Goal: Transaction & Acquisition: Purchase product/service

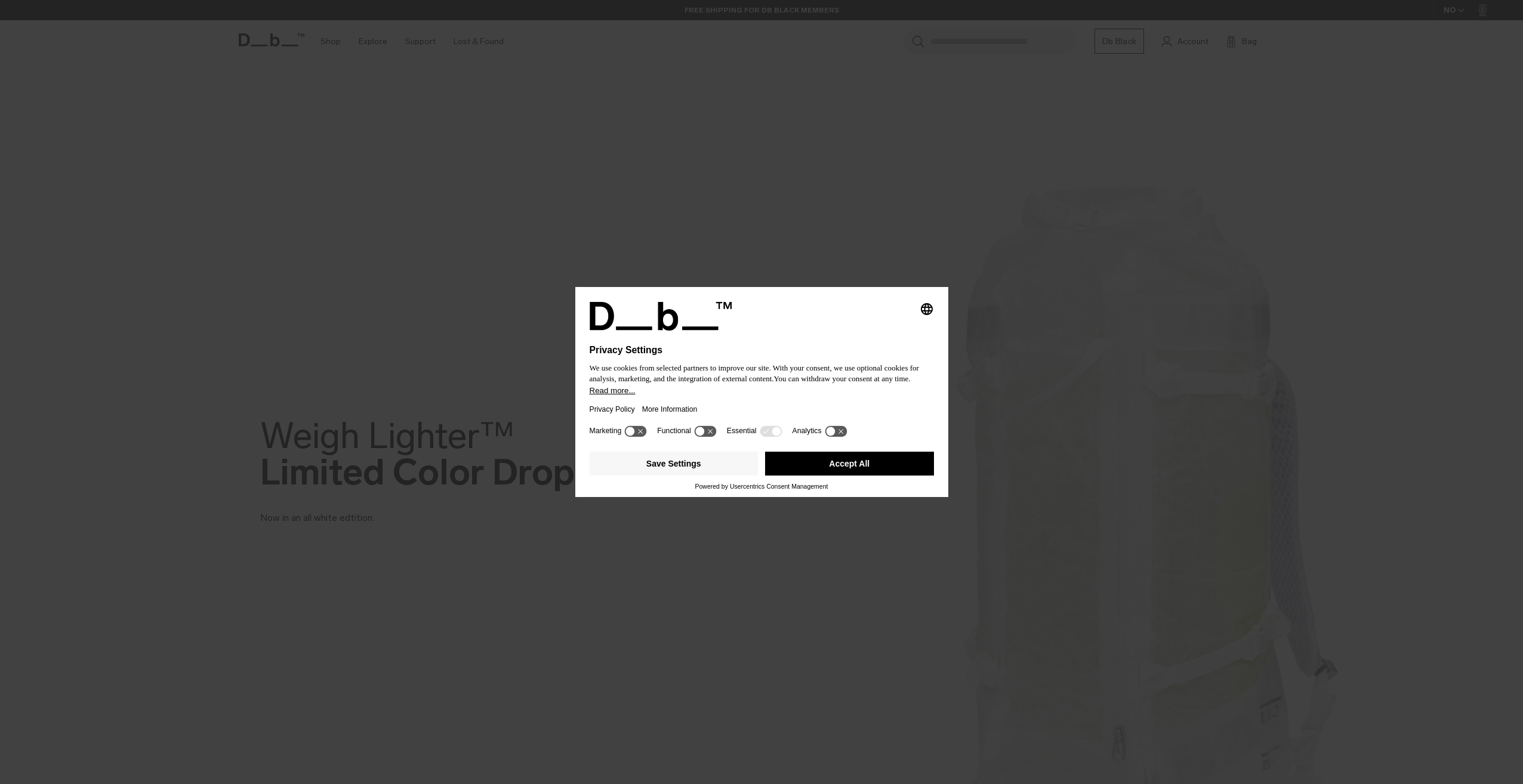
click at [870, 467] on button "Accept All" at bounding box center [849, 464] width 169 height 24
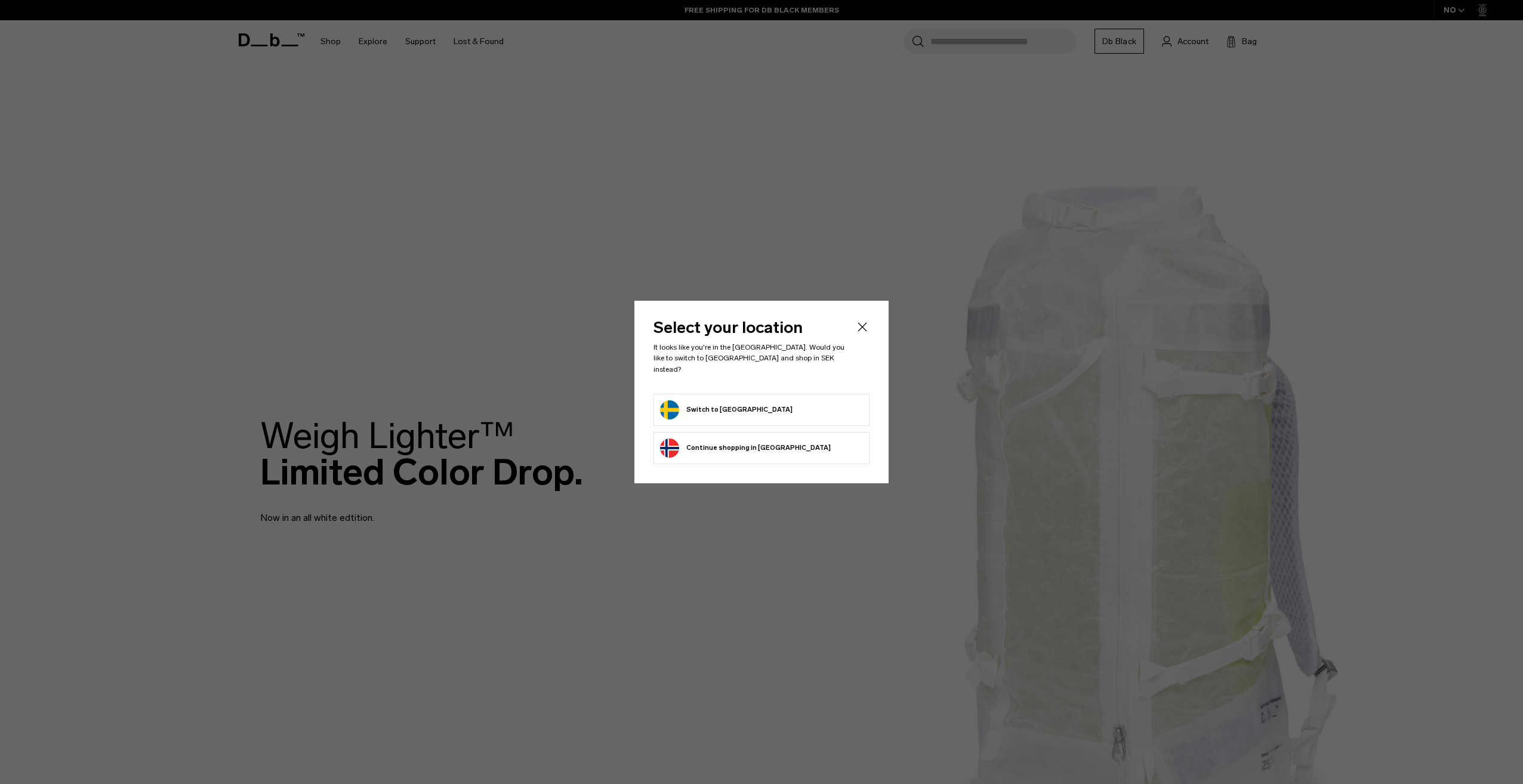
click at [730, 401] on button "Switch to Sweden" at bounding box center [726, 410] width 132 height 19
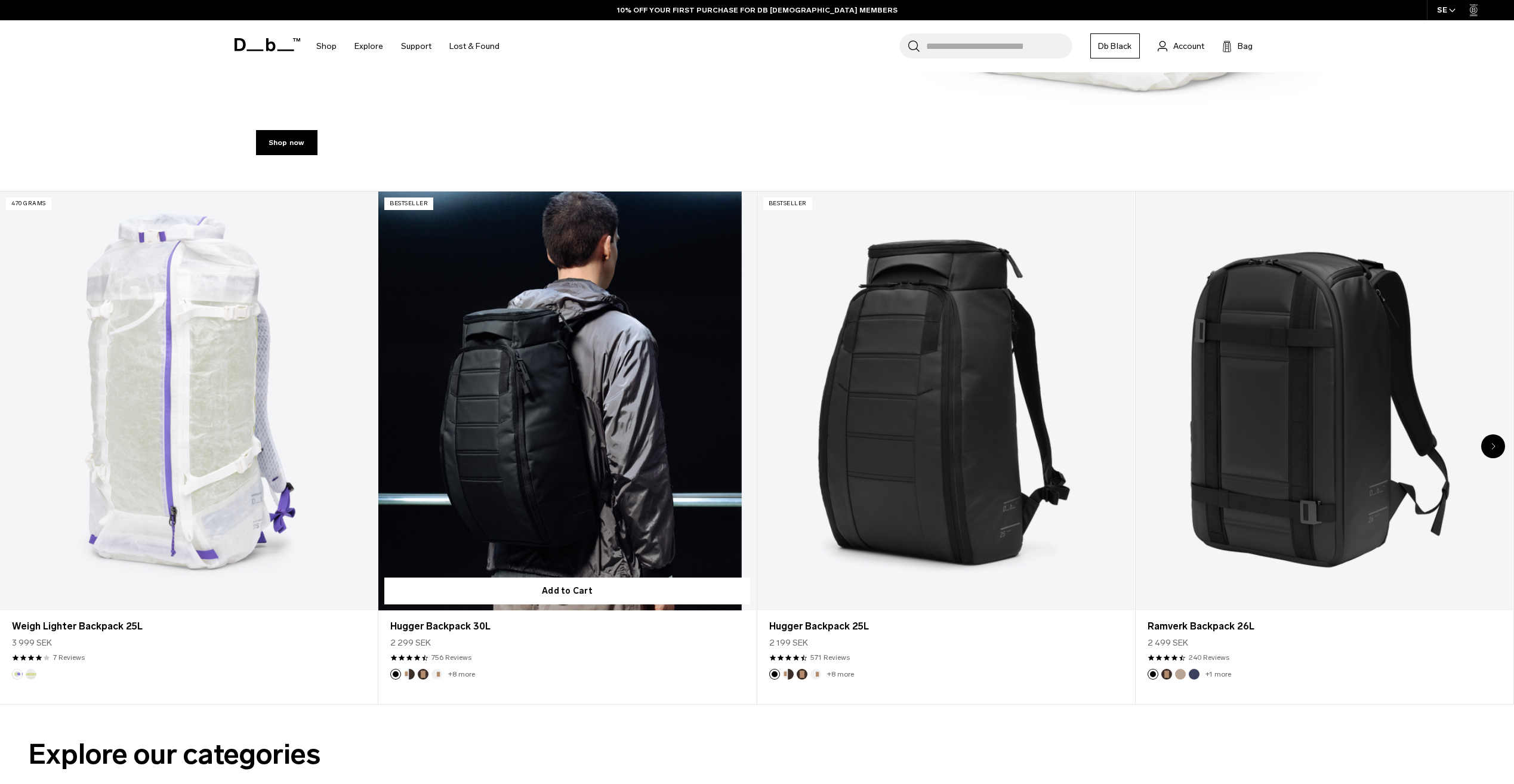
scroll to position [836, 0]
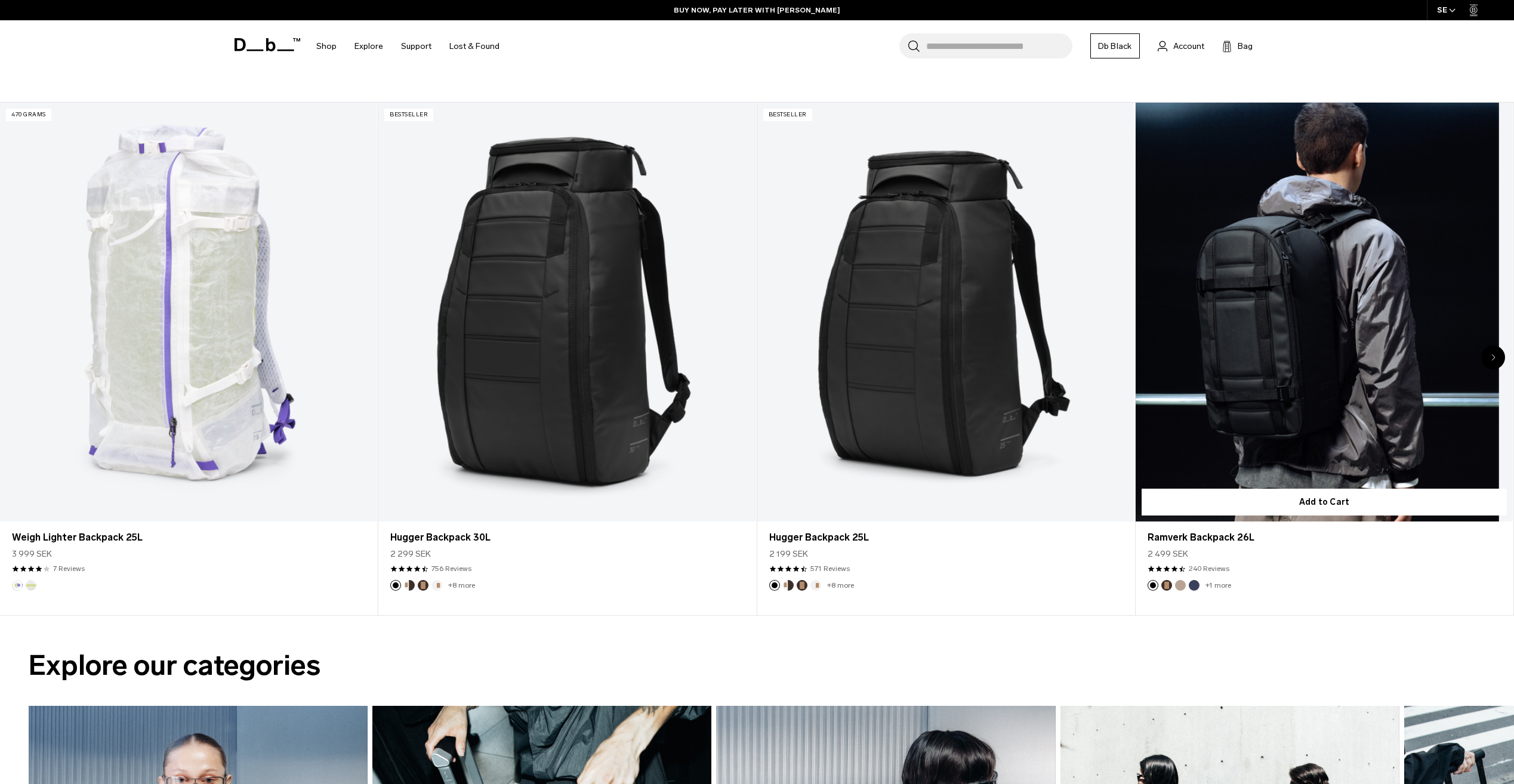
click at [1249, 385] on link "Ramverk Backpack 26L" at bounding box center [1325, 313] width 377 height 419
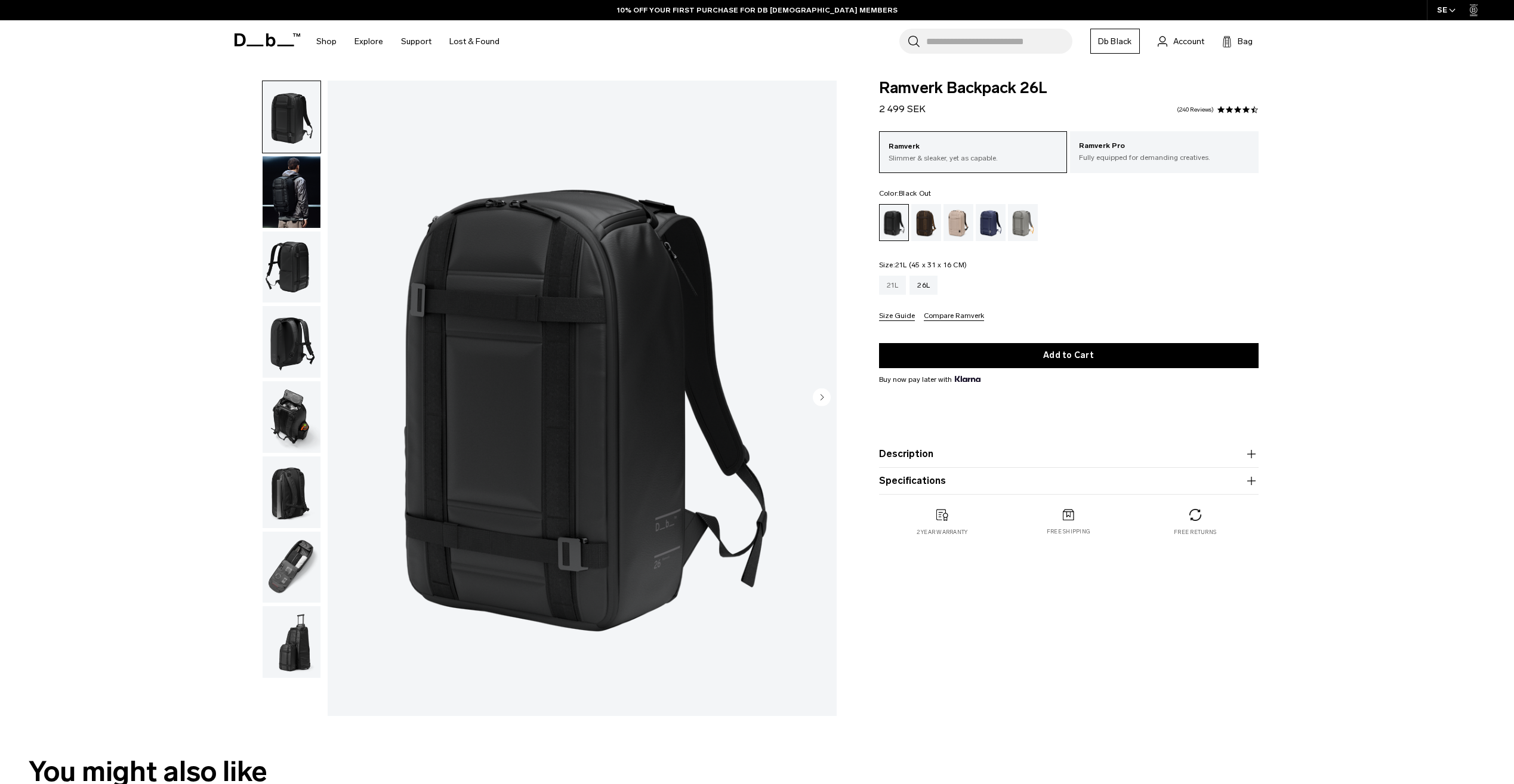
click at [888, 283] on div "21L" at bounding box center [893, 285] width 28 height 19
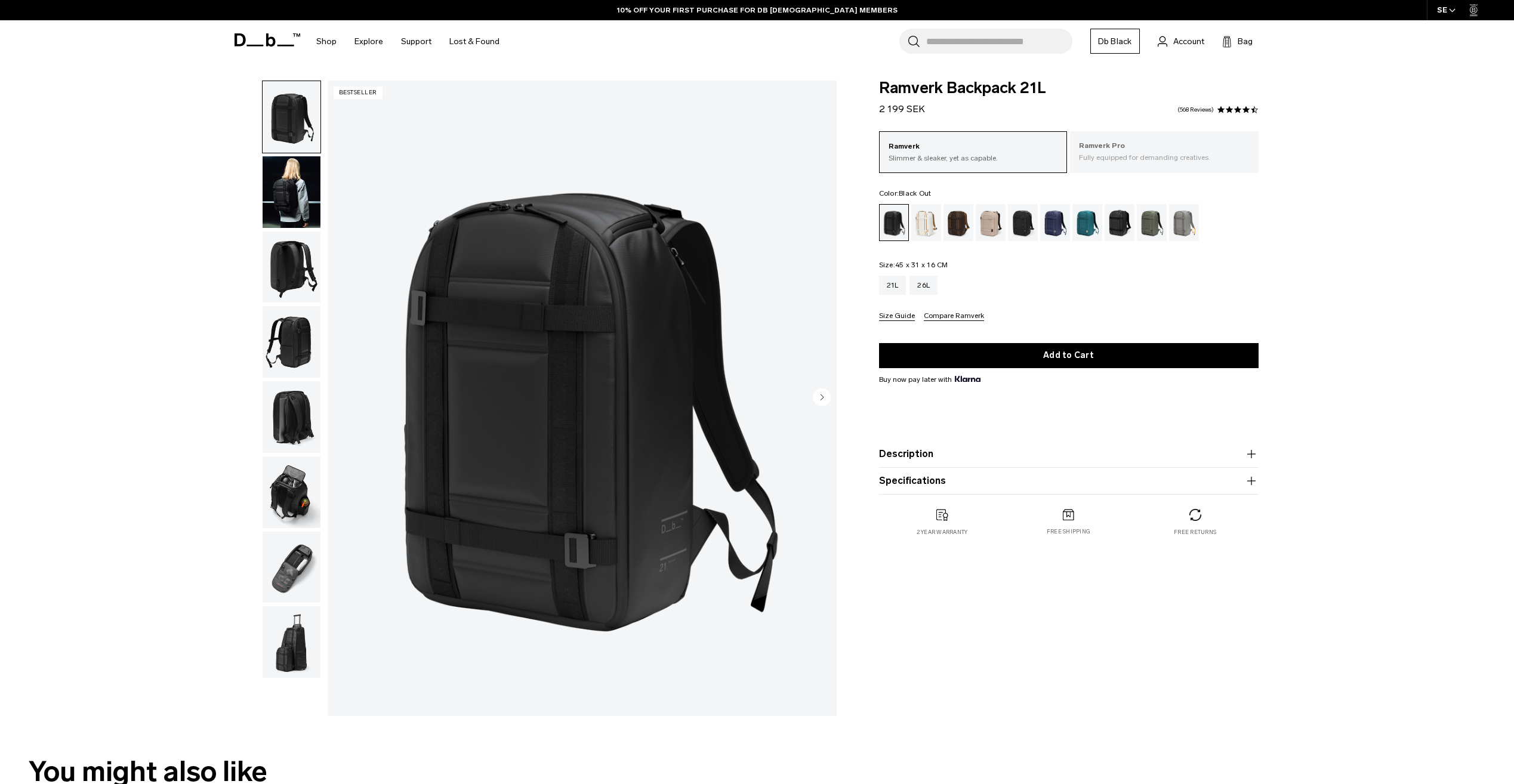
click at [1121, 155] on p "Fully equipped for demanding creatives." at bounding box center [1164, 157] width 171 height 11
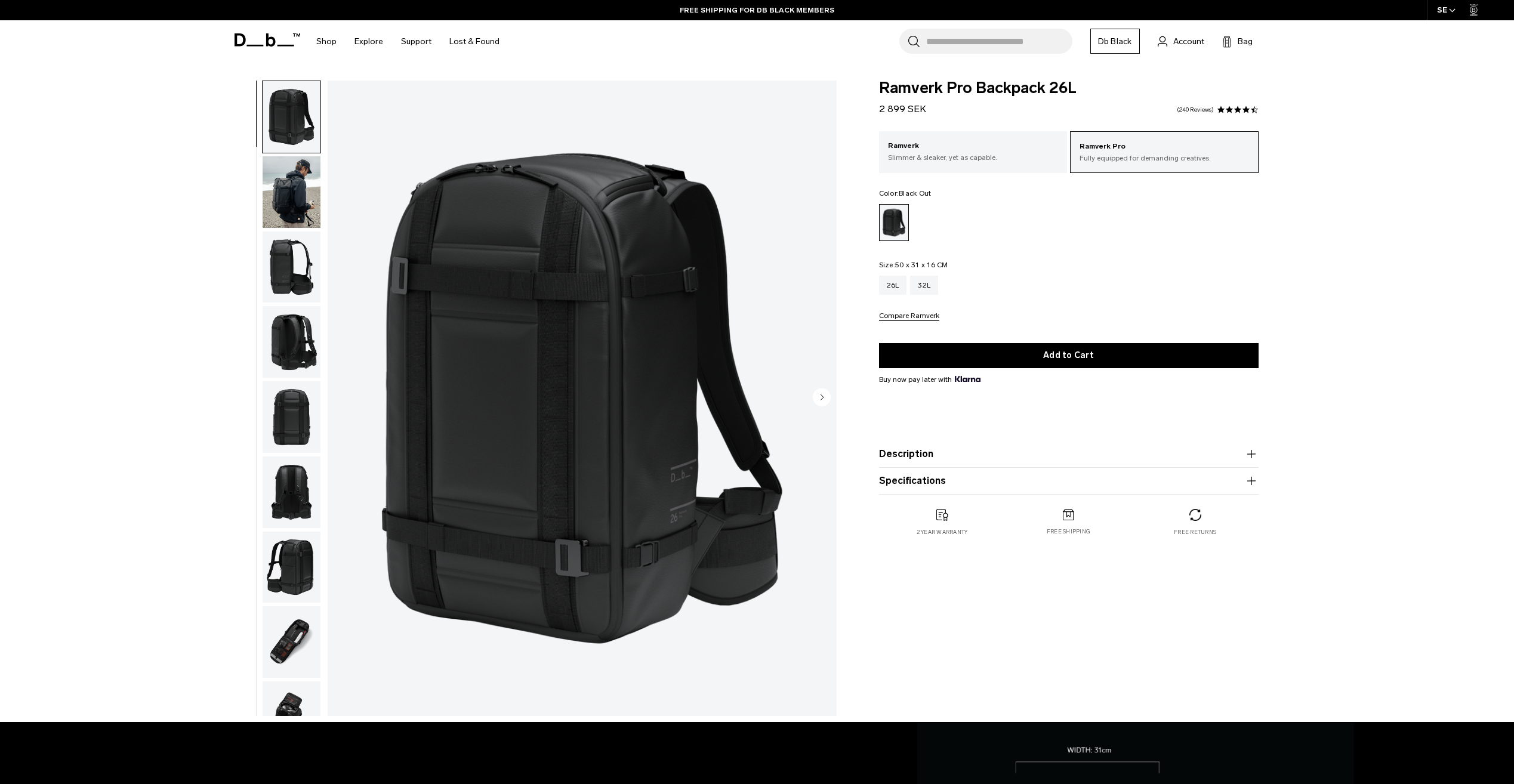
click at [274, 201] on img "button" at bounding box center [291, 192] width 58 height 71
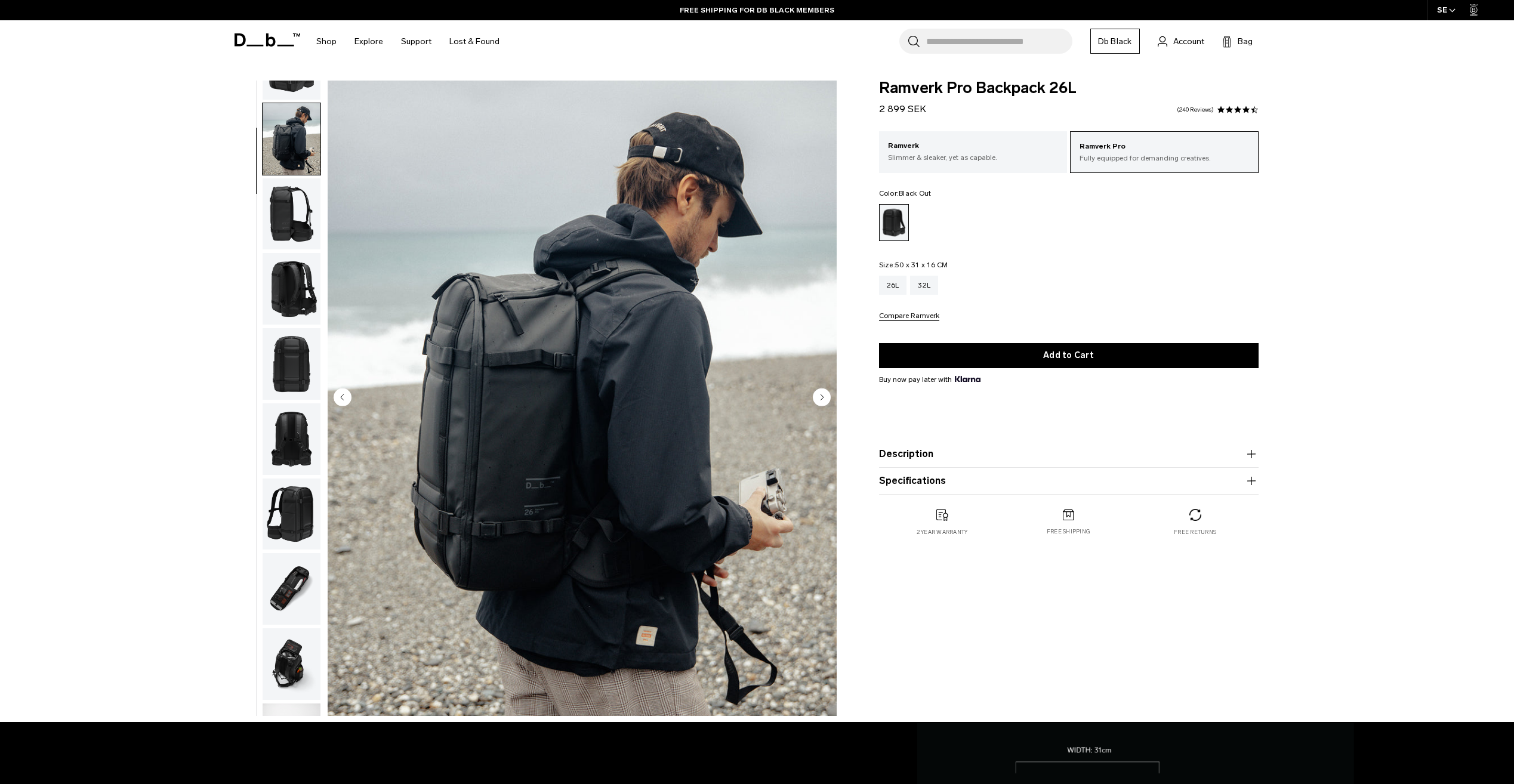
scroll to position [75, 0]
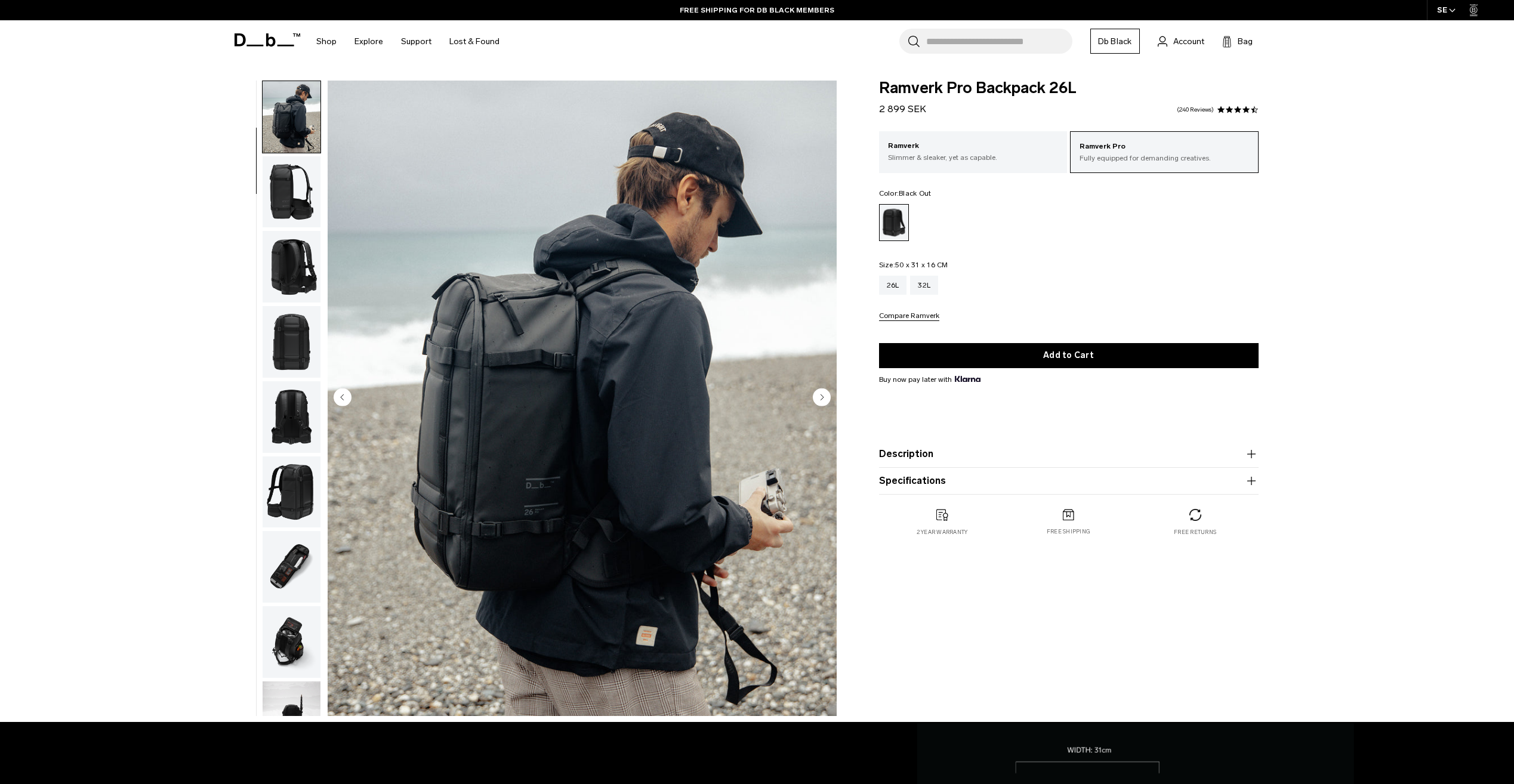
click at [274, 201] on img "button" at bounding box center [291, 192] width 58 height 71
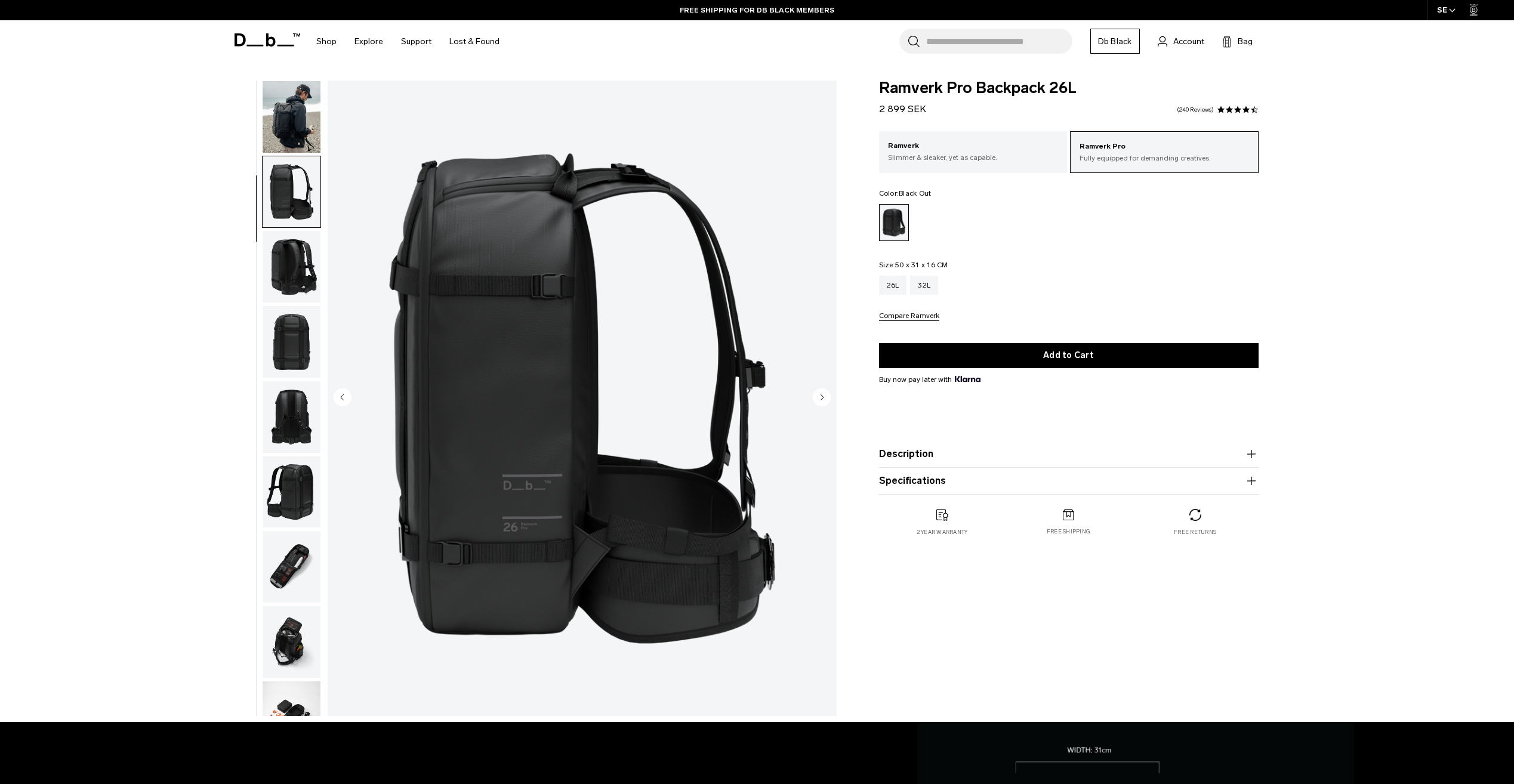
scroll to position [150, 0]
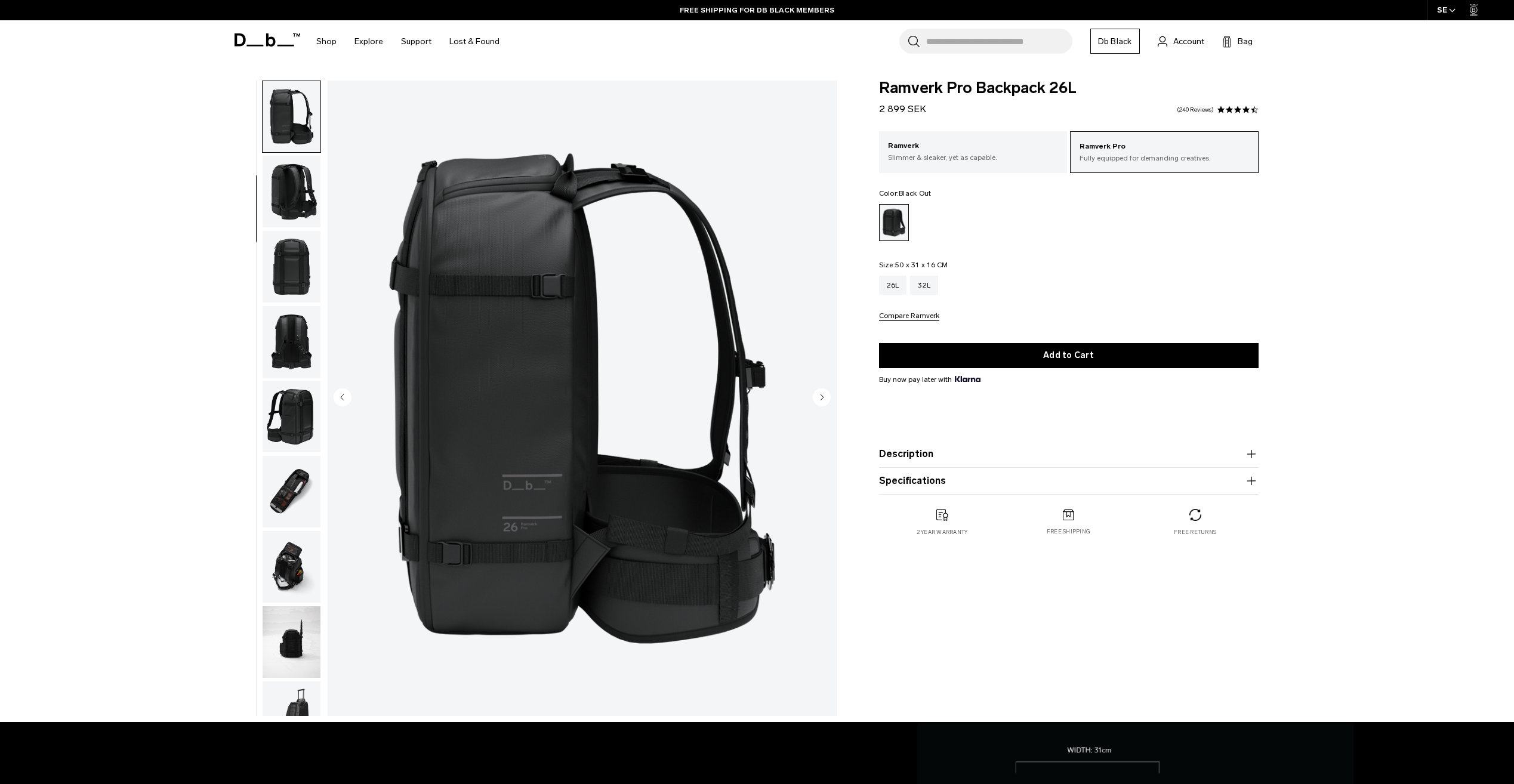
click at [300, 241] on img "button" at bounding box center [291, 266] width 58 height 71
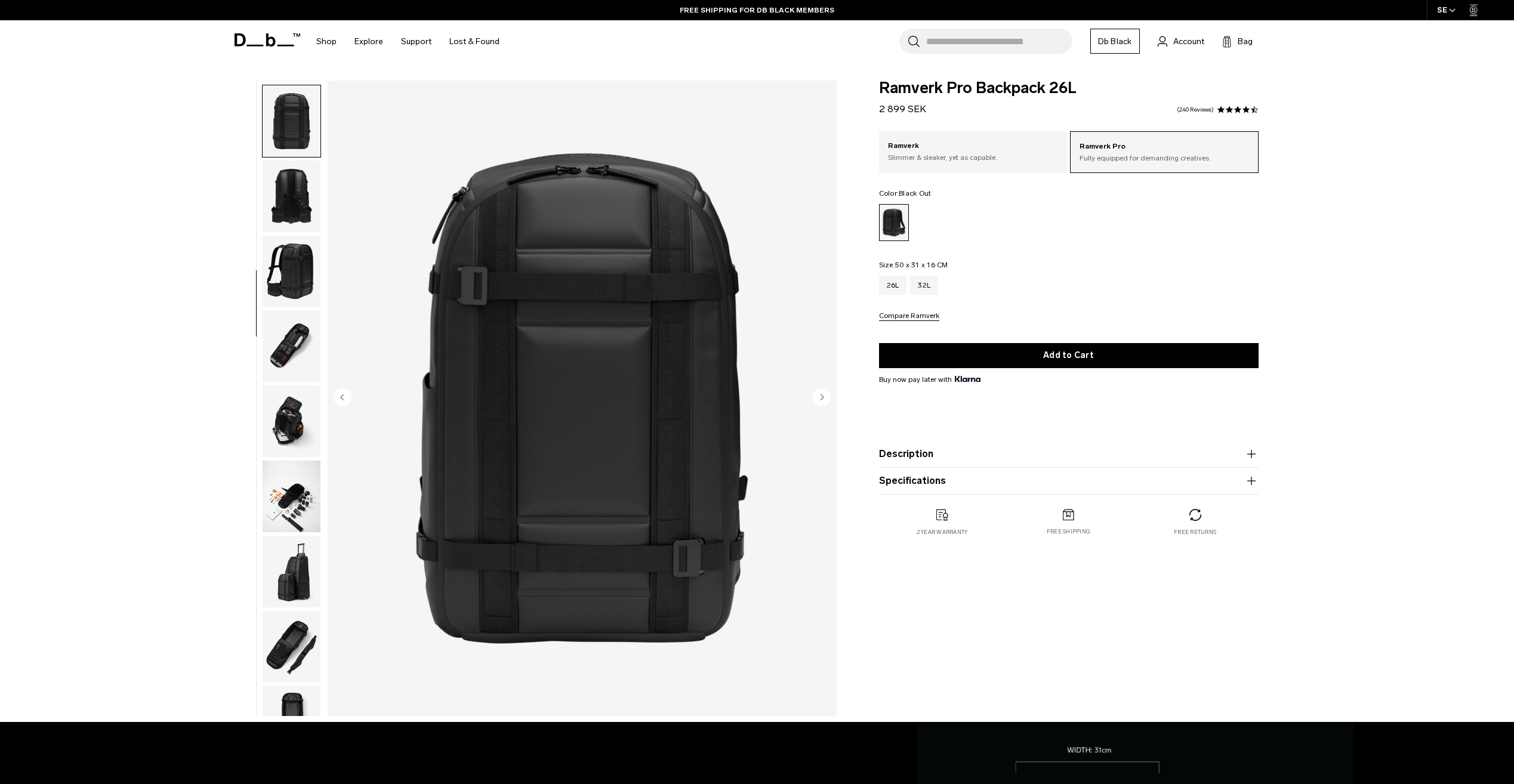
scroll to position [300, 0]
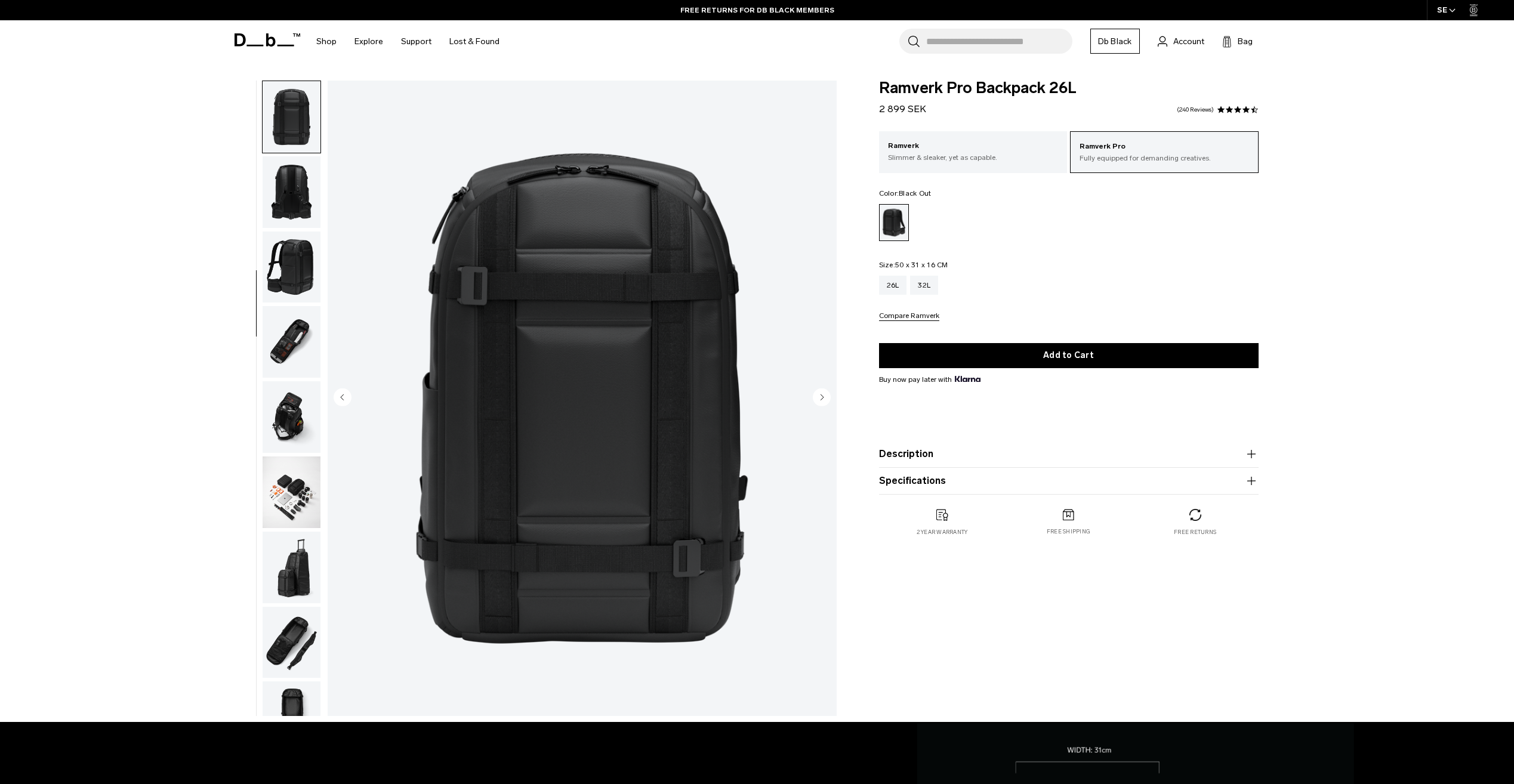
click at [294, 190] on img "button" at bounding box center [291, 192] width 58 height 71
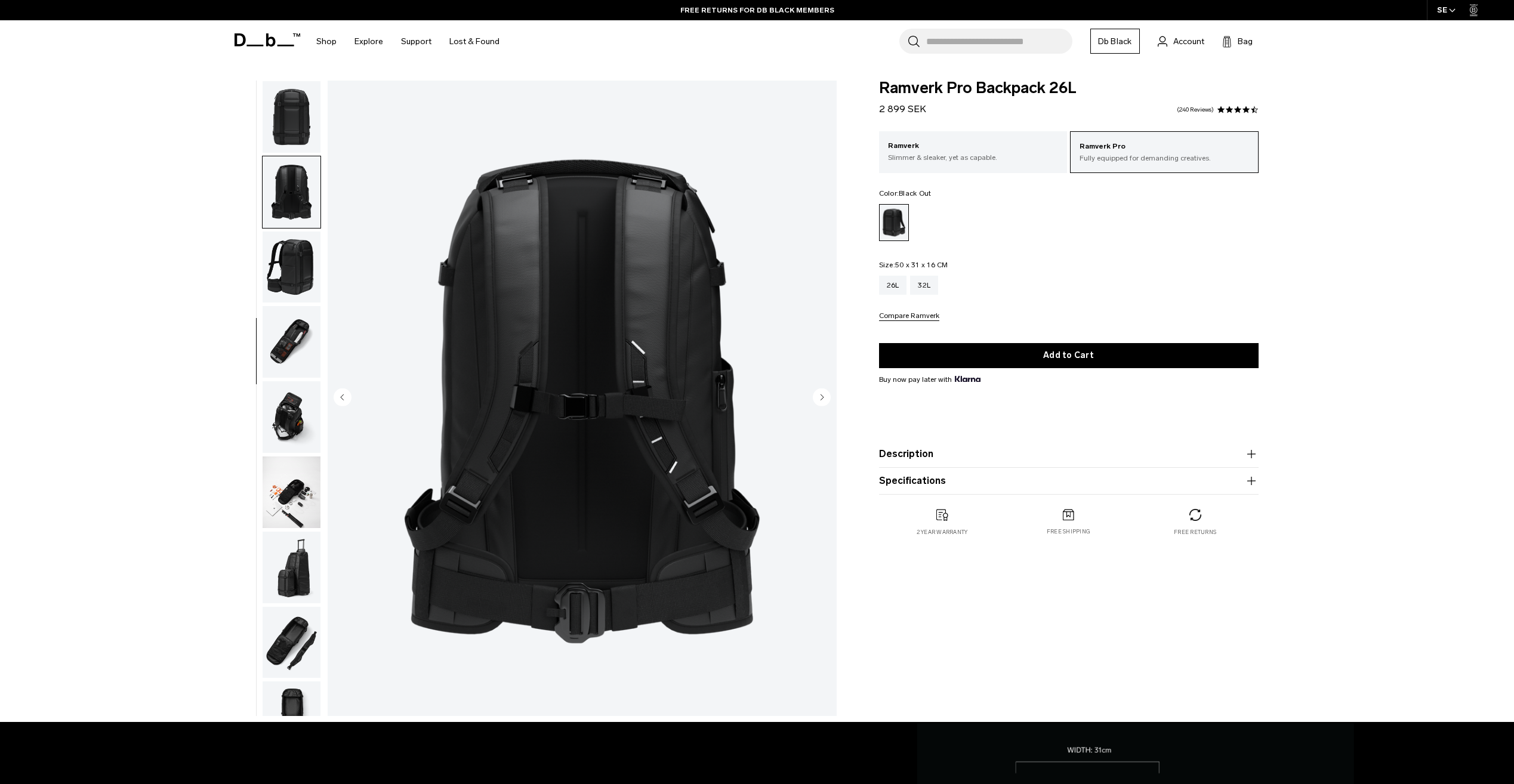
scroll to position [338, 0]
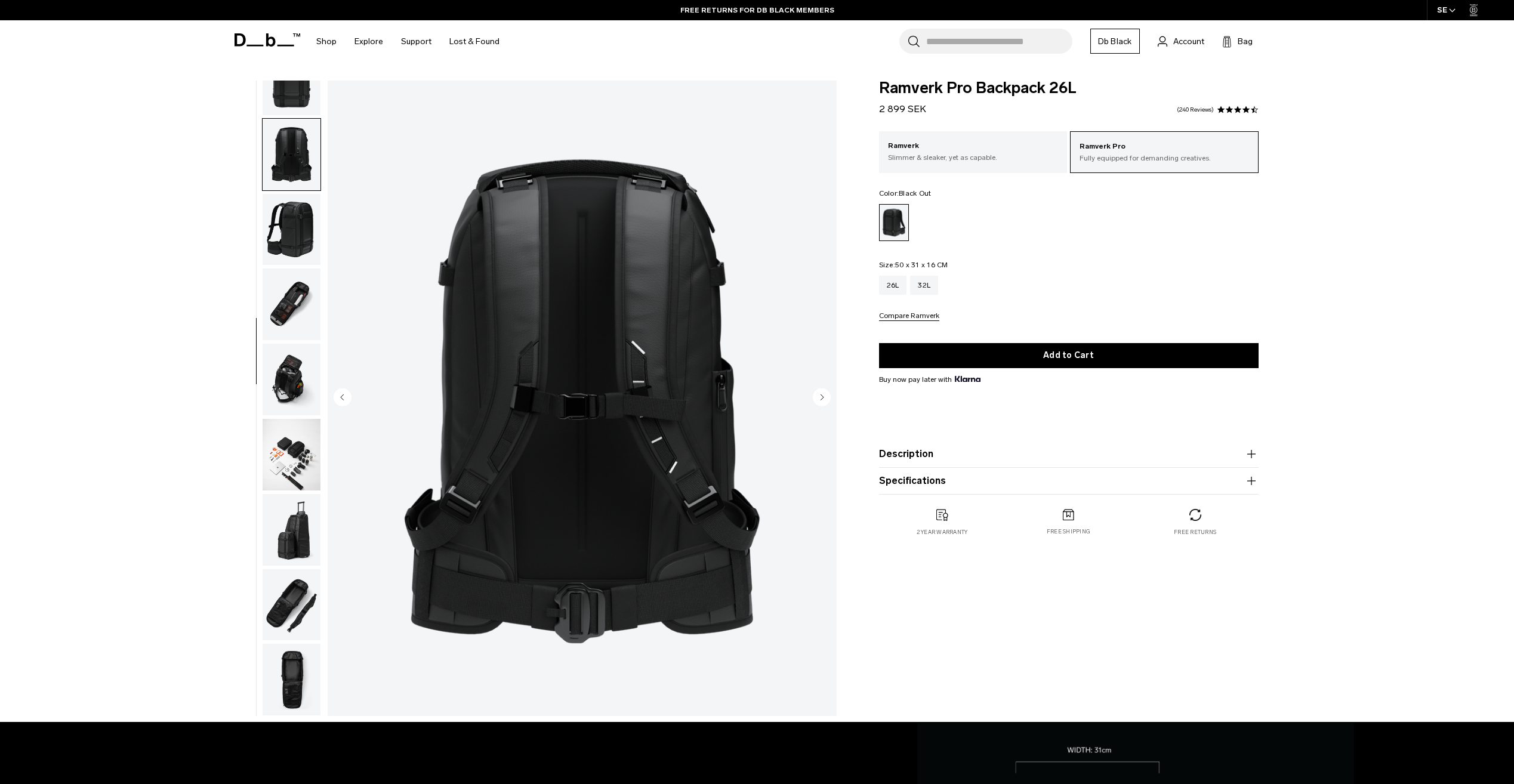
click at [298, 222] on img "button" at bounding box center [291, 229] width 58 height 71
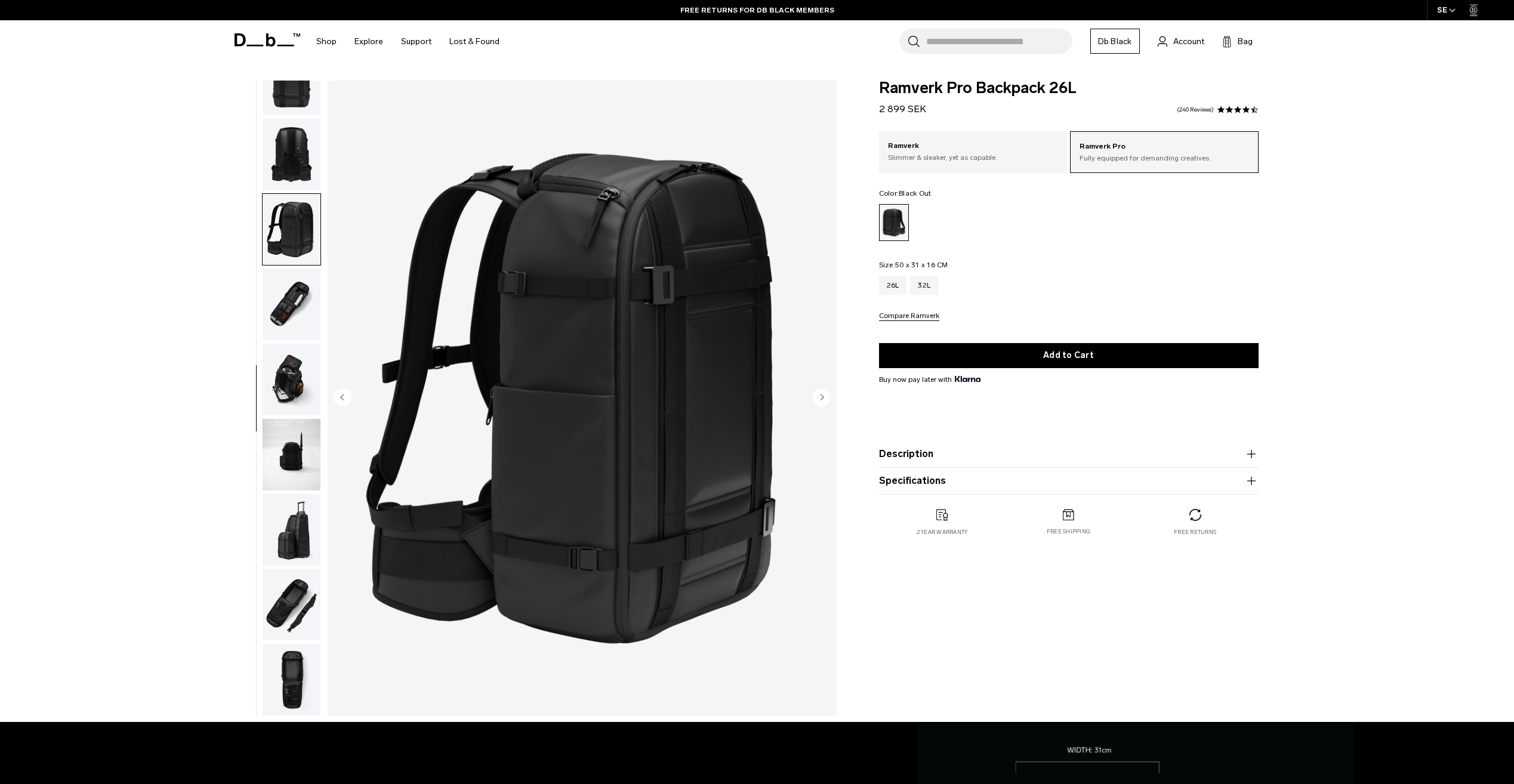
click at [297, 299] on img "button" at bounding box center [291, 304] width 58 height 71
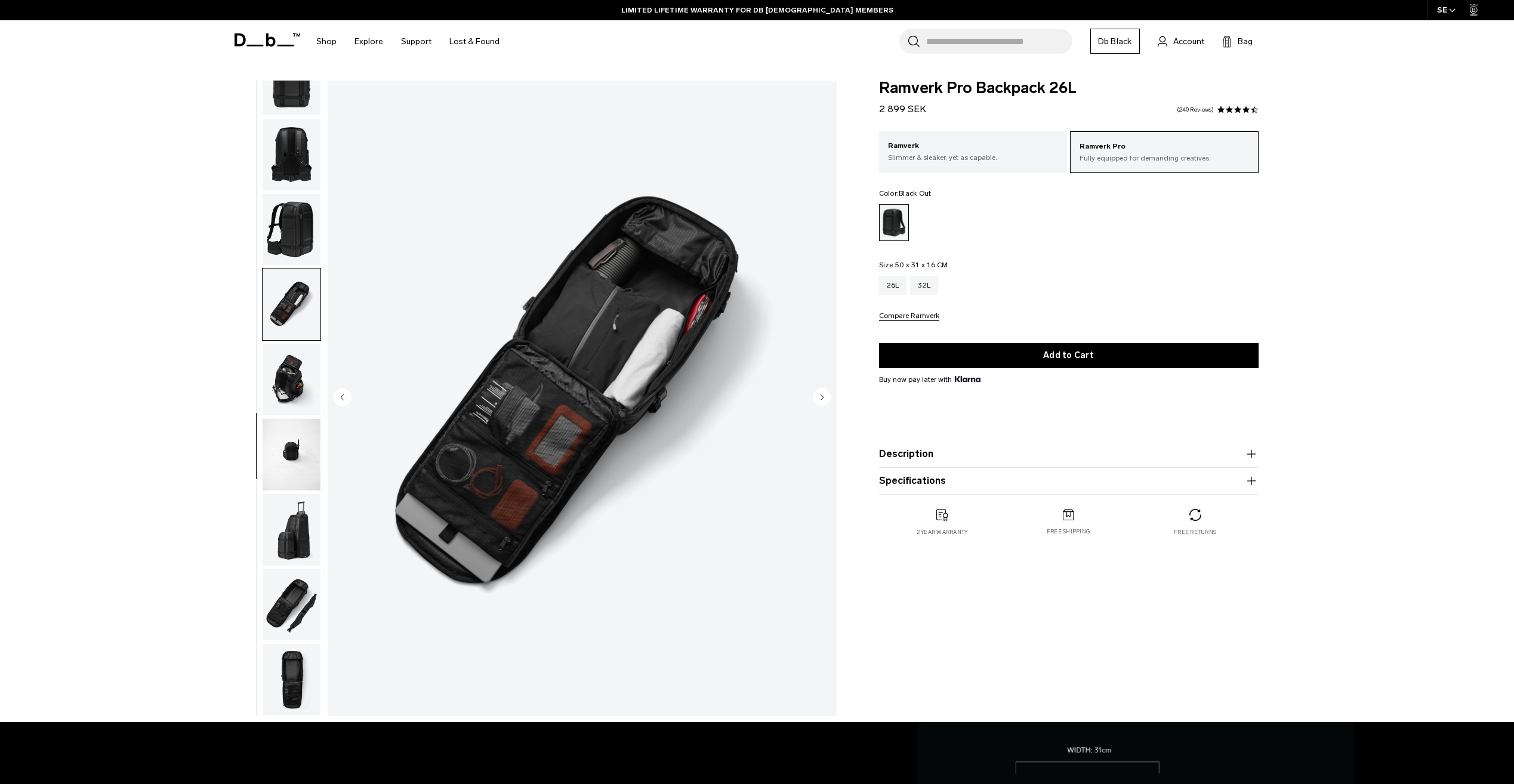
click at [295, 357] on img "button" at bounding box center [291, 379] width 58 height 71
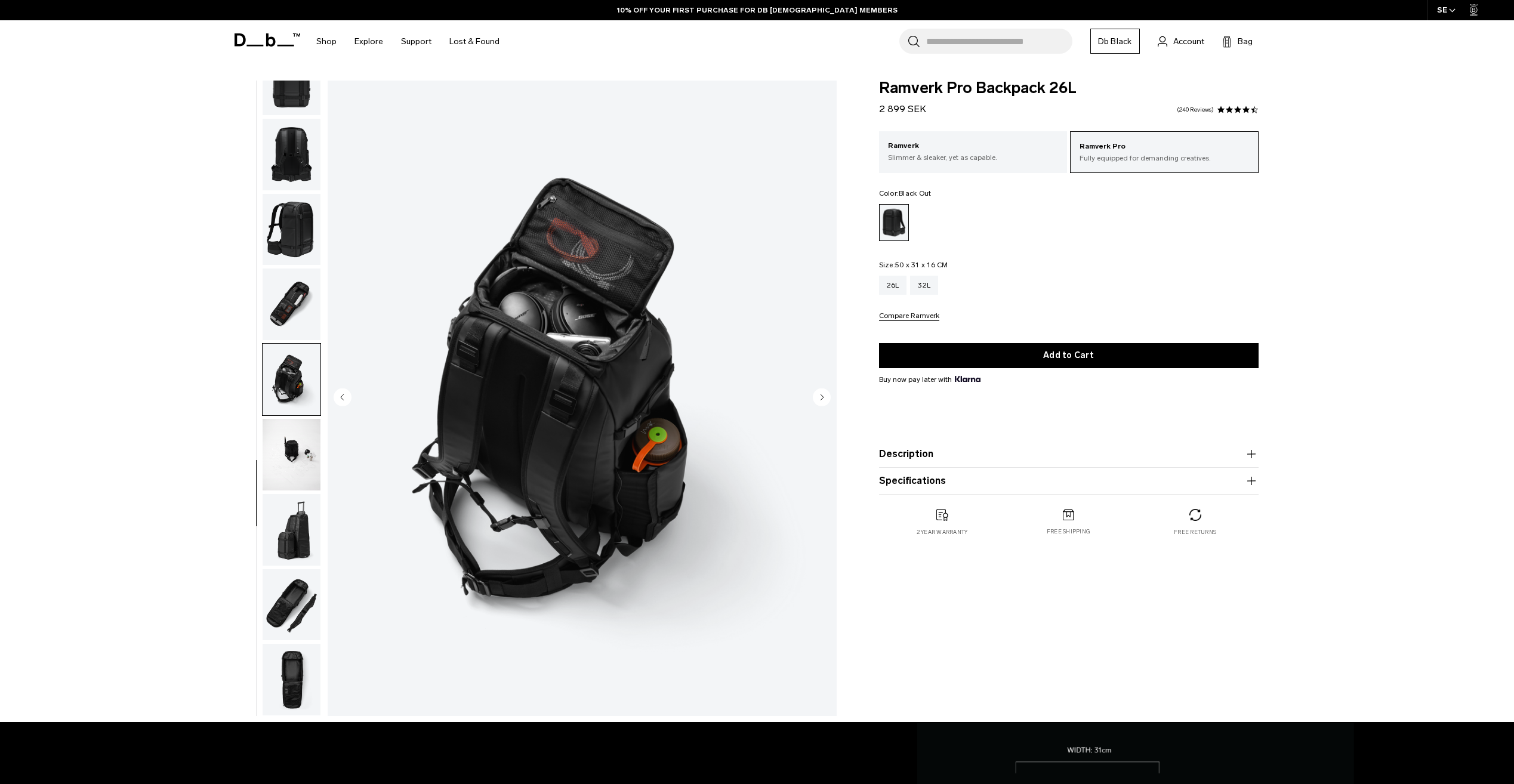
click at [286, 449] on img "button" at bounding box center [291, 454] width 58 height 71
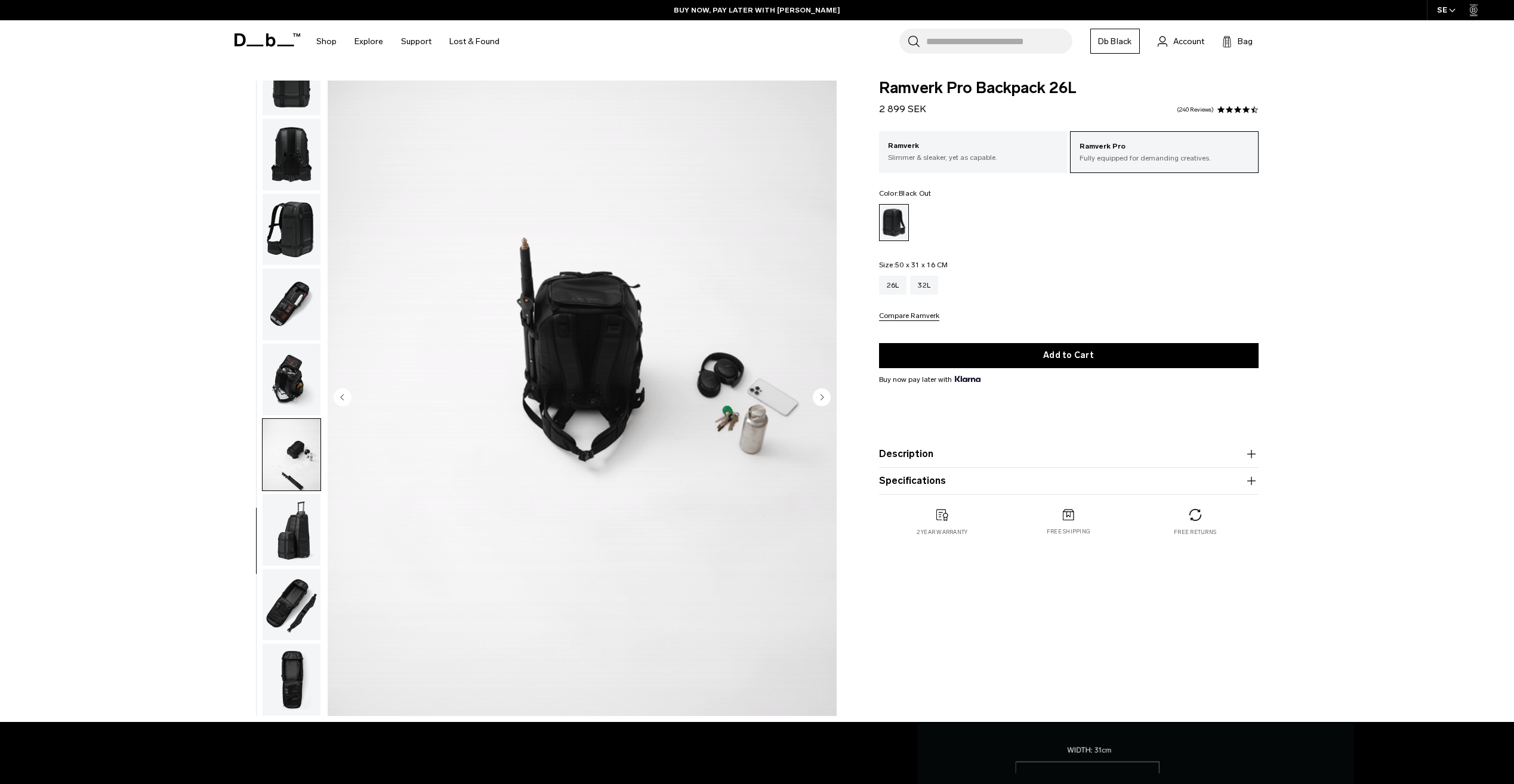
click at [301, 603] on img "button" at bounding box center [291, 604] width 58 height 71
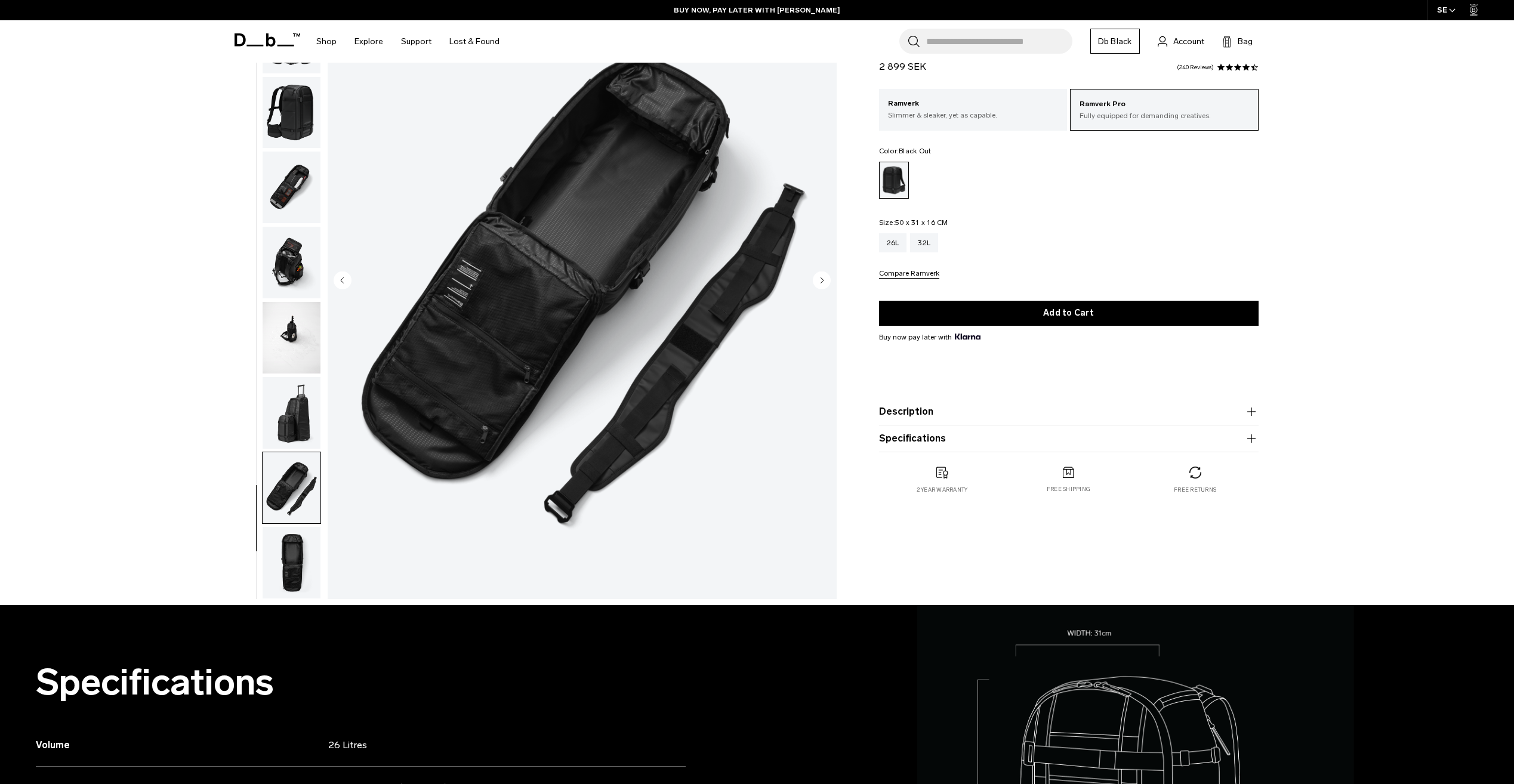
scroll to position [120, 0]
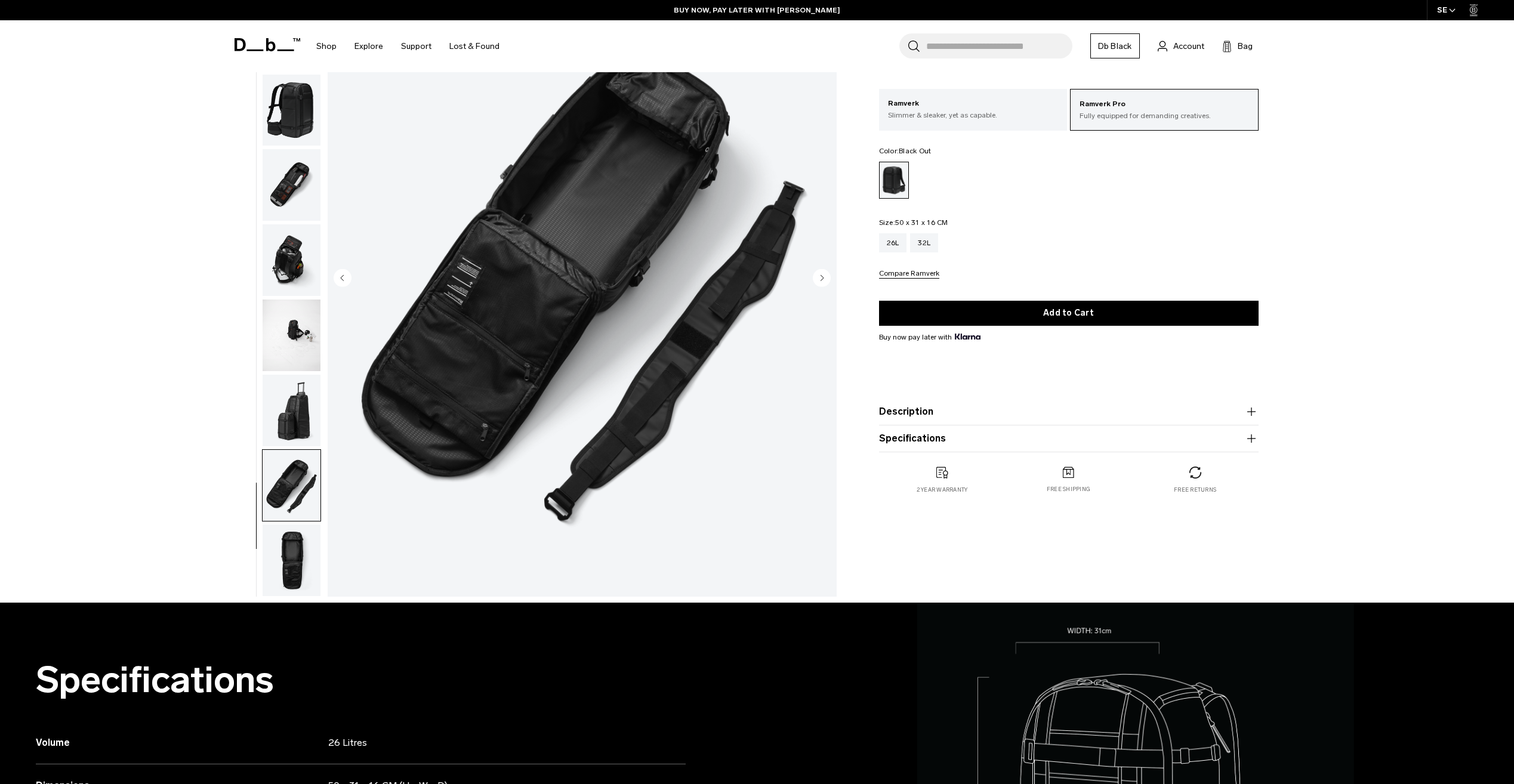
click at [301, 557] on img "button" at bounding box center [291, 560] width 58 height 71
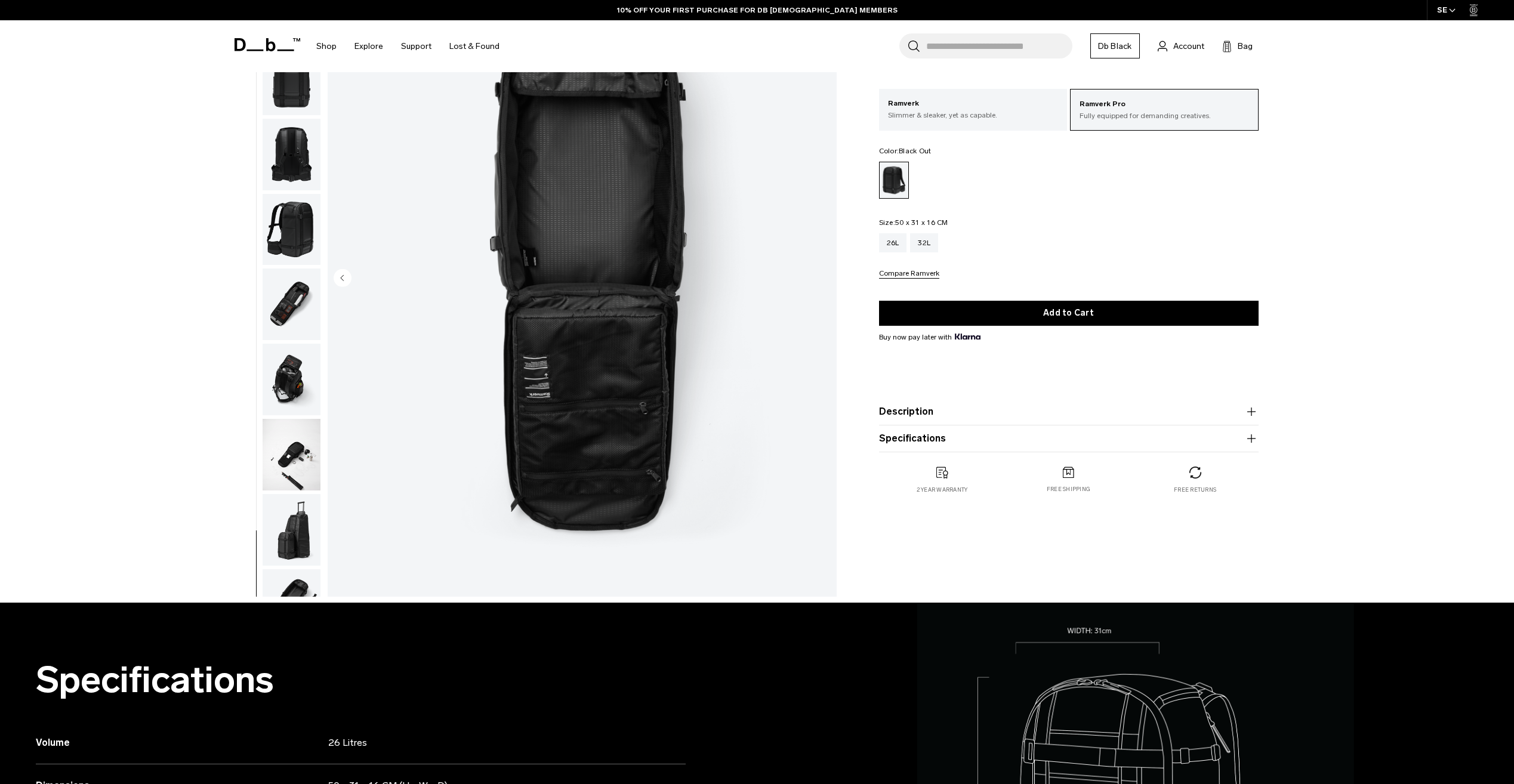
click at [303, 531] on img "button" at bounding box center [291, 529] width 58 height 71
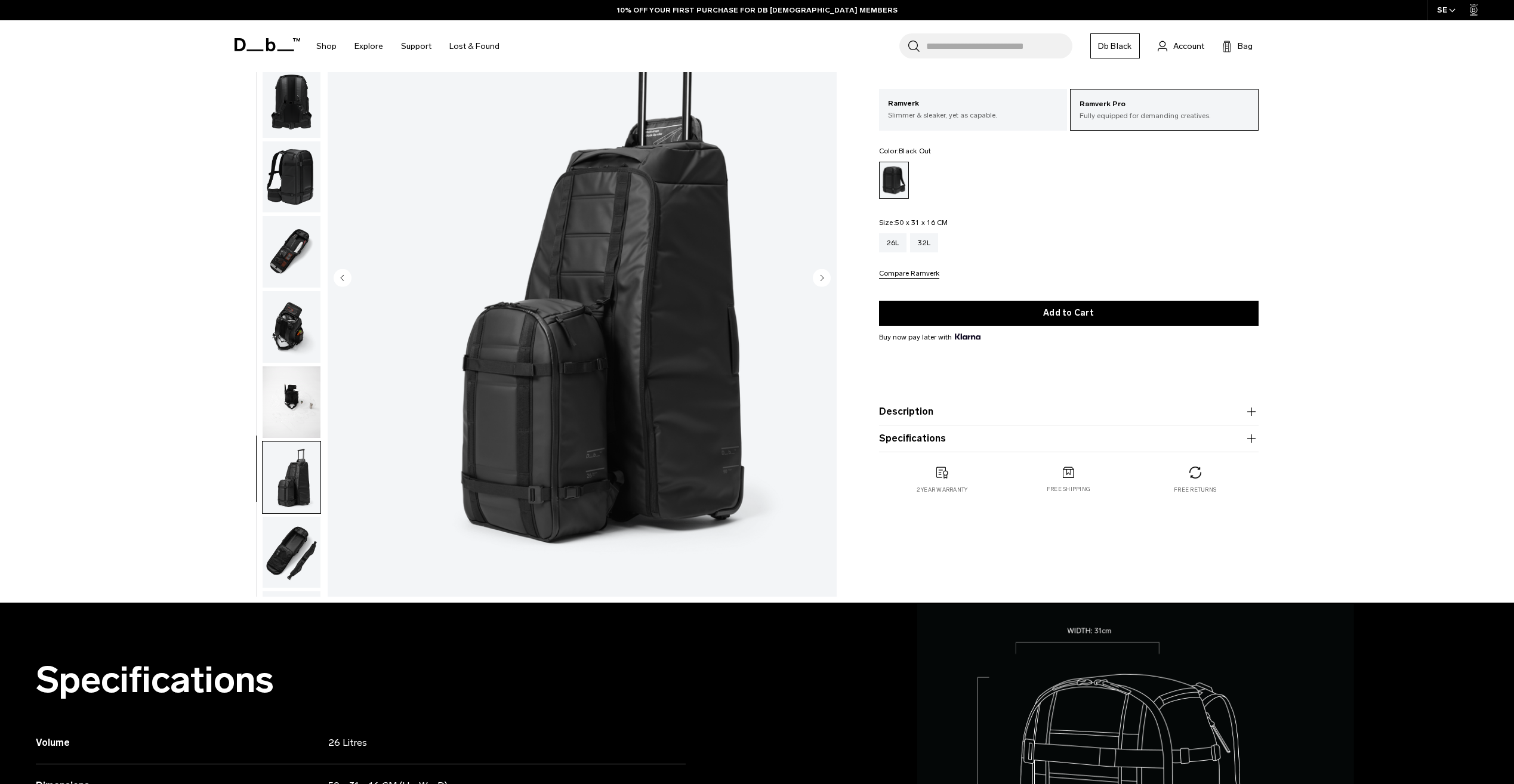
scroll to position [159, 0]
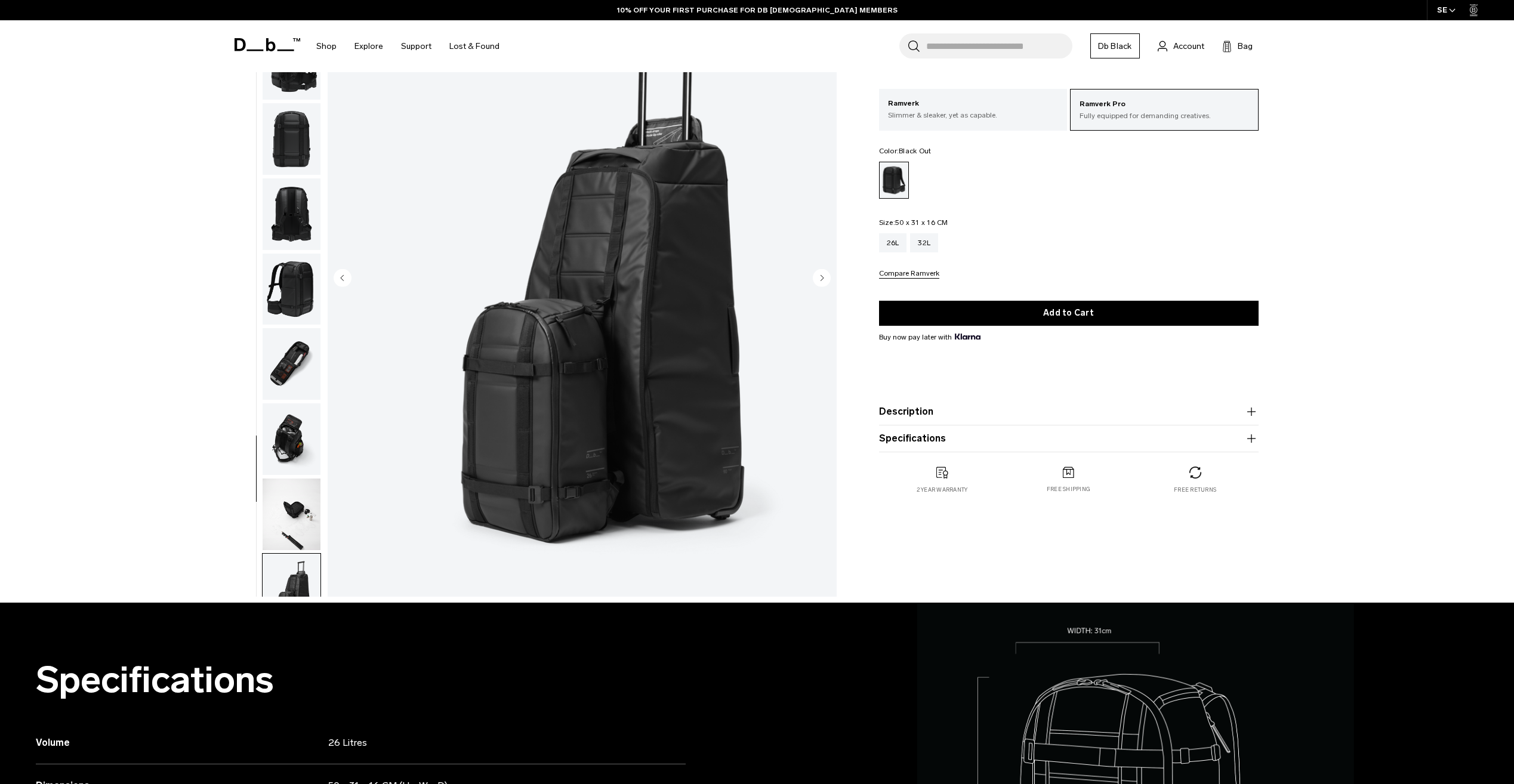
click at [297, 520] on img "button" at bounding box center [291, 514] width 58 height 71
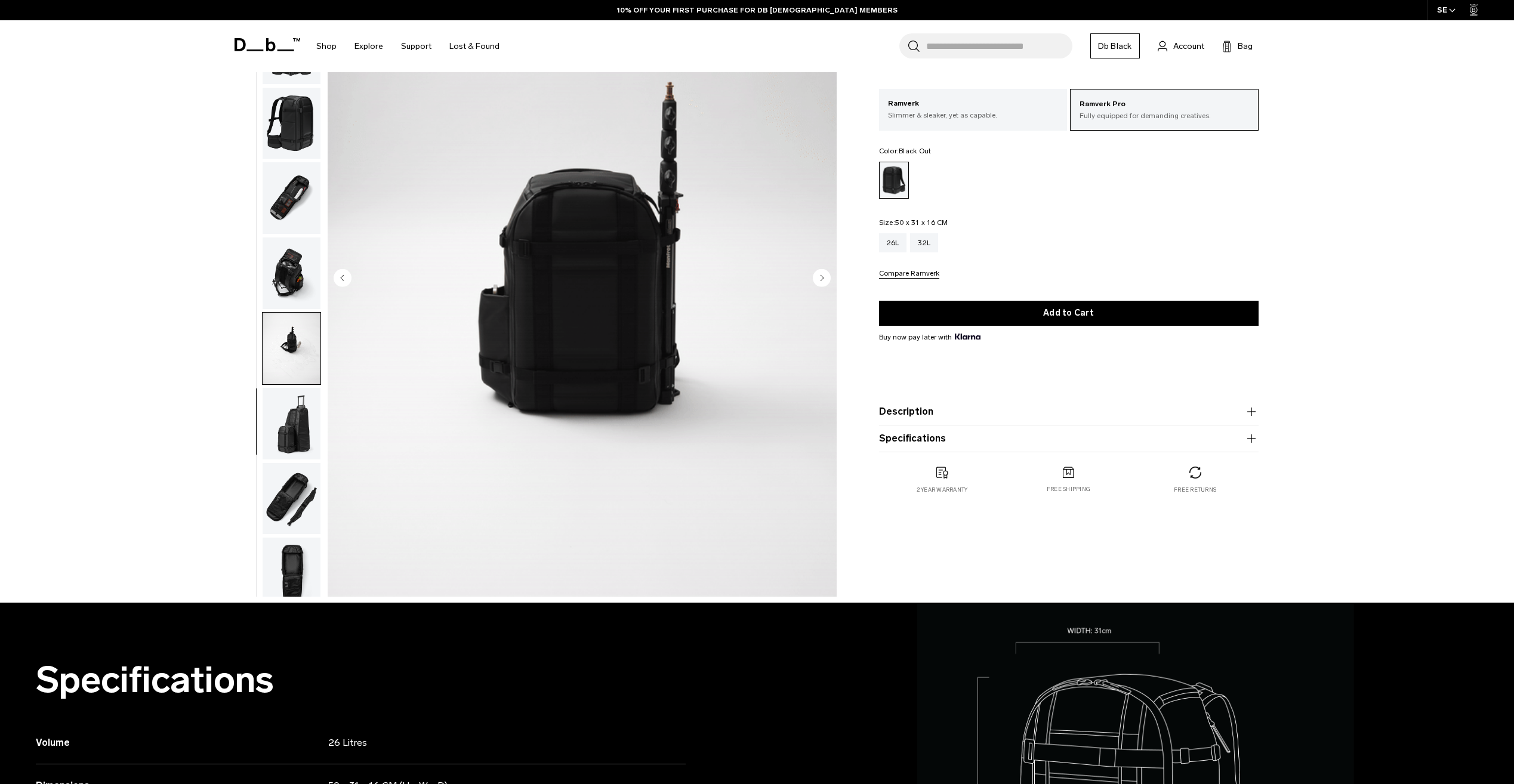
scroll to position [338, 0]
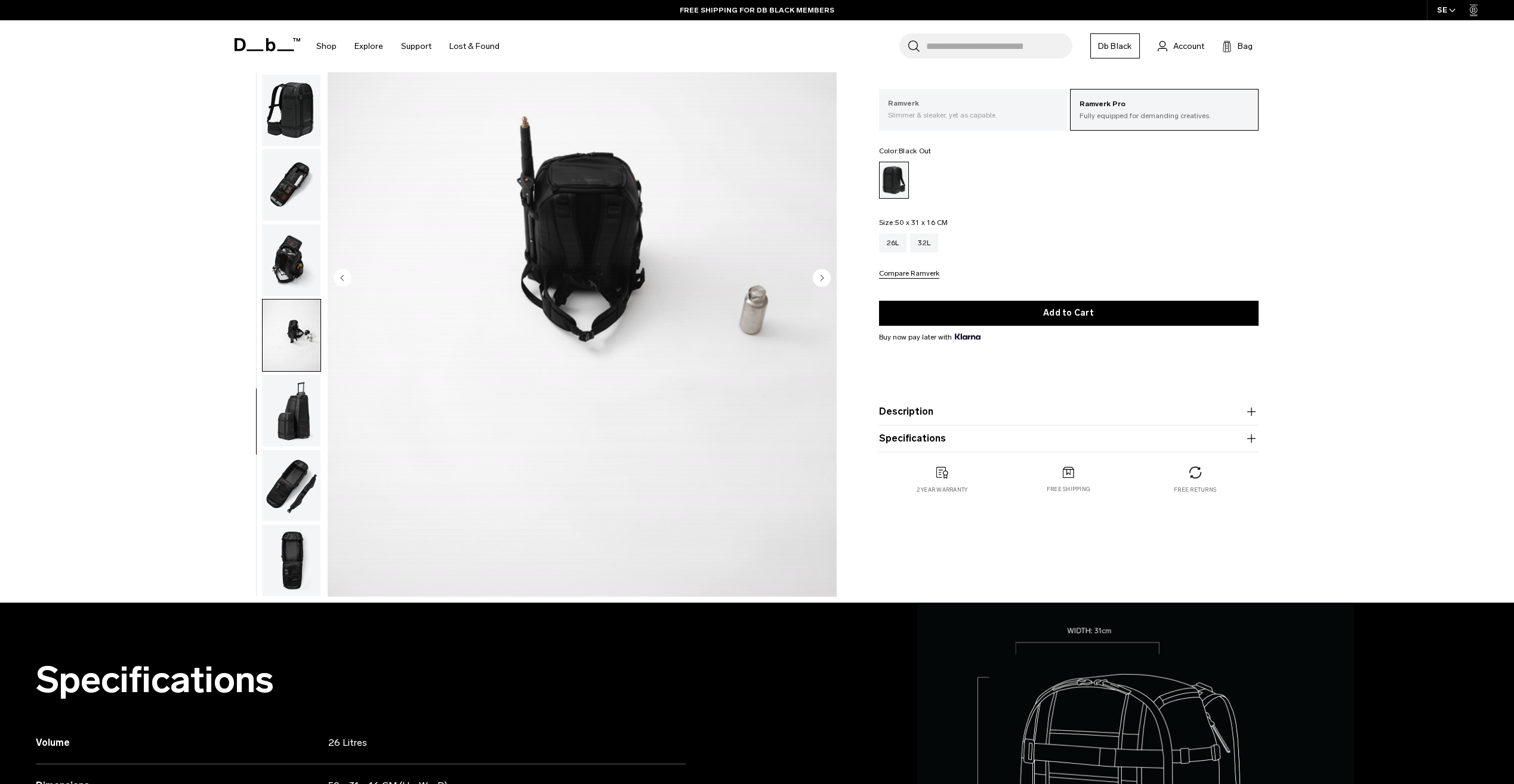
click at [977, 100] on p "Ramverk" at bounding box center [974, 104] width 171 height 12
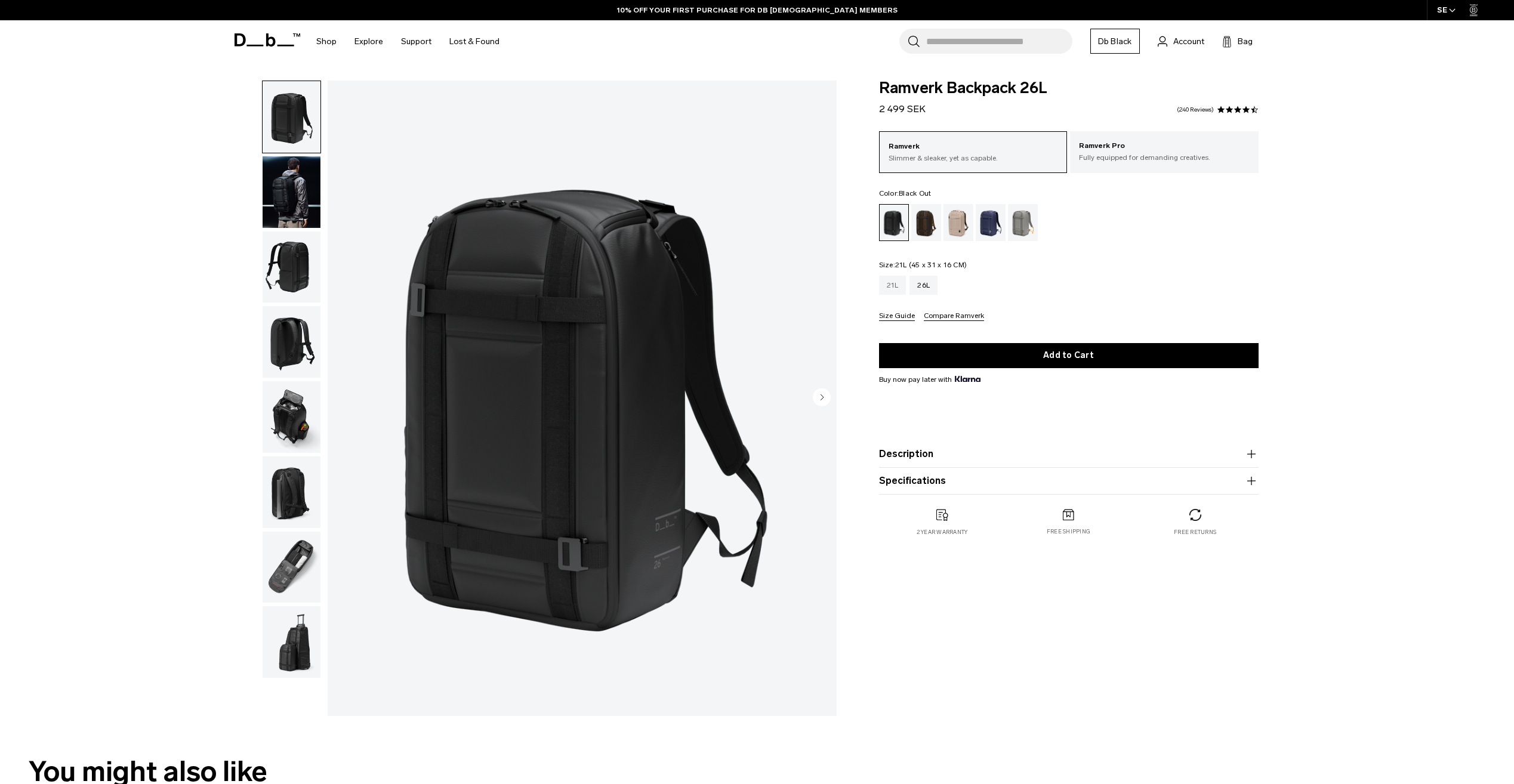
click at [894, 291] on div "21L" at bounding box center [893, 285] width 28 height 19
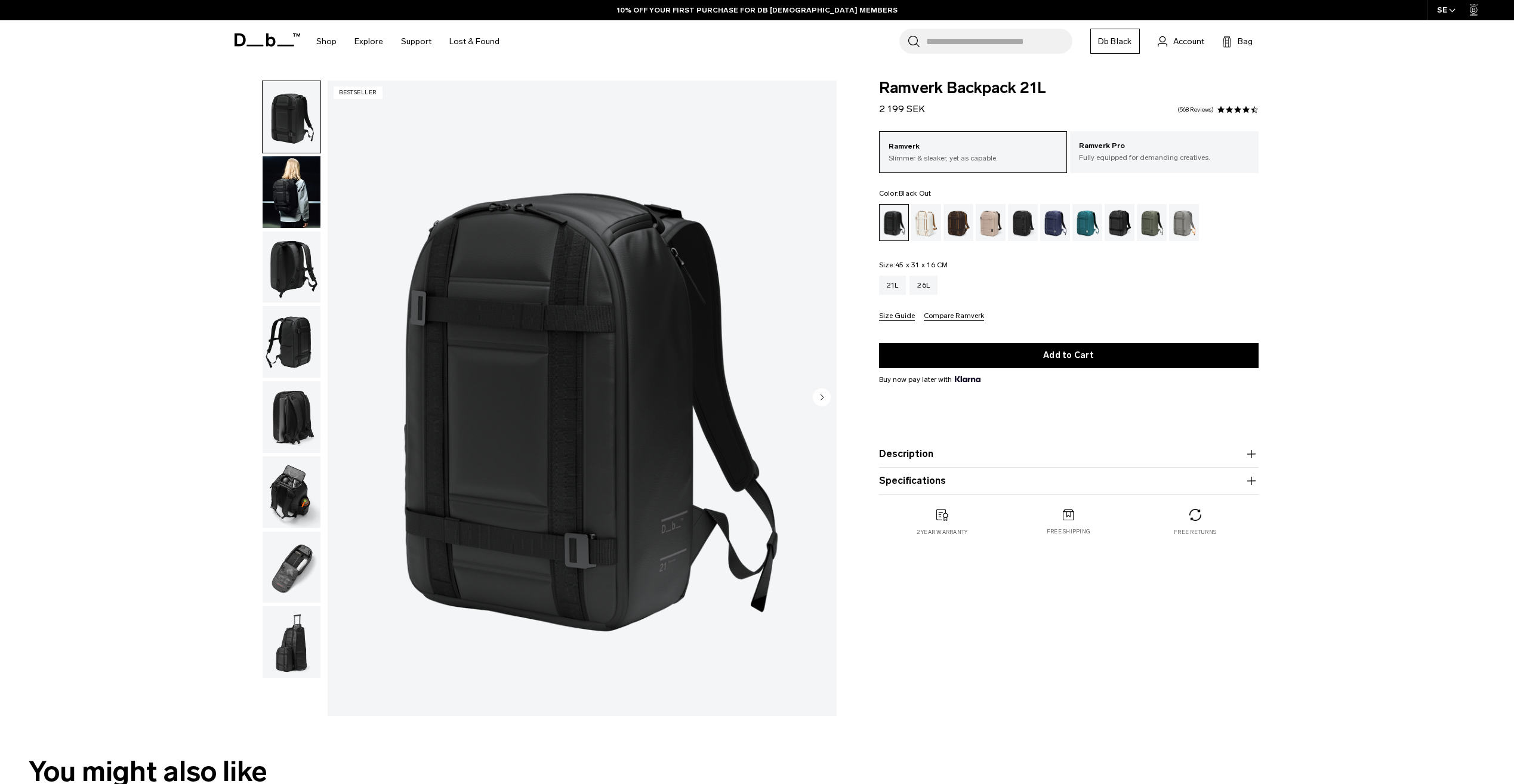
click at [289, 135] on img "button" at bounding box center [291, 117] width 58 height 71
click at [307, 213] on img "button" at bounding box center [291, 192] width 58 height 71
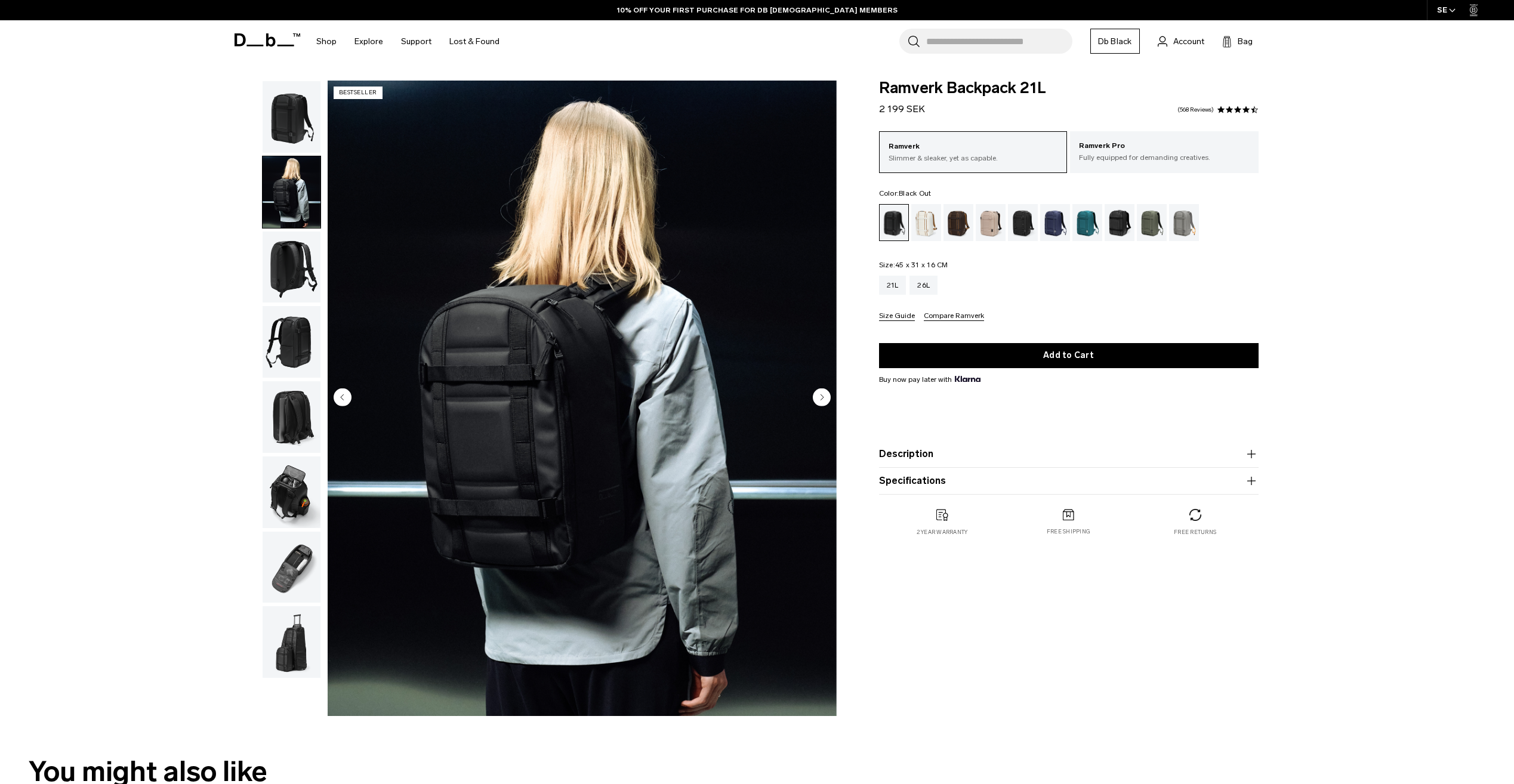
click at [292, 263] on img "button" at bounding box center [291, 267] width 58 height 71
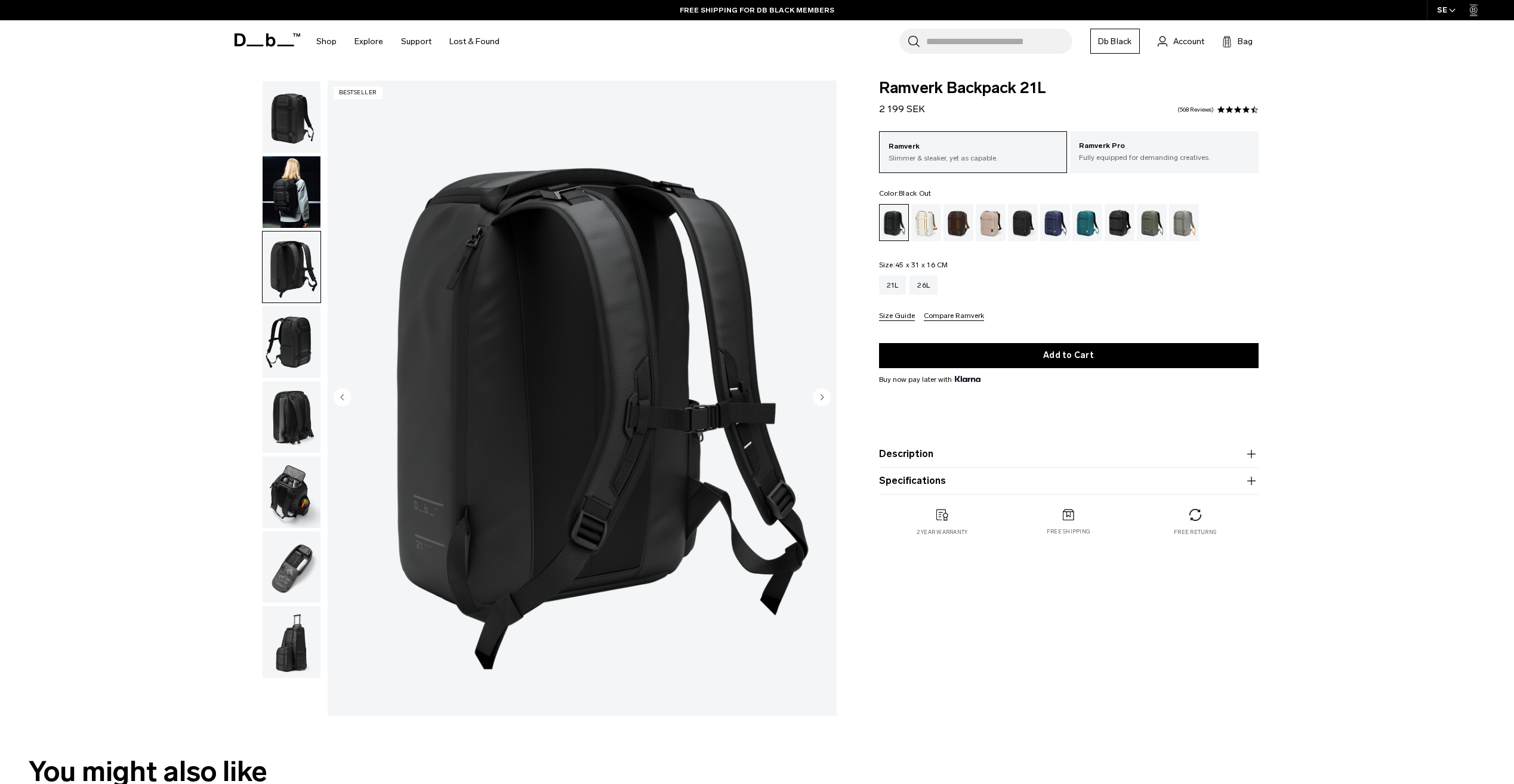
click at [296, 328] on img "button" at bounding box center [291, 341] width 58 height 71
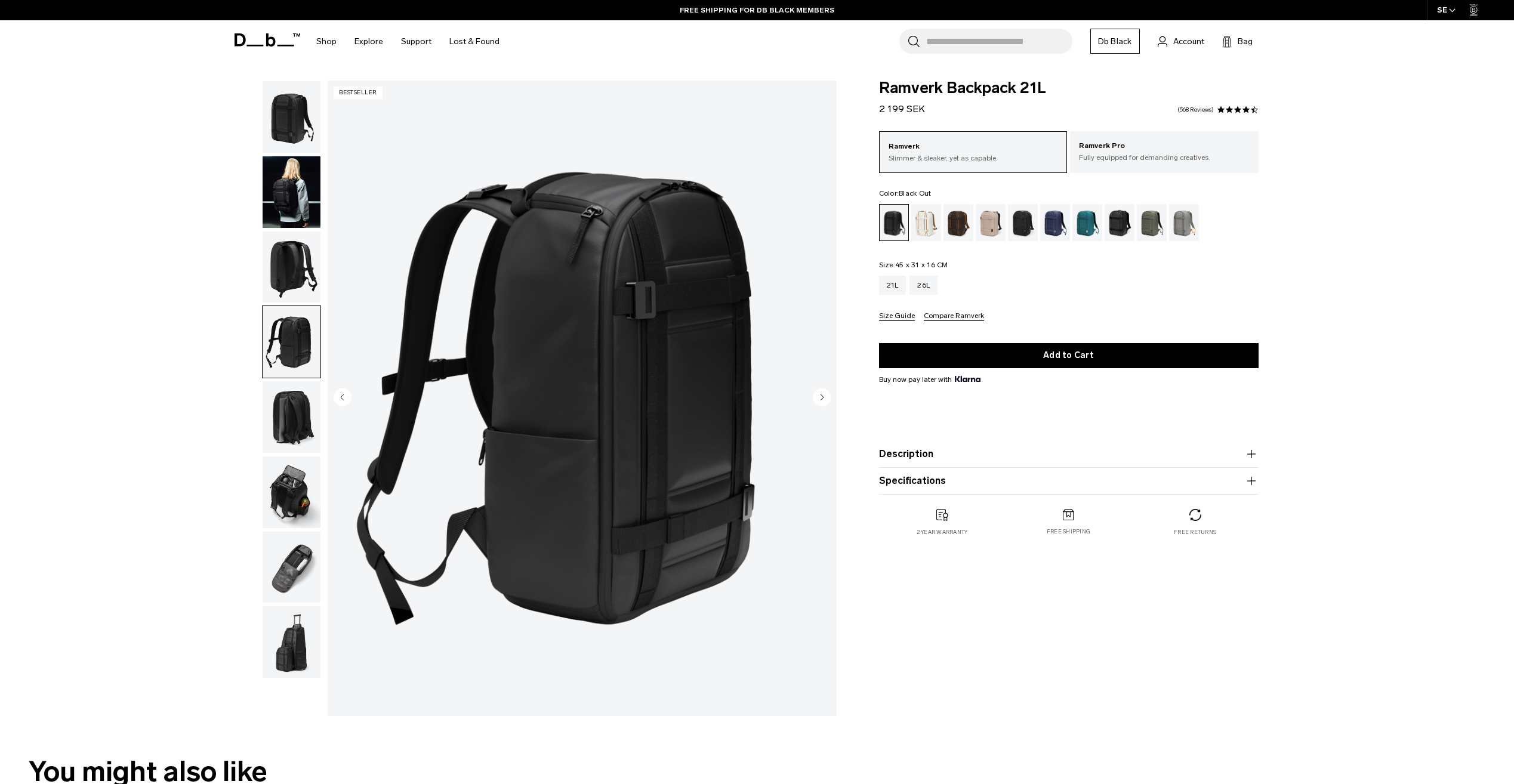
click at [297, 407] on img "button" at bounding box center [291, 416] width 58 height 71
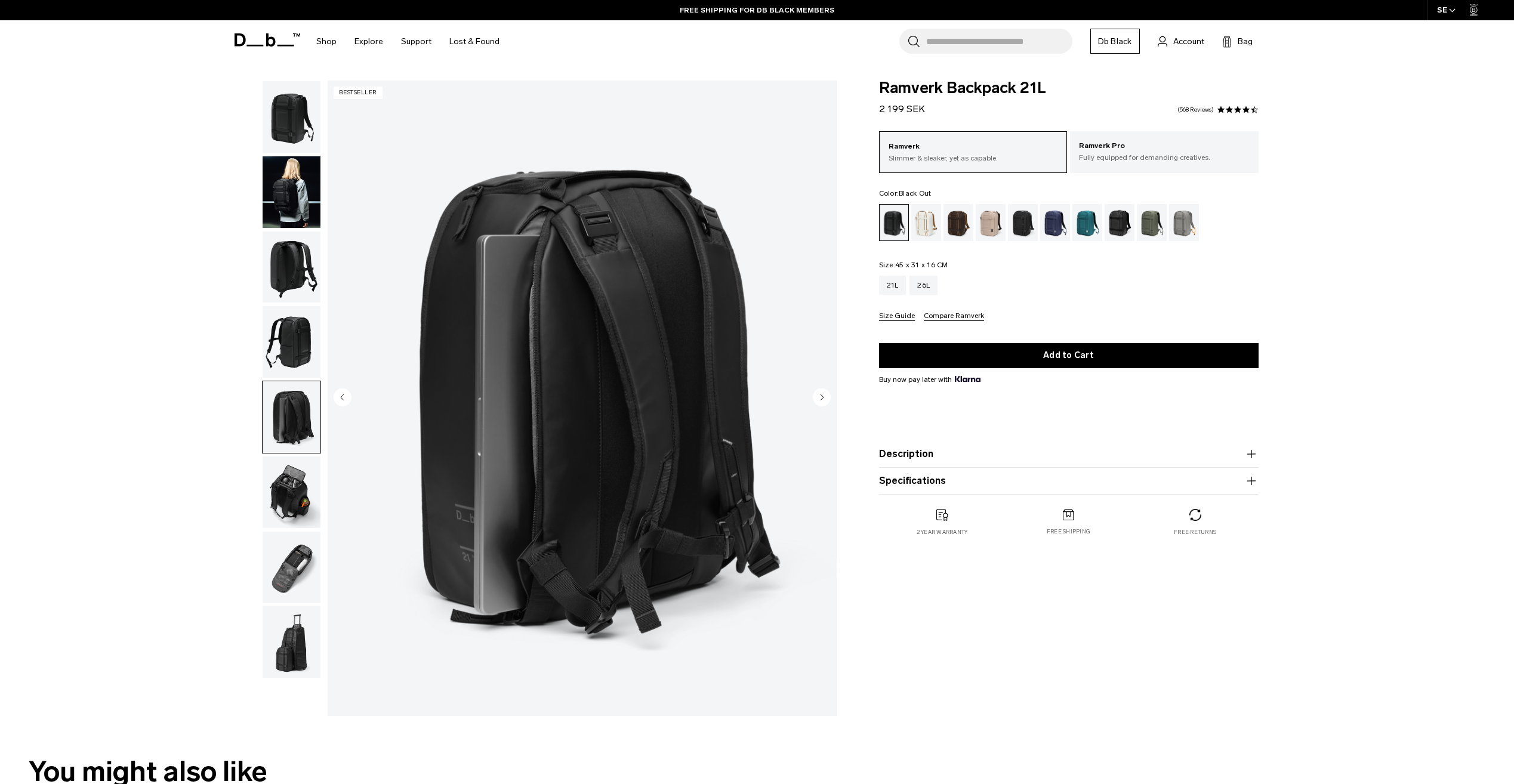
click at [301, 477] on img "button" at bounding box center [291, 492] width 58 height 71
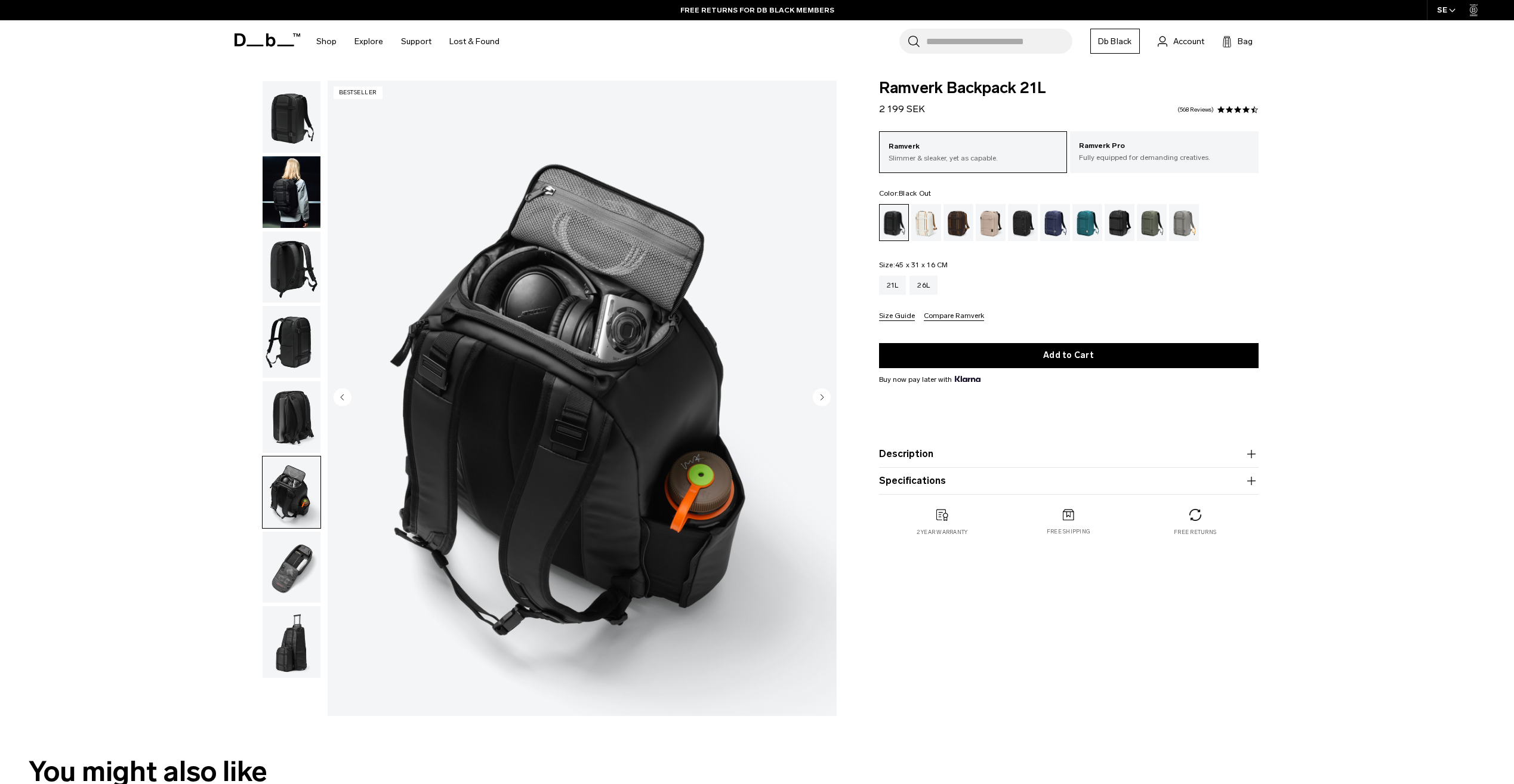
click at [303, 548] on img "button" at bounding box center [291, 567] width 58 height 71
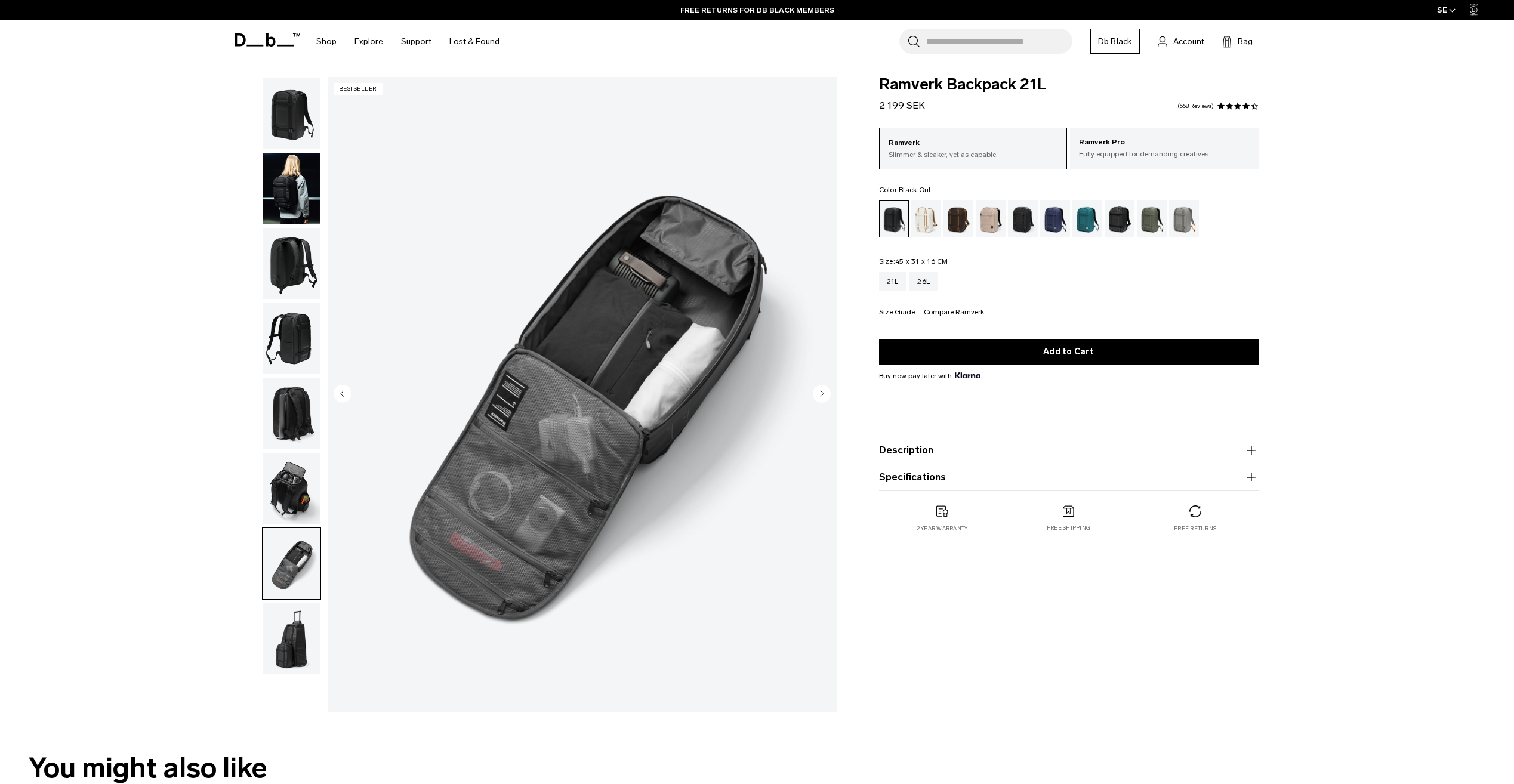
scroll to position [239, 0]
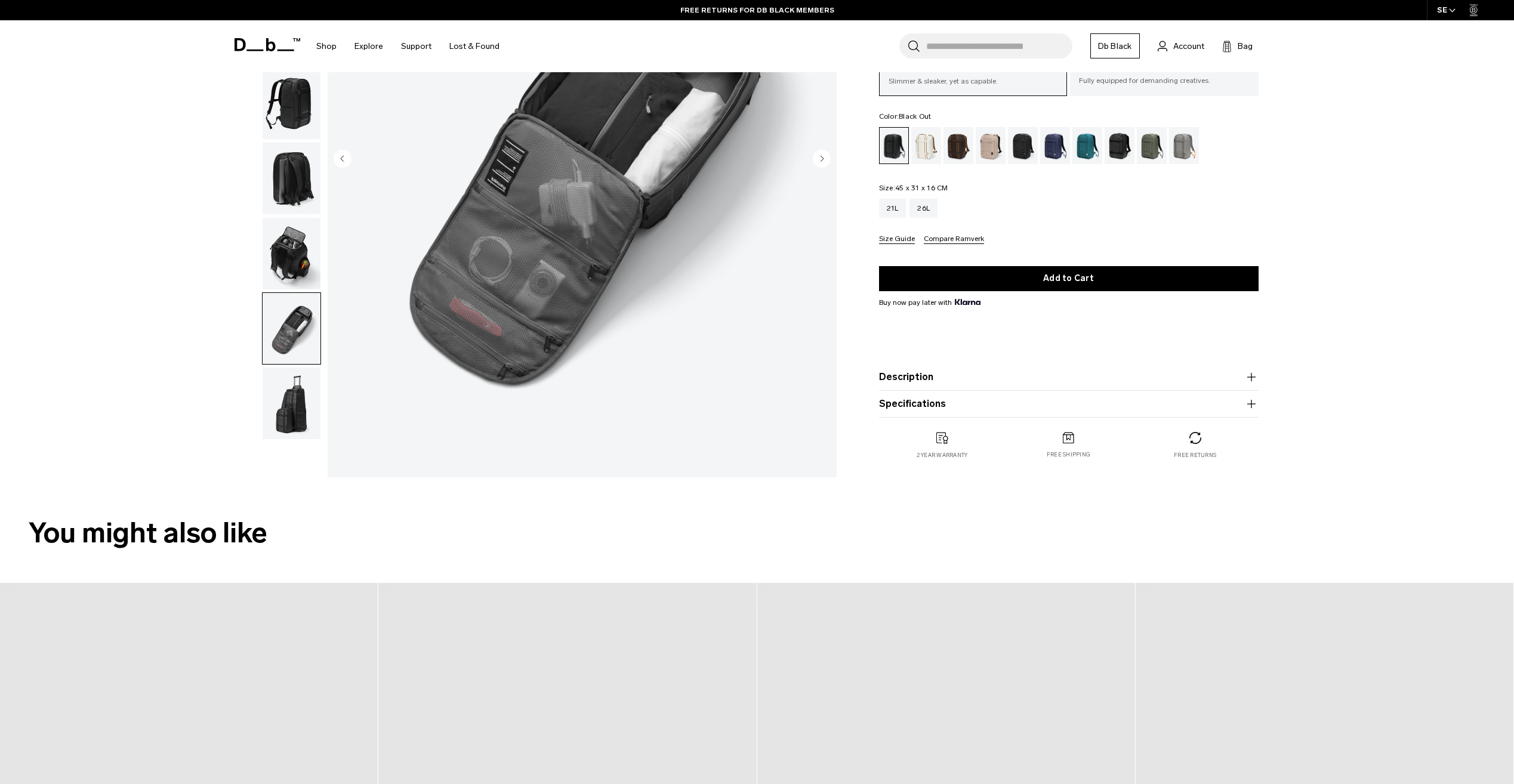
click at [303, 401] on img "button" at bounding box center [291, 403] width 58 height 71
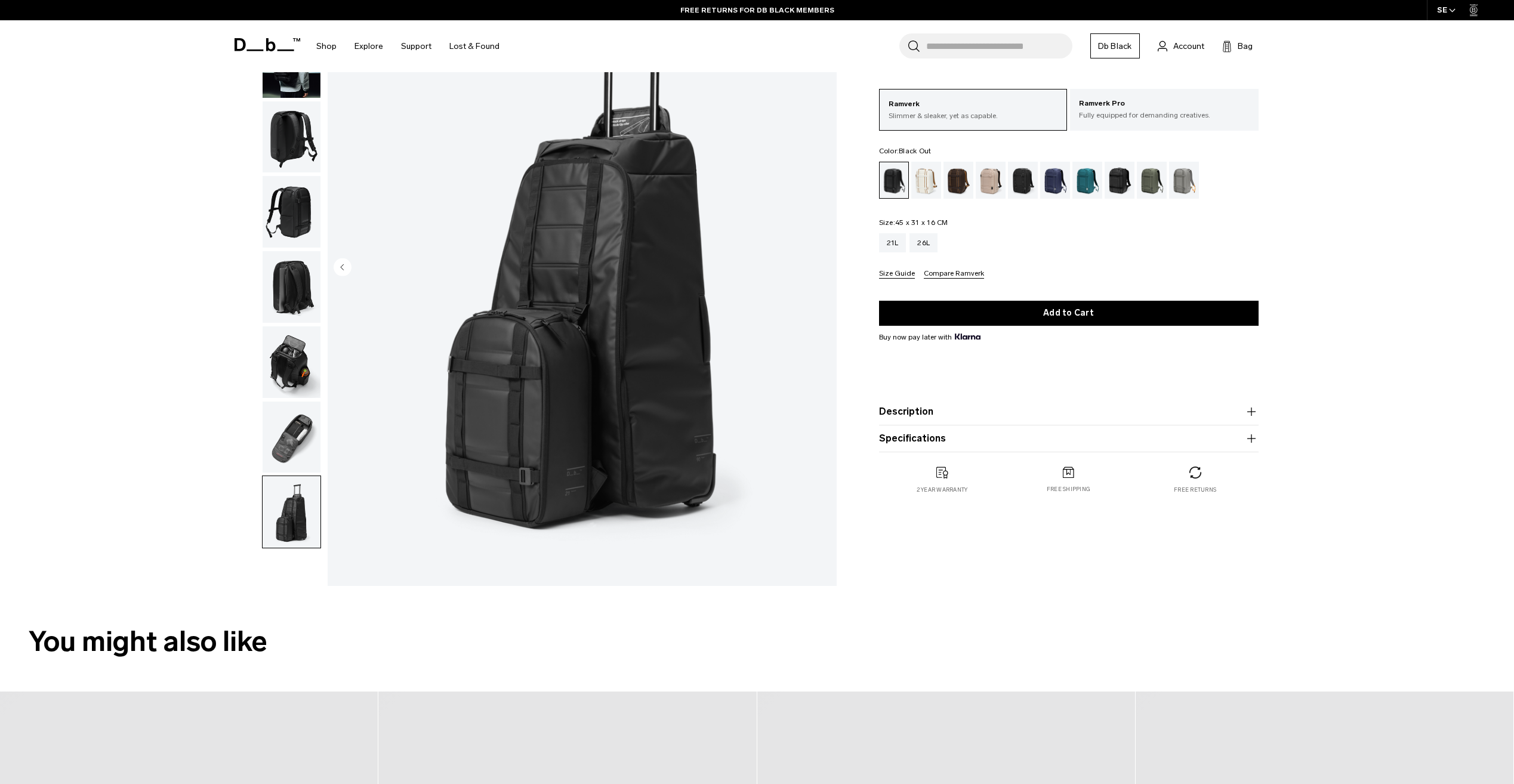
scroll to position [0, 0]
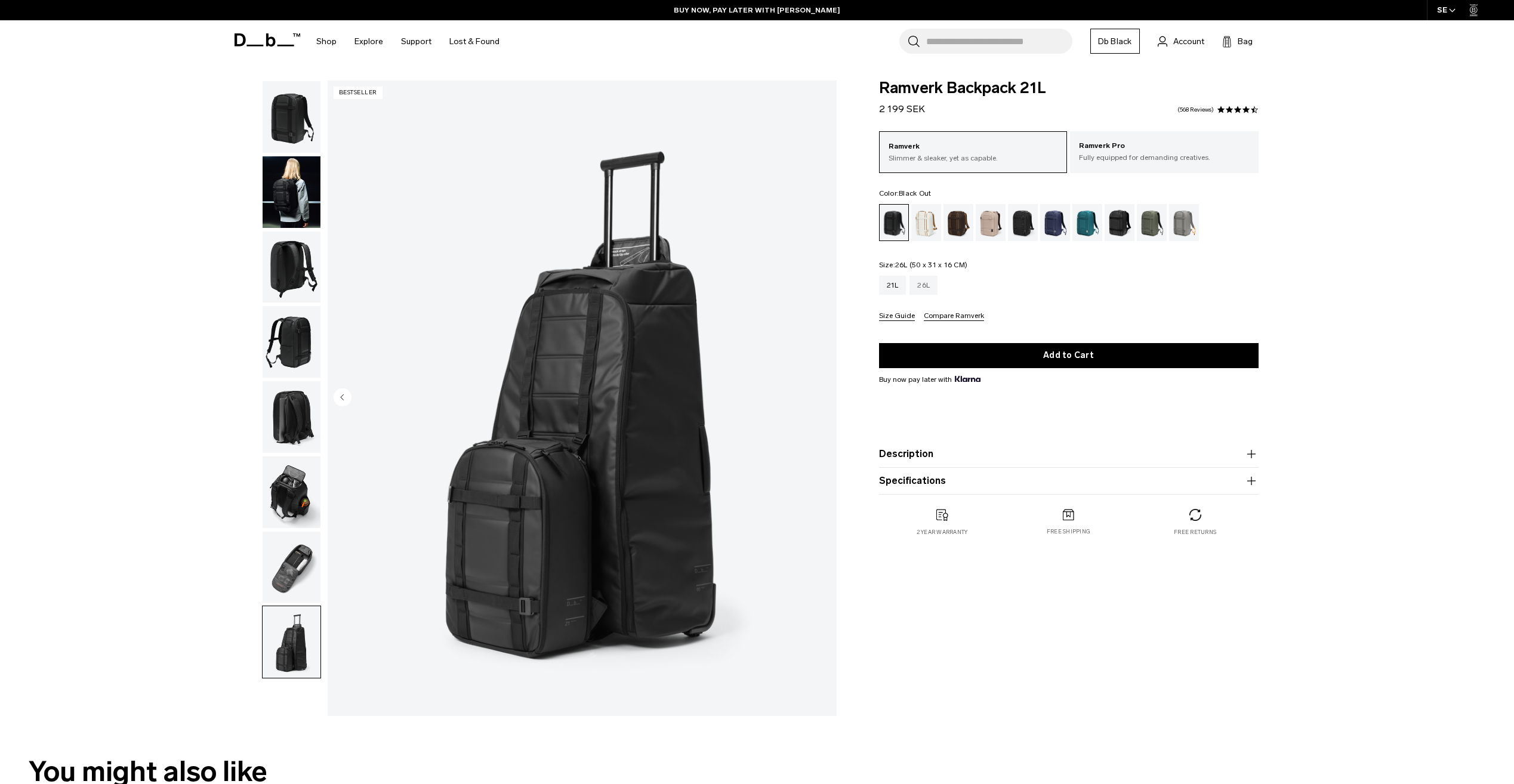
click at [925, 291] on div "26L" at bounding box center [923, 285] width 28 height 19
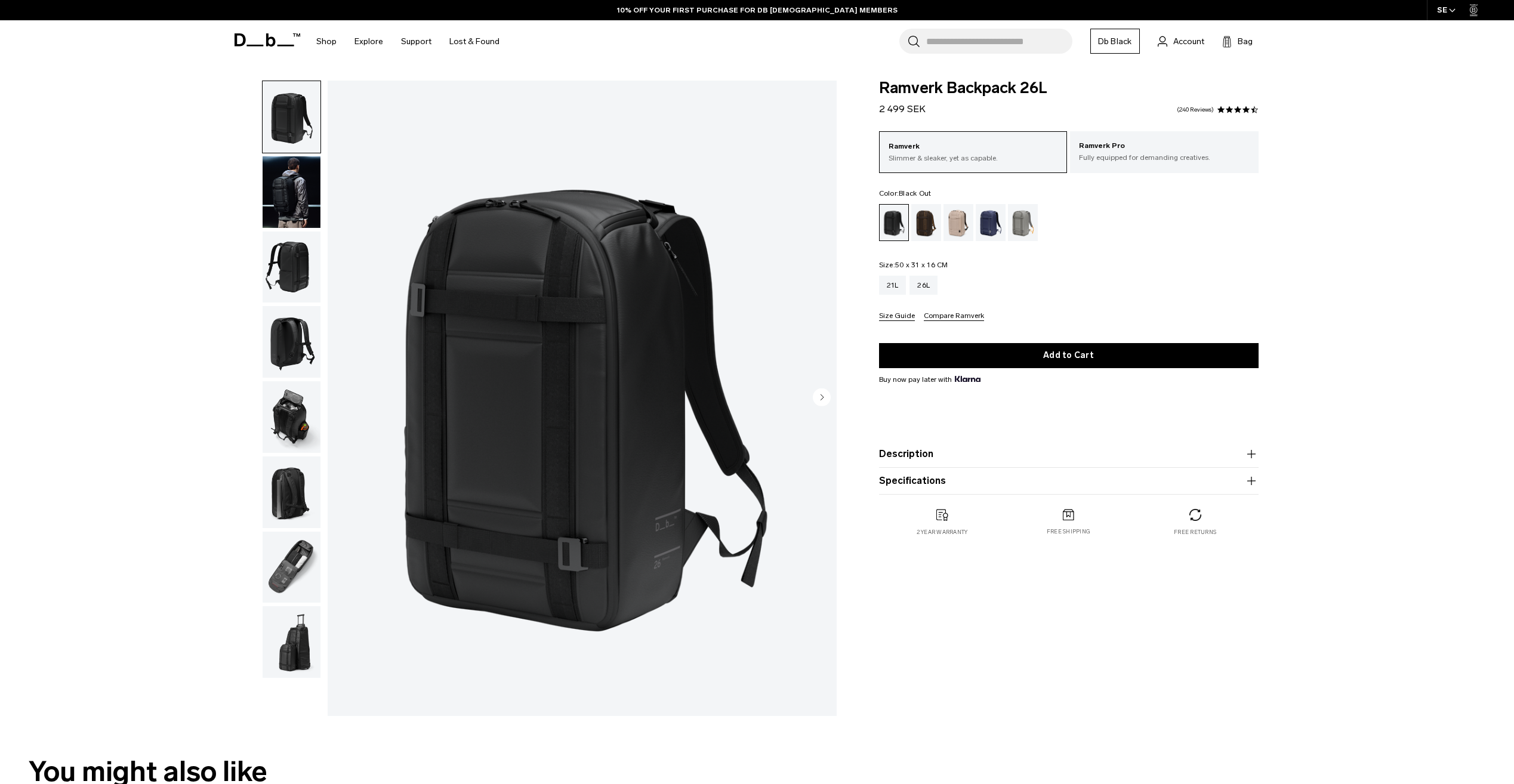
click at [296, 551] on img "button" at bounding box center [291, 567] width 58 height 71
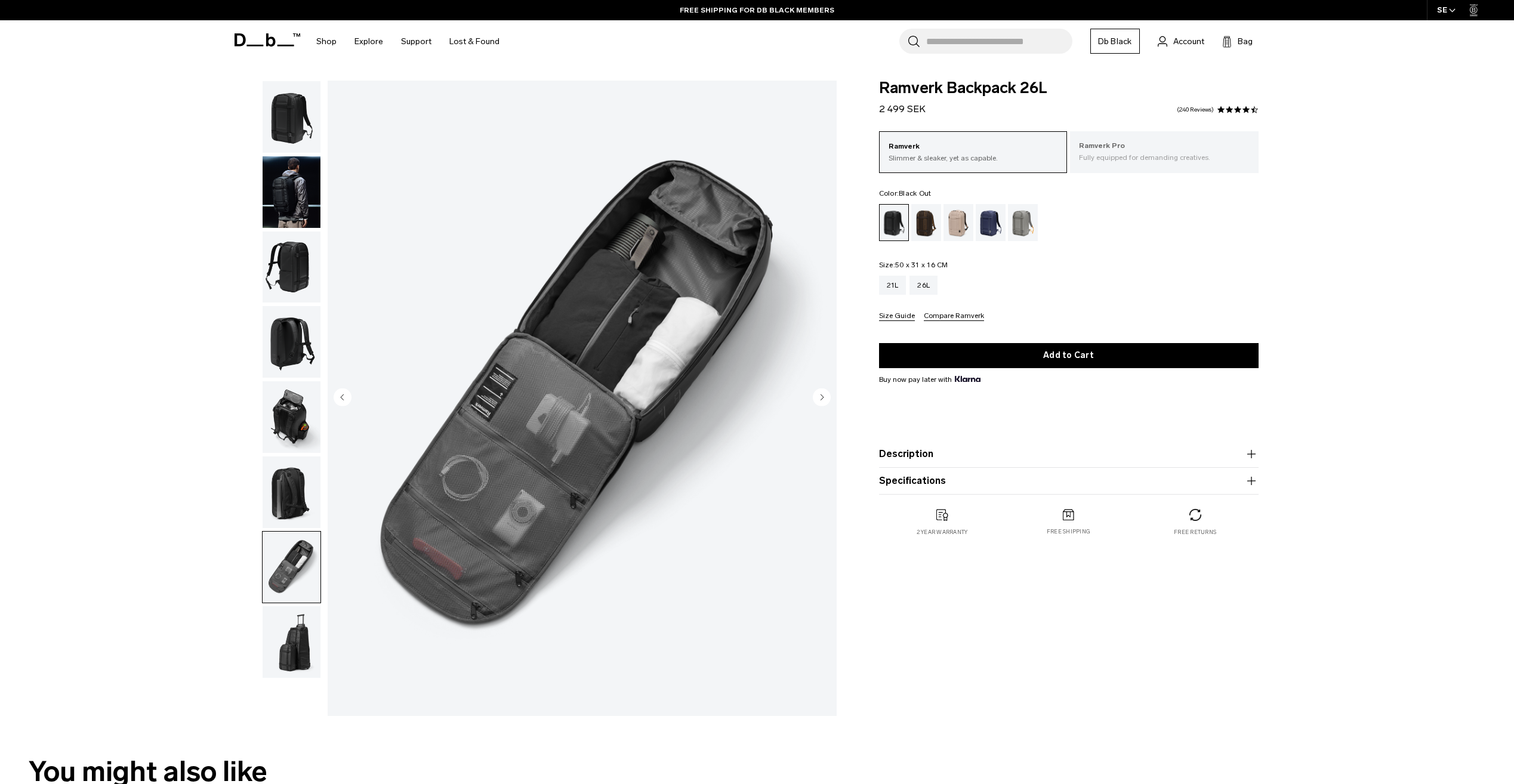
click at [1140, 144] on p "Ramverk Pro" at bounding box center [1164, 147] width 171 height 12
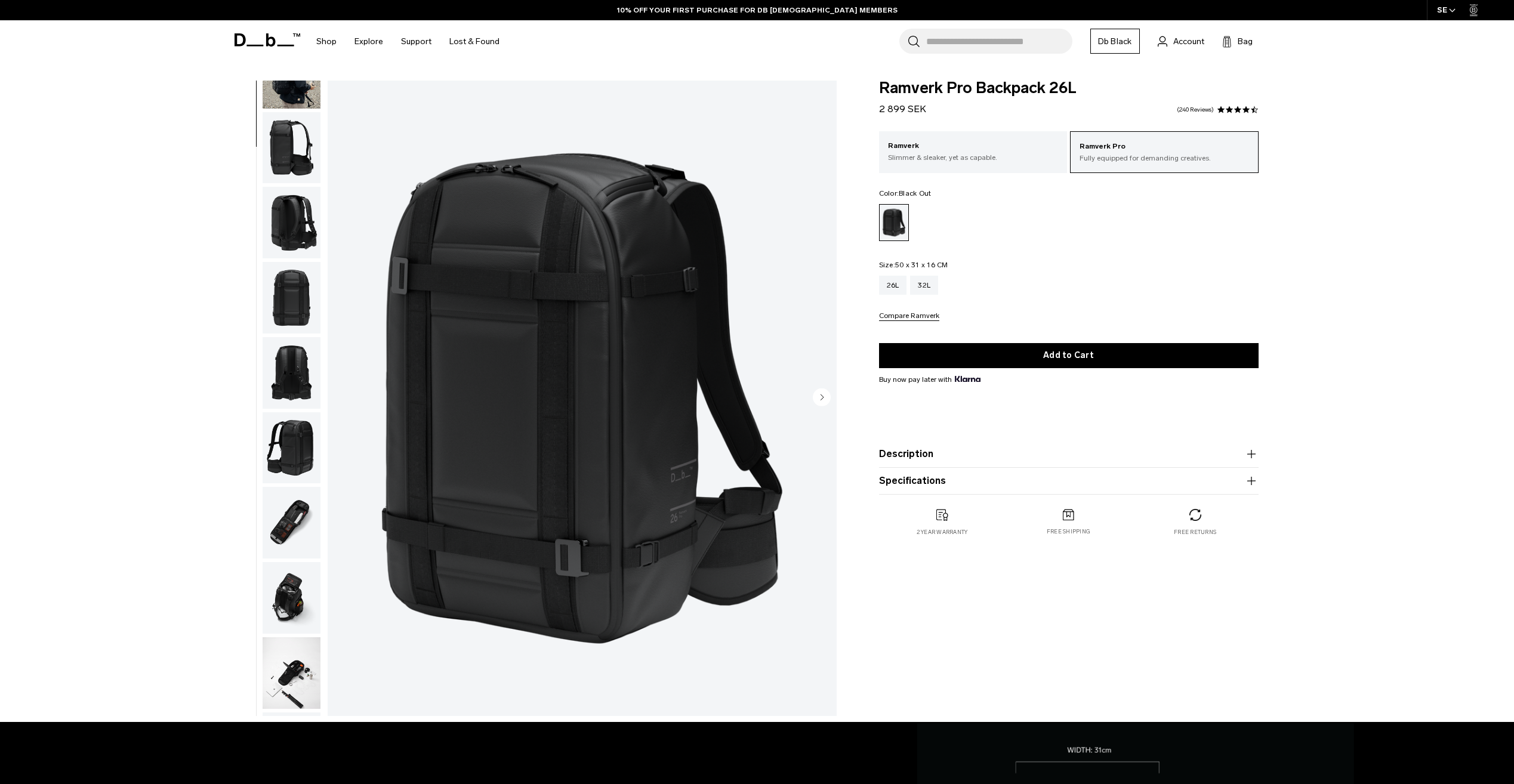
click at [295, 546] on img "button" at bounding box center [291, 522] width 58 height 71
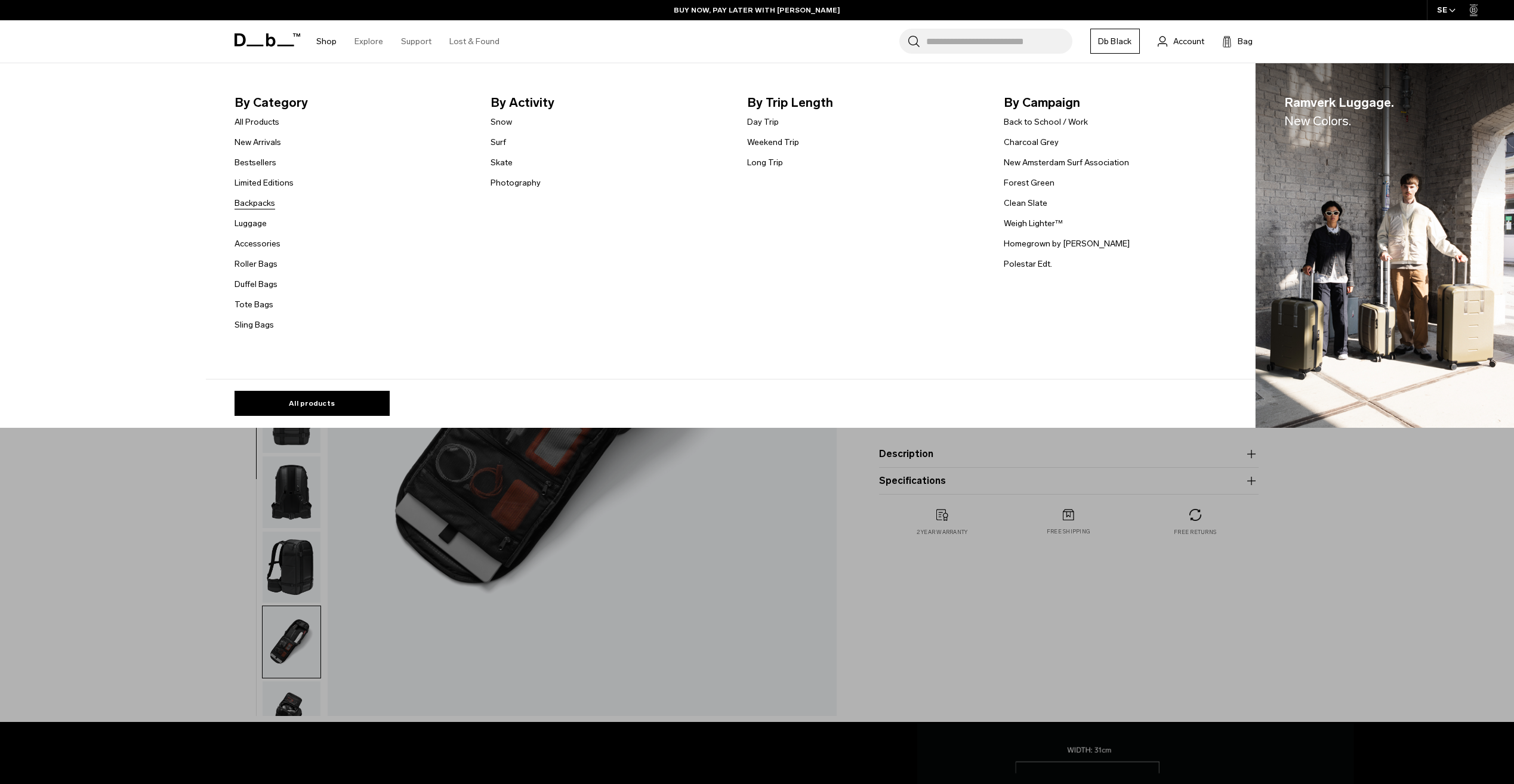
click at [271, 207] on link "Backpacks" at bounding box center [255, 203] width 41 height 13
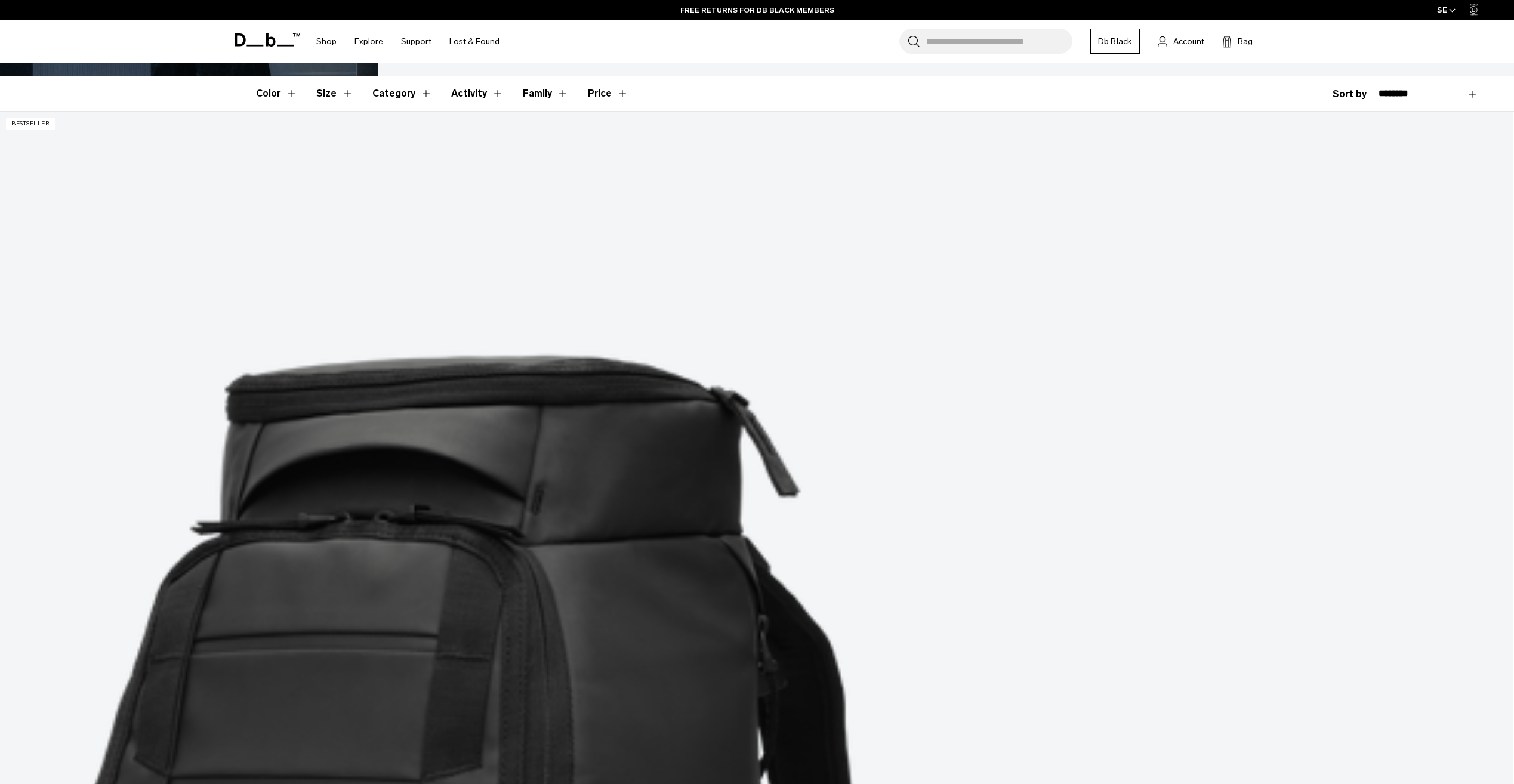
scroll to position [298, 0]
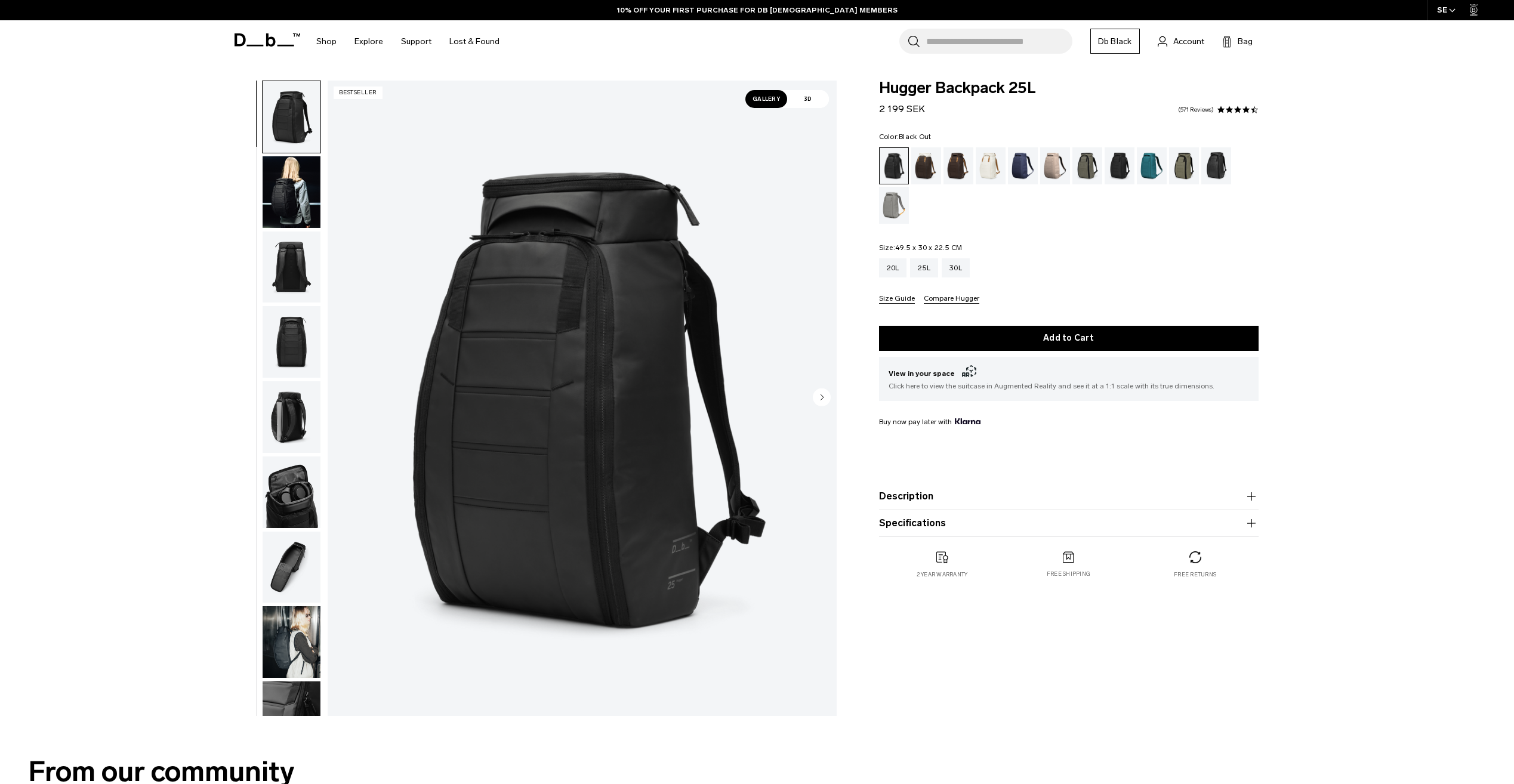
click at [289, 422] on img "button" at bounding box center [291, 416] width 58 height 71
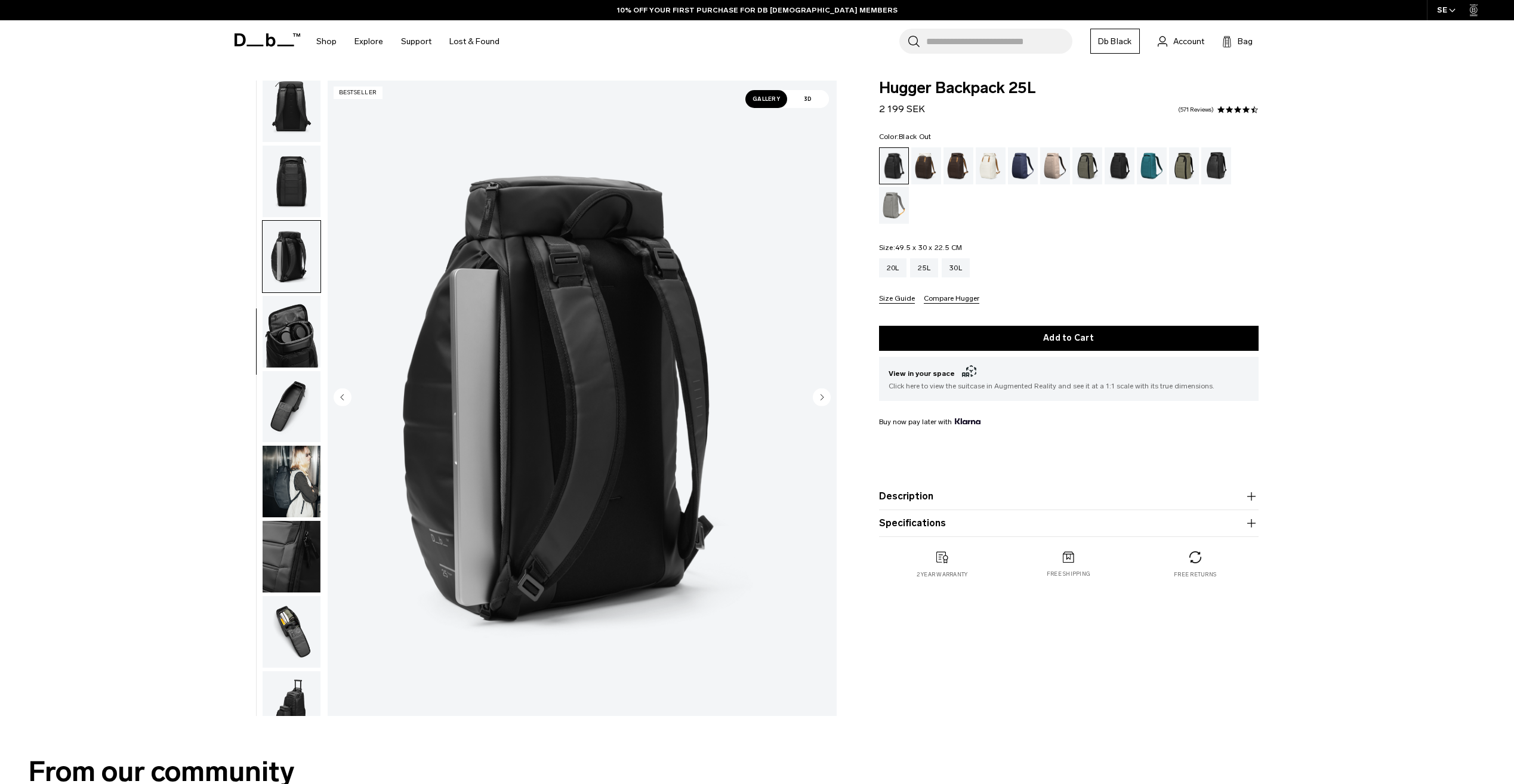
scroll to position [188, 0]
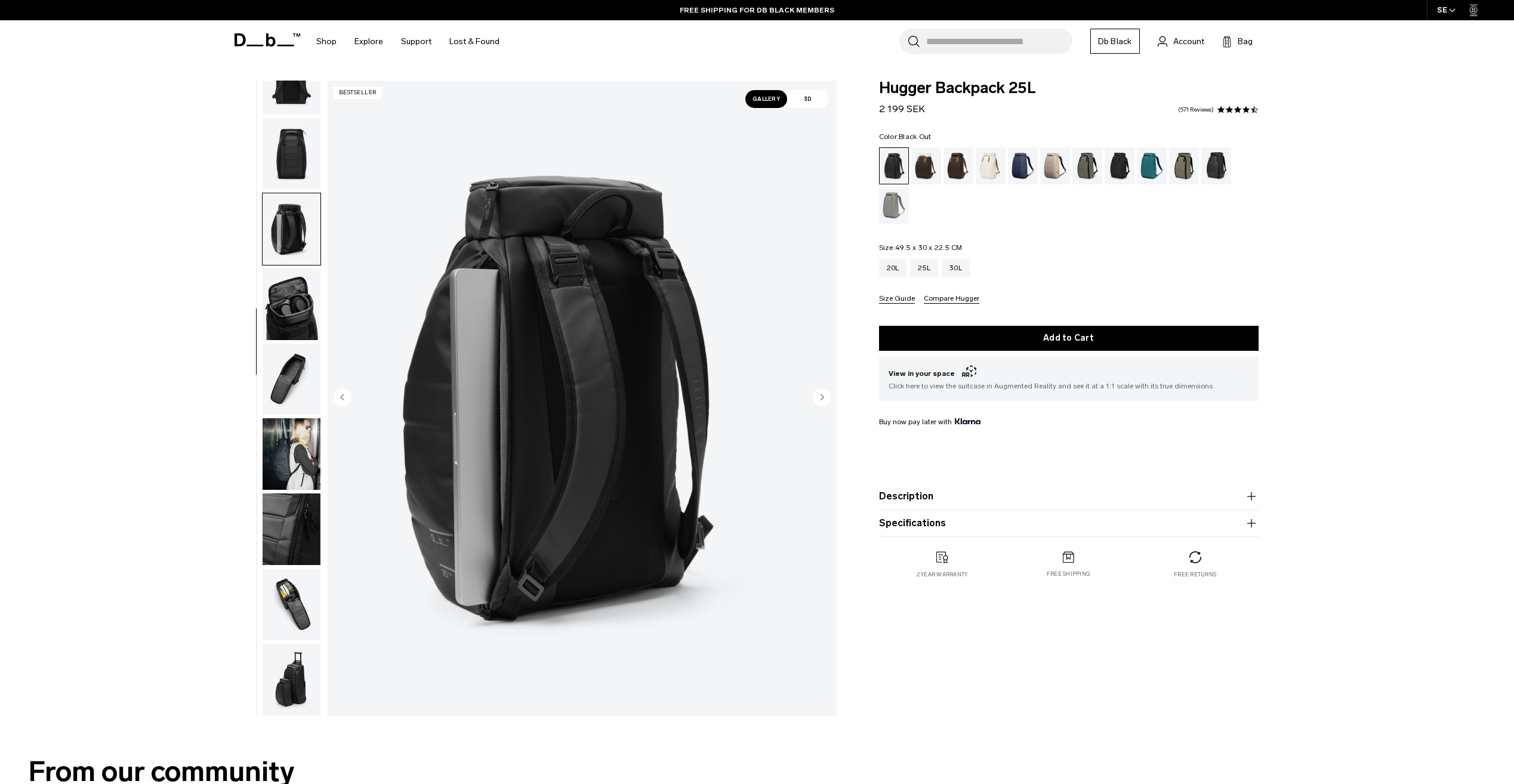
click at [272, 312] on img "button" at bounding box center [291, 304] width 58 height 71
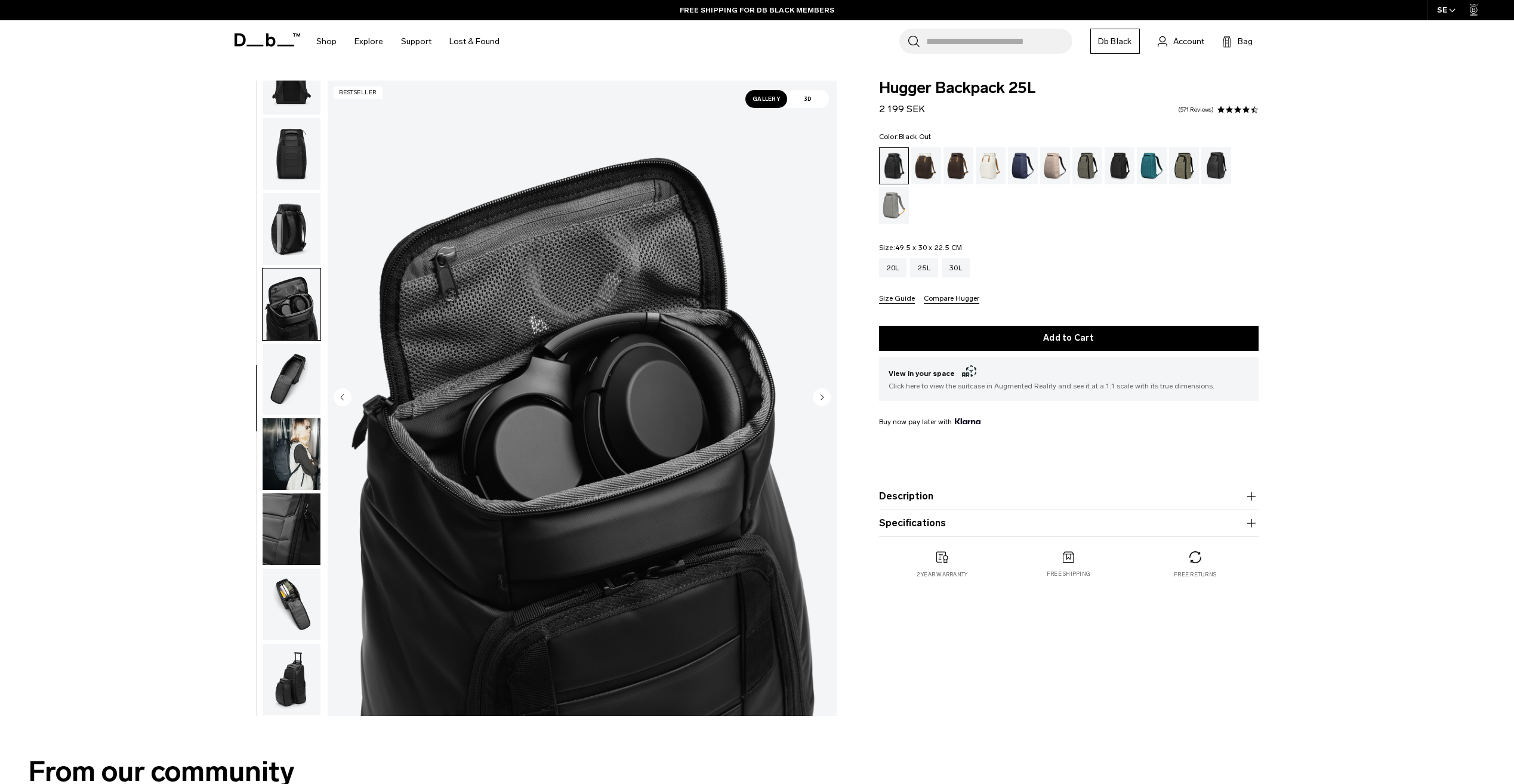
click at [303, 577] on img "button" at bounding box center [291, 604] width 58 height 71
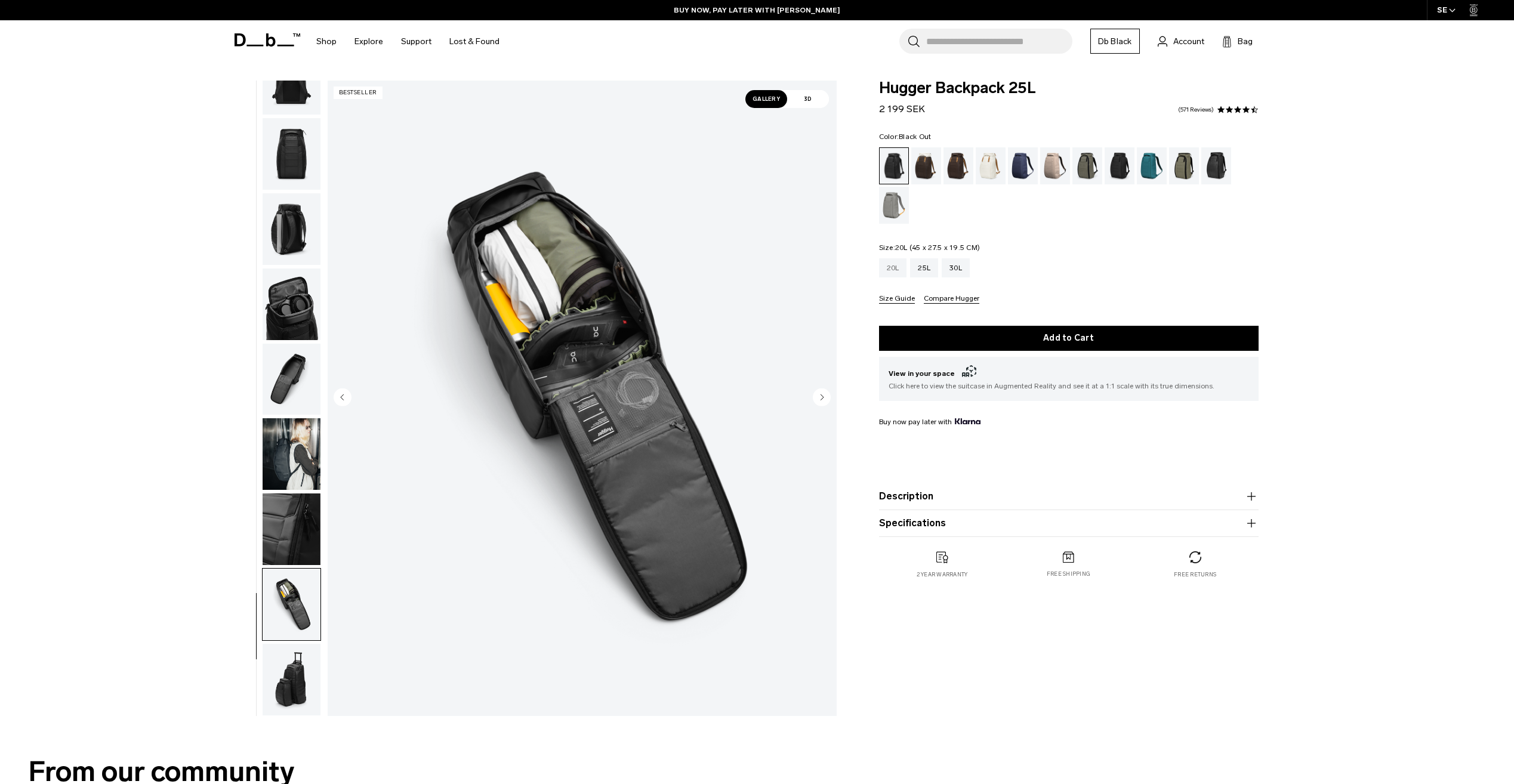
click at [900, 267] on div "20L" at bounding box center [893, 268] width 28 height 19
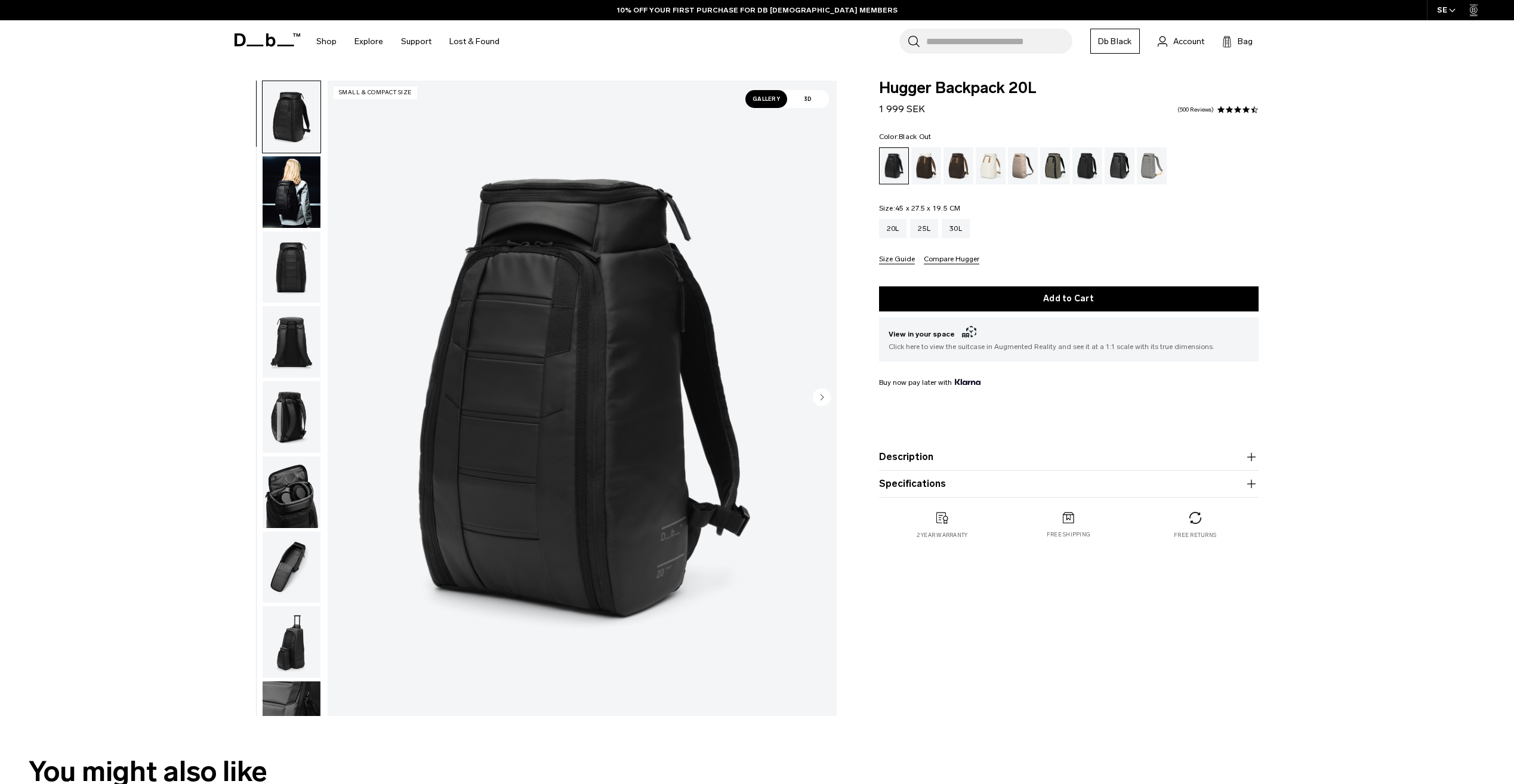
click at [302, 555] on img "button" at bounding box center [291, 567] width 58 height 71
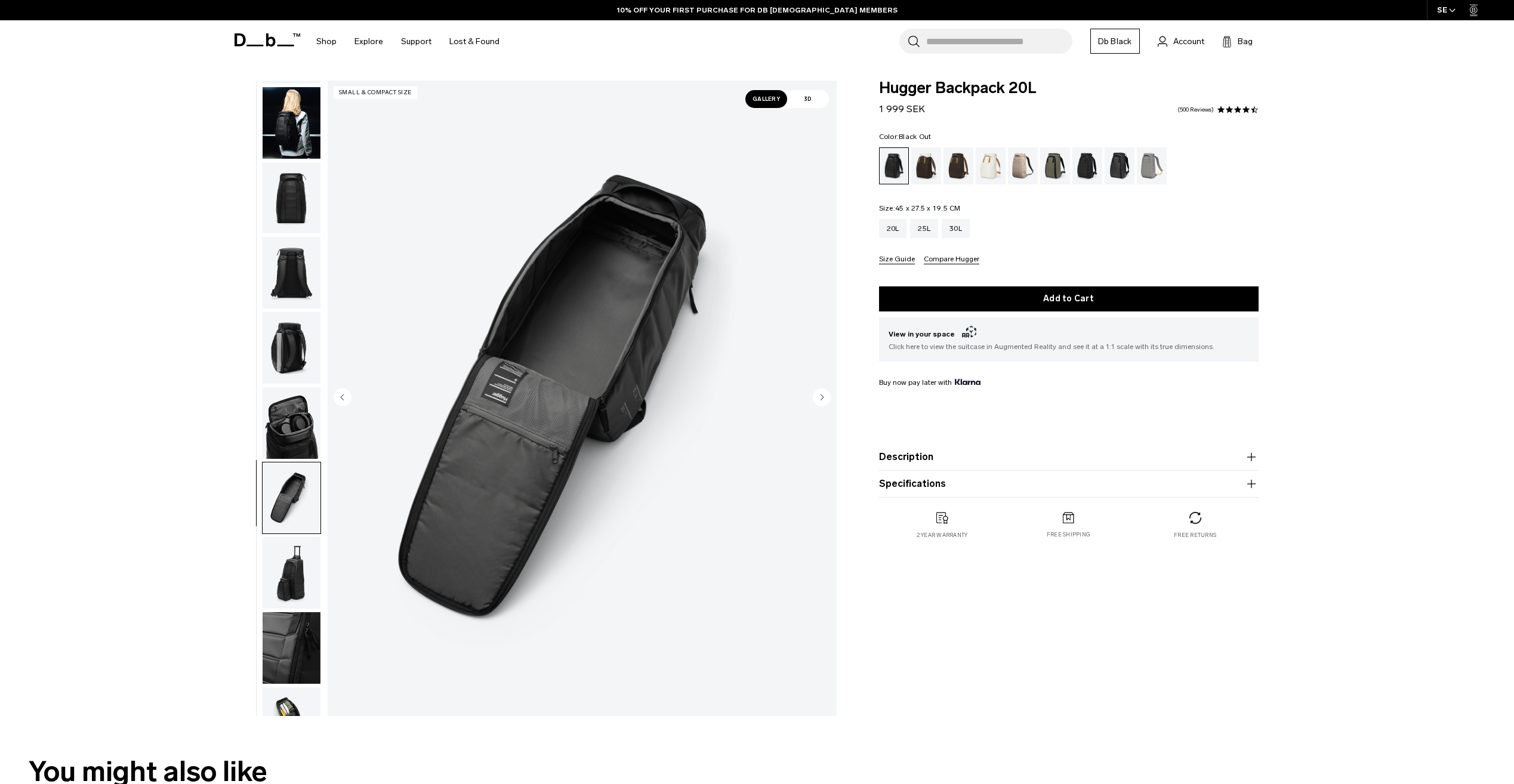
scroll to position [113, 0]
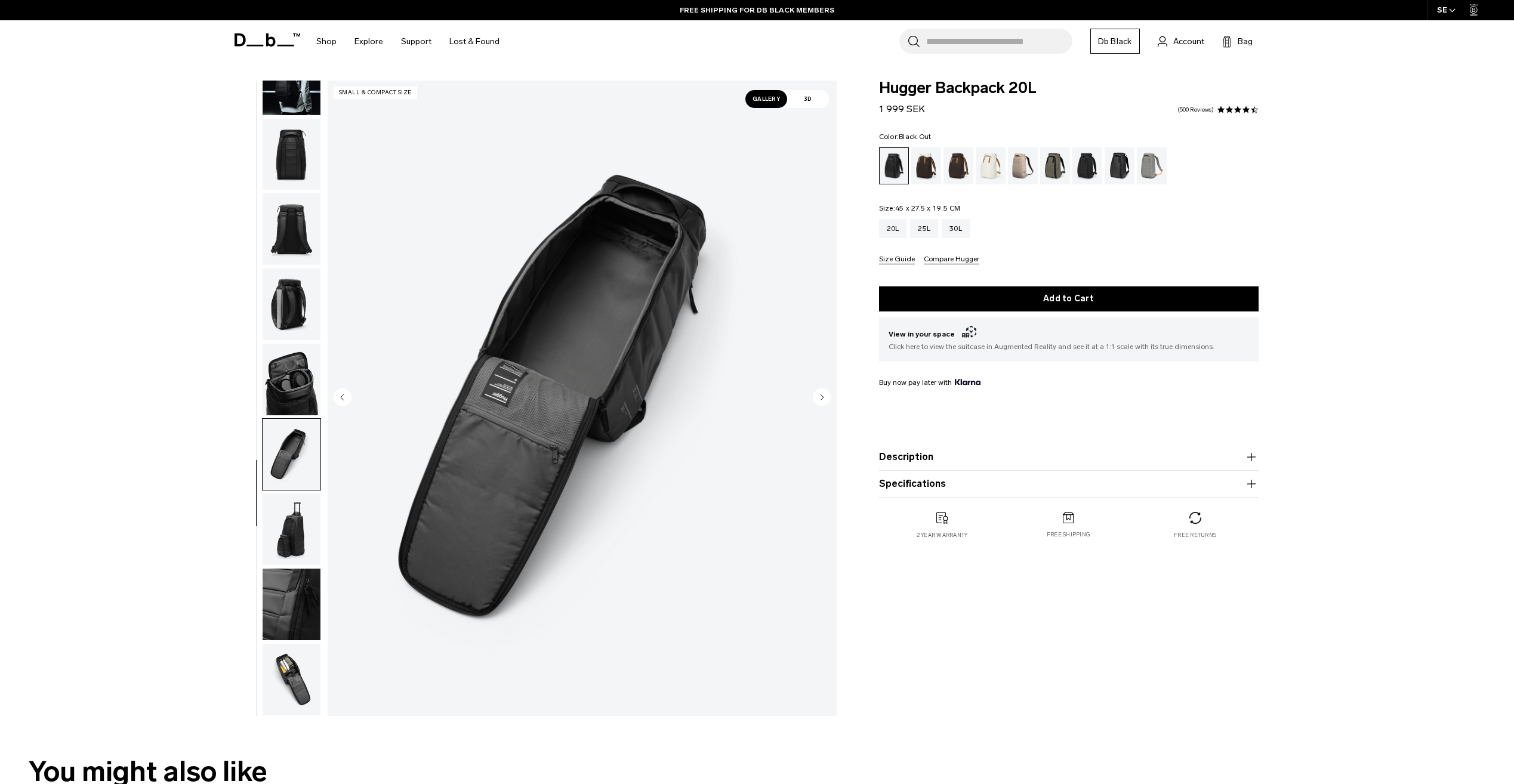
click at [292, 666] on img "button" at bounding box center [291, 680] width 58 height 71
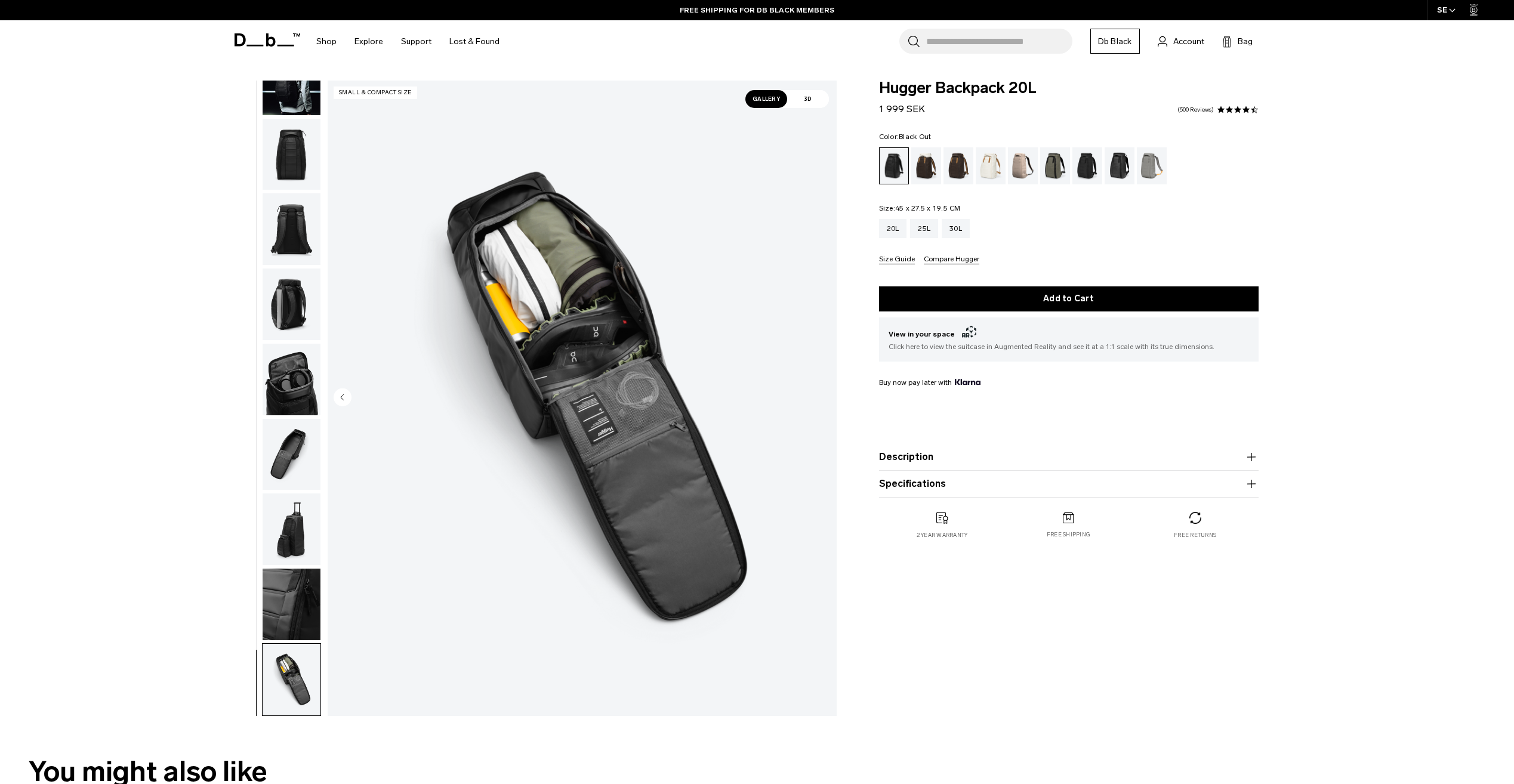
click at [1249, 457] on icon "button" at bounding box center [1252, 457] width 14 height 14
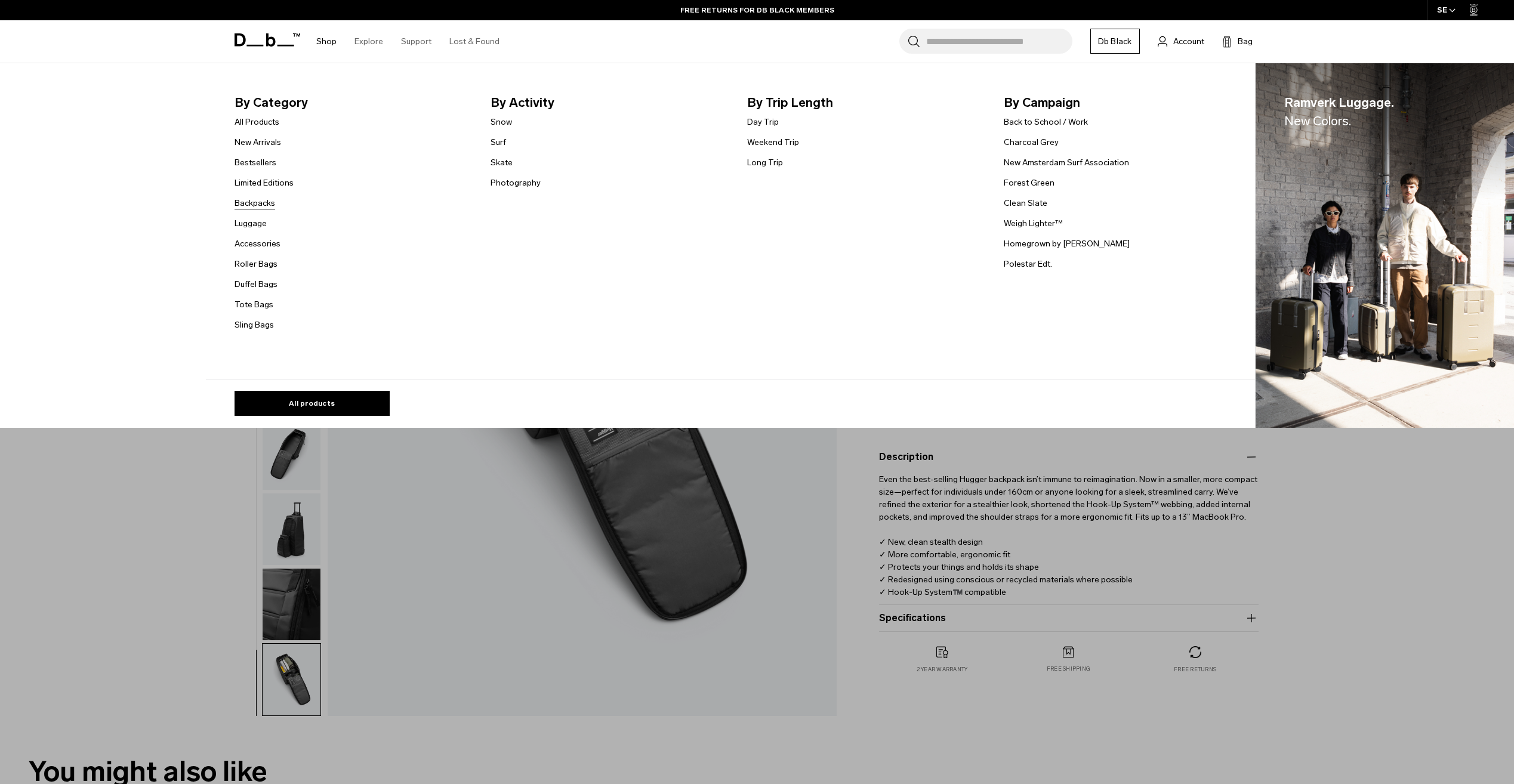
click at [245, 204] on link "Backpacks" at bounding box center [255, 203] width 41 height 13
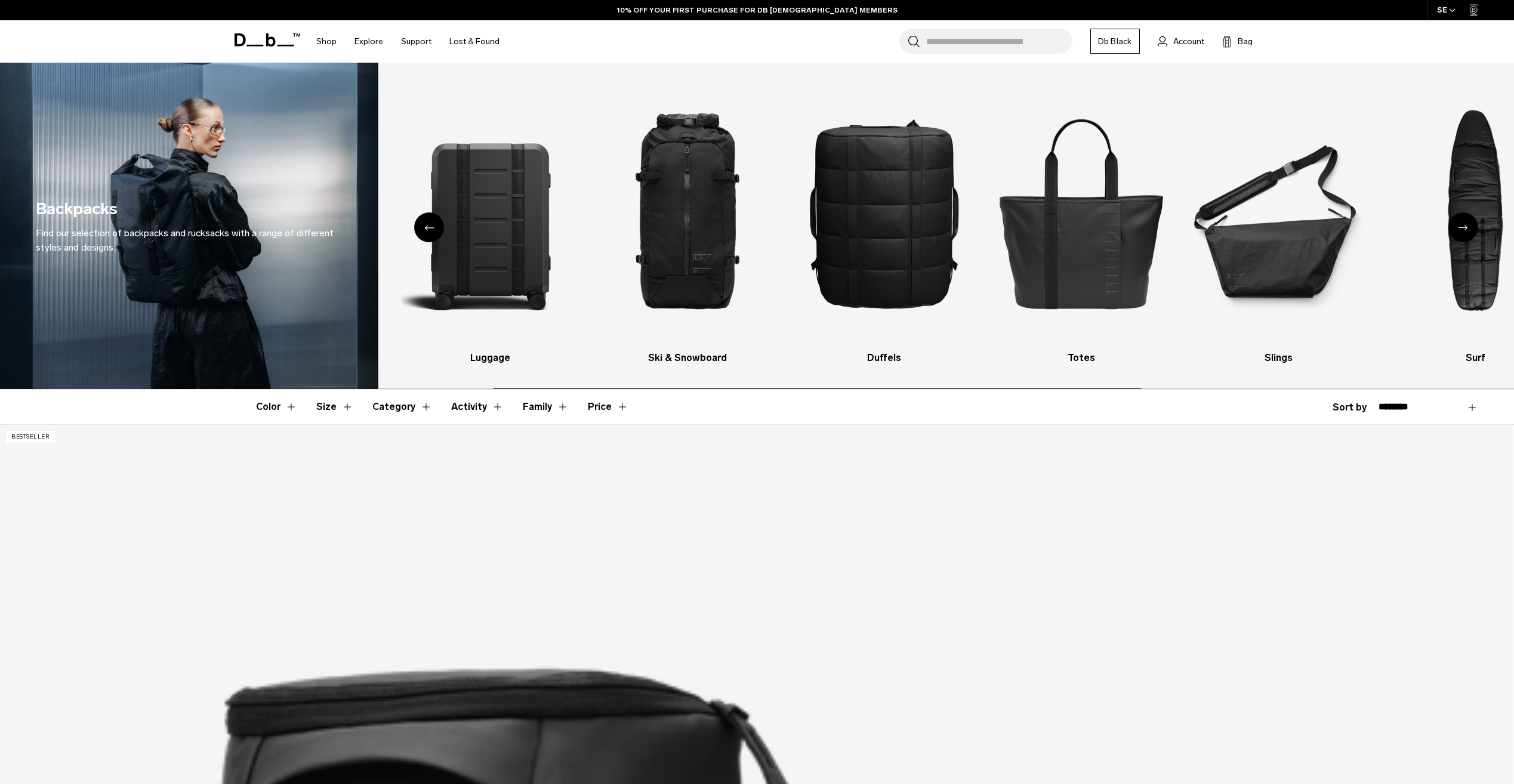
scroll to position [179, 0]
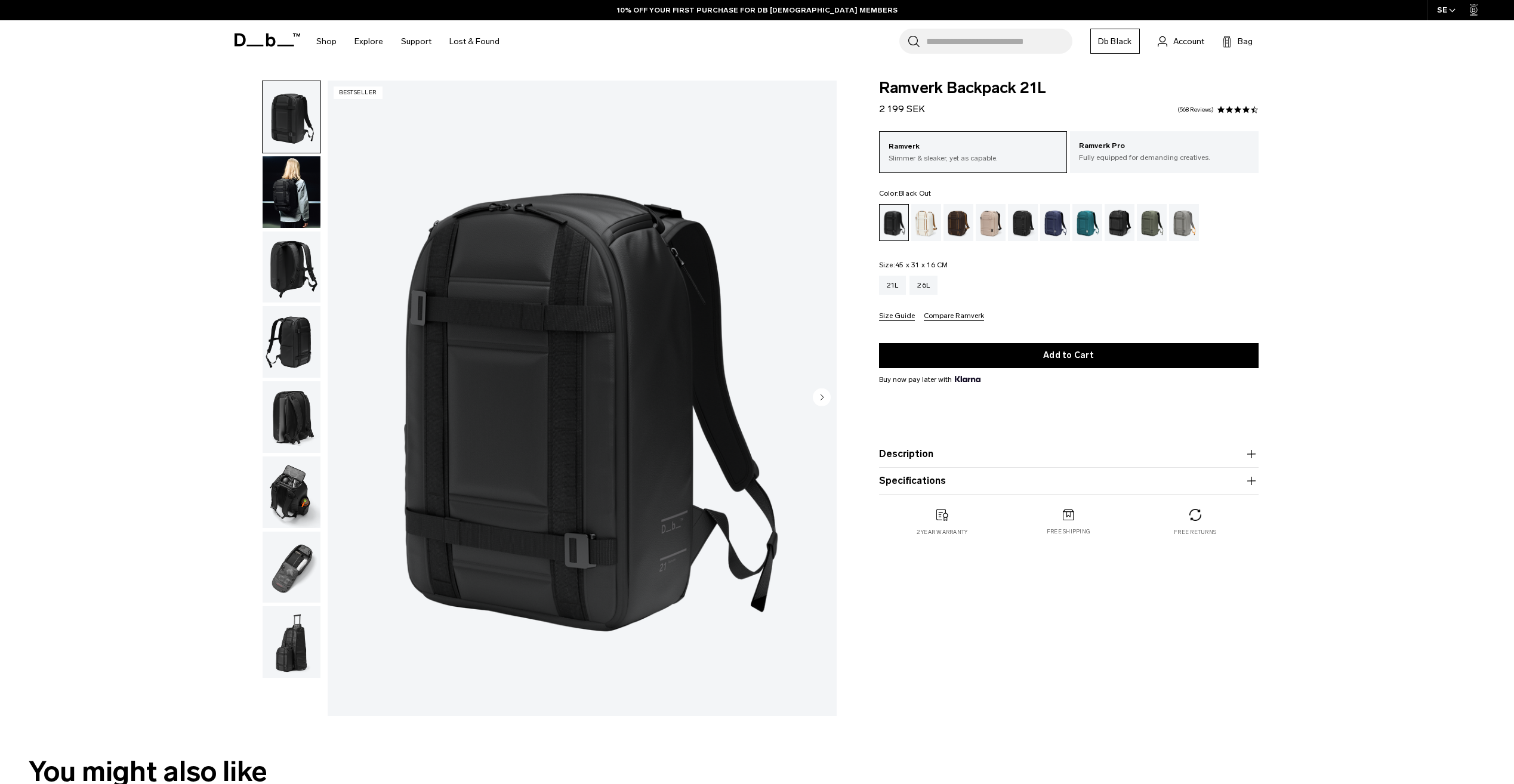
click at [1231, 443] on product-accordion "Description The bestselling daily backpack. Whether you’re crossing cities or c…" at bounding box center [1069, 455] width 380 height 27
click at [1240, 450] on button "Description" at bounding box center [1069, 454] width 380 height 14
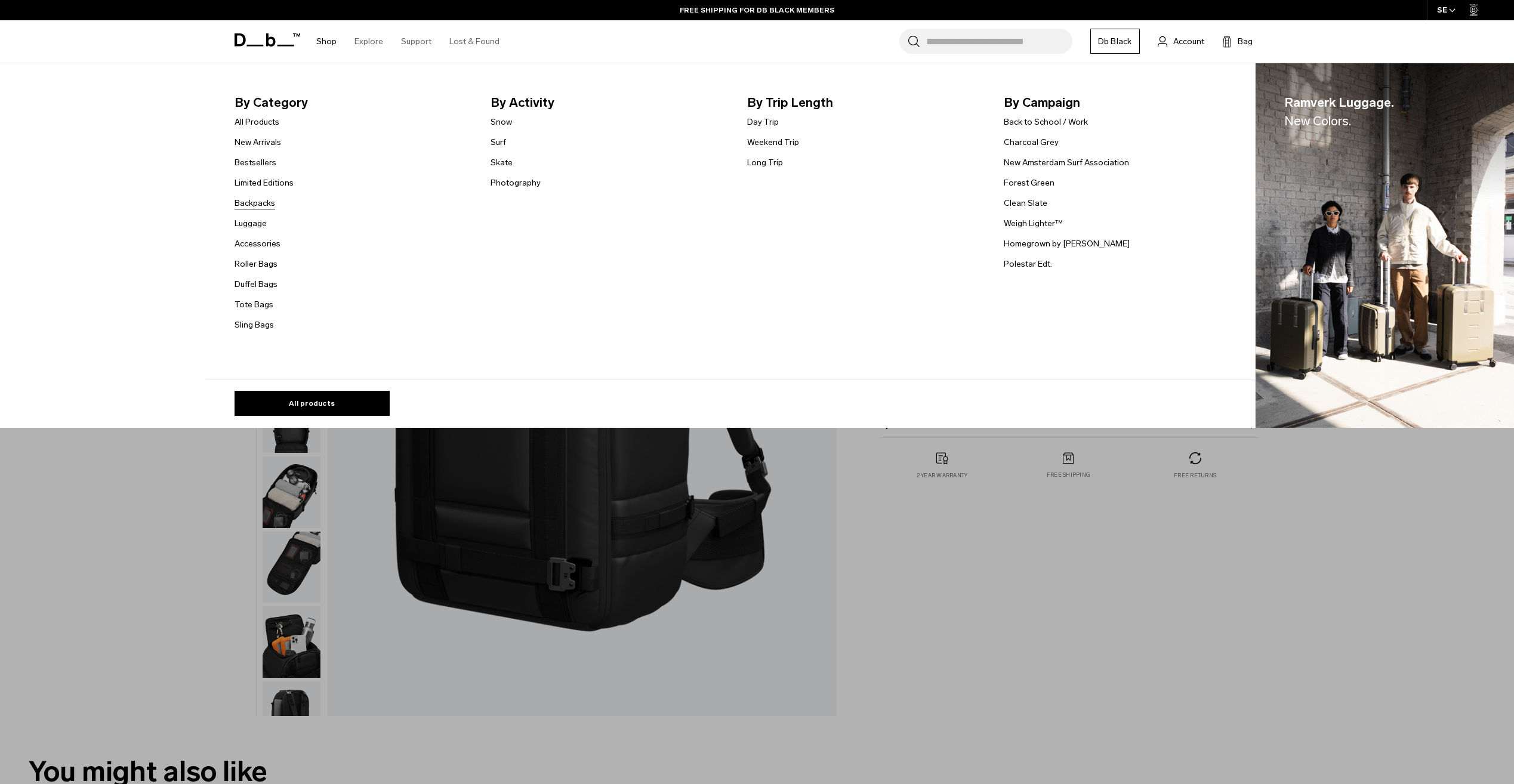
click at [260, 201] on link "Backpacks" at bounding box center [255, 203] width 41 height 13
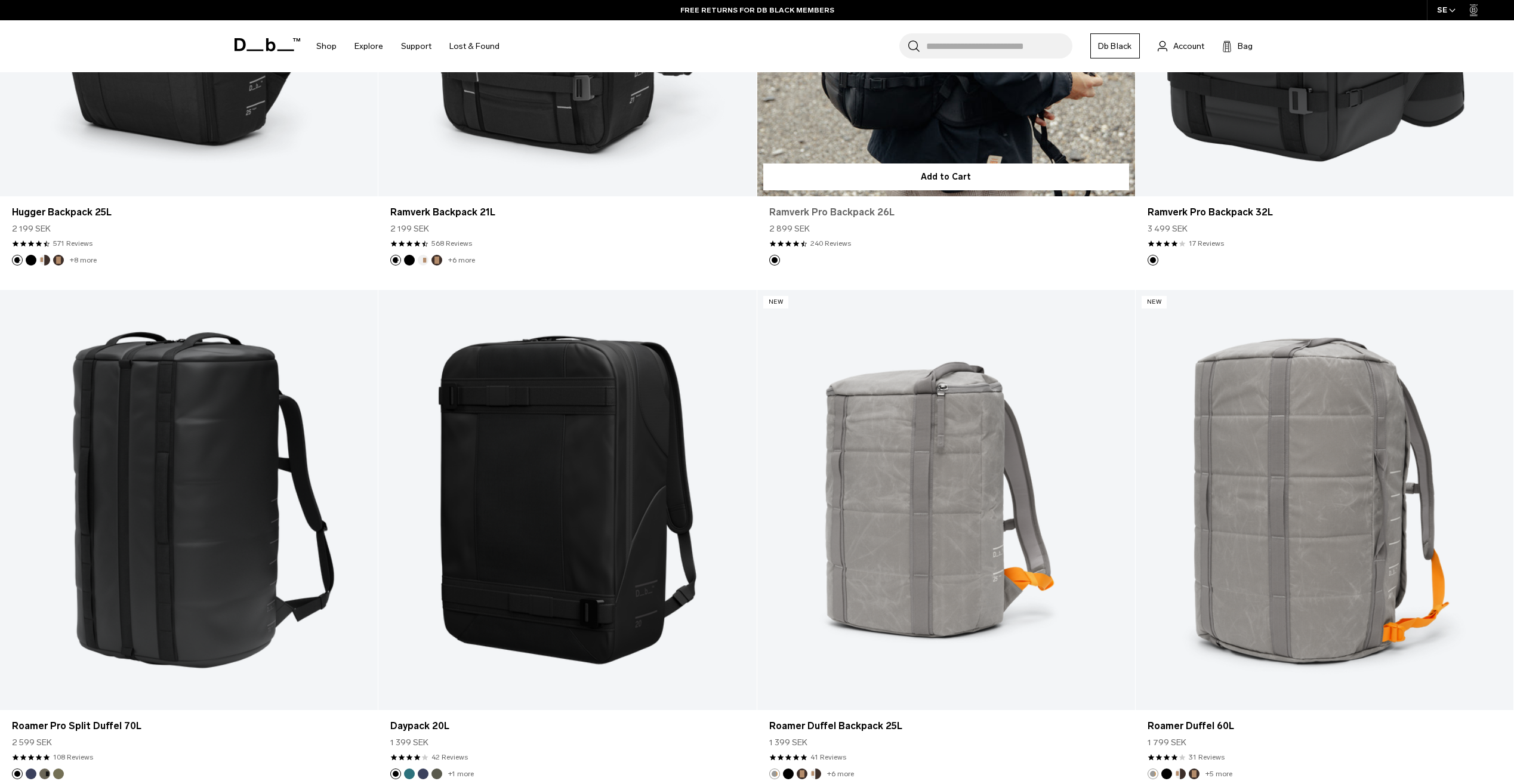
scroll to position [2268, 0]
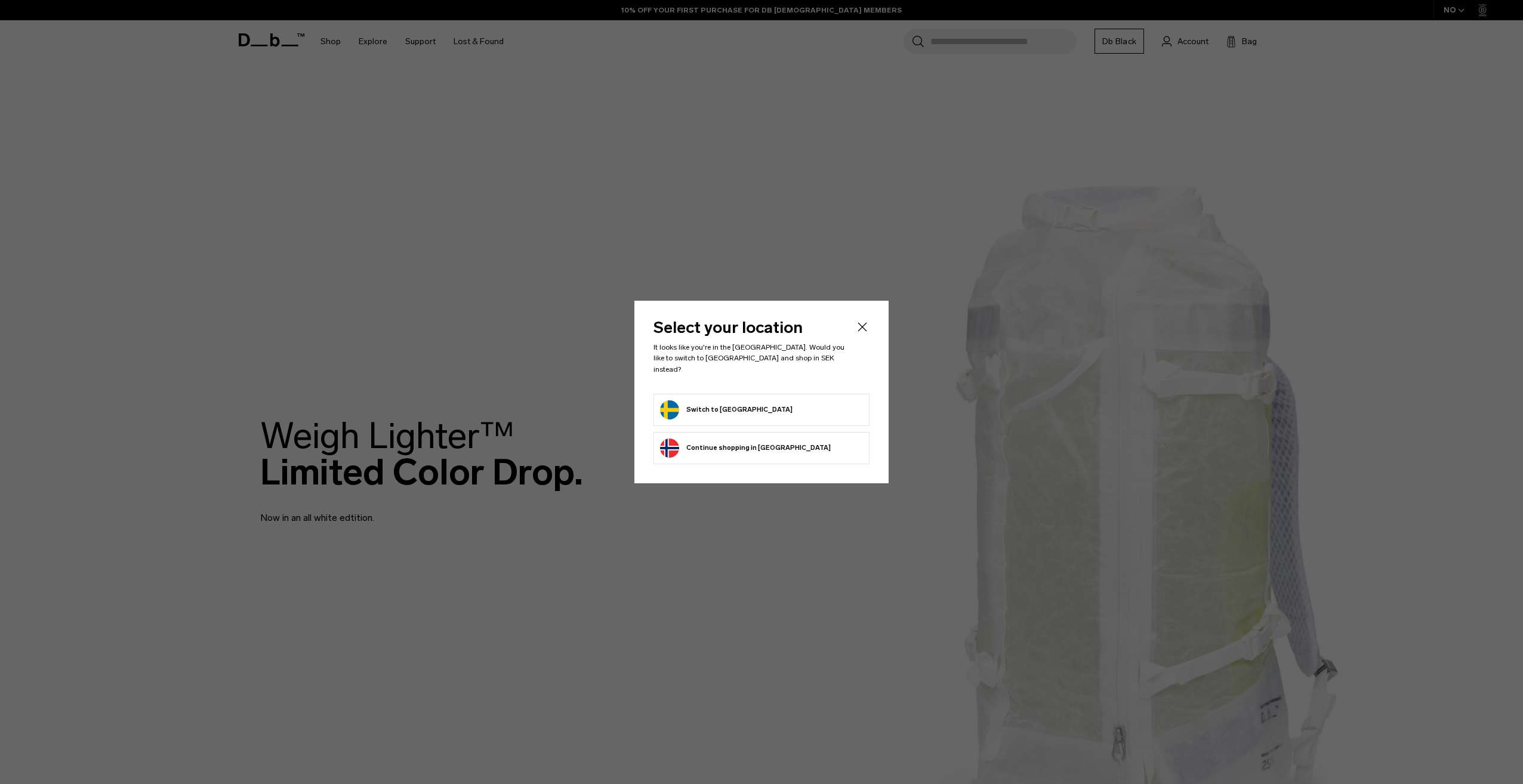
click at [792, 406] on form "Switch to Sweden" at bounding box center [762, 410] width 203 height 19
click at [684, 401] on button "Switch to Sweden" at bounding box center [726, 410] width 132 height 19
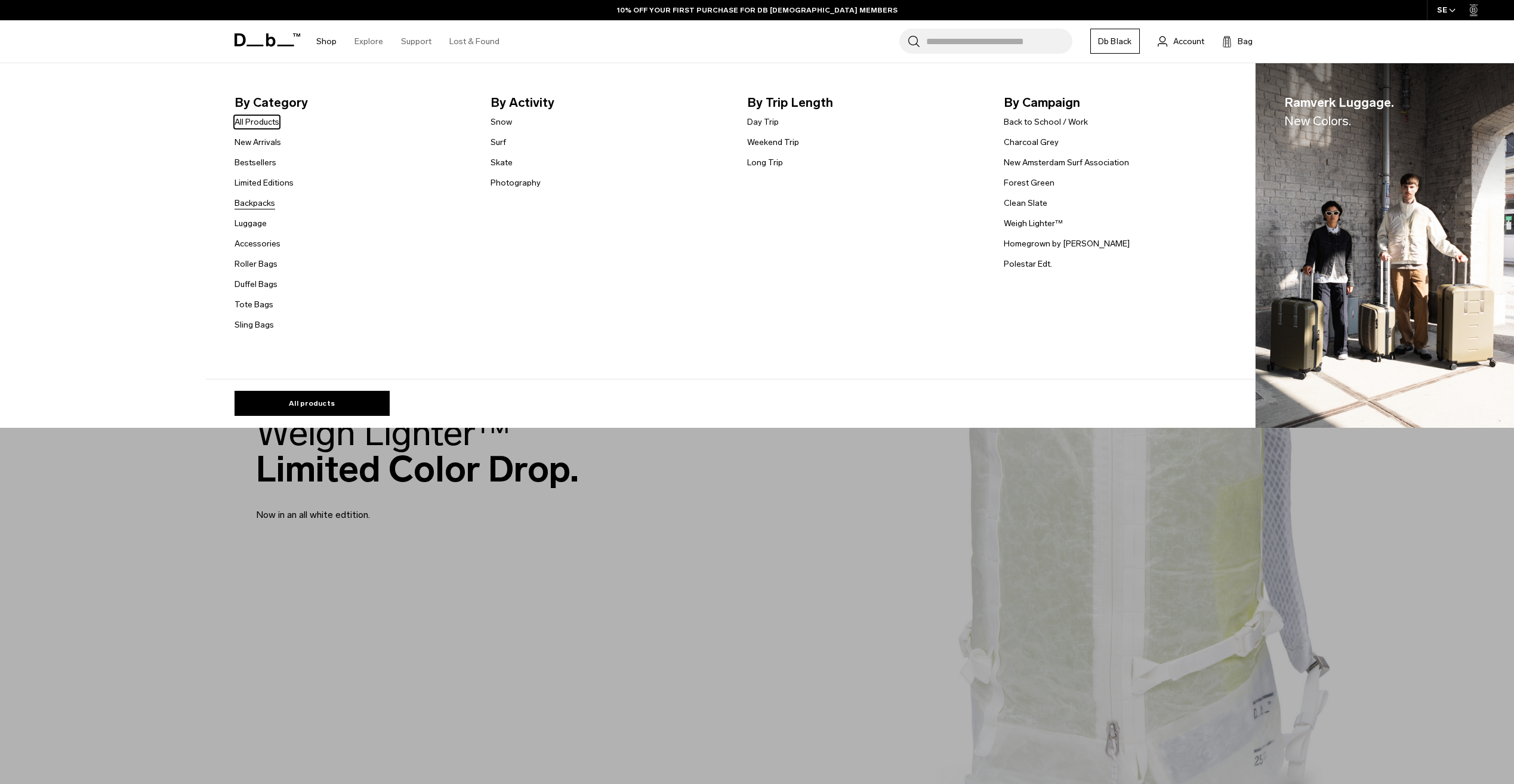
click at [261, 204] on link "Backpacks" at bounding box center [255, 203] width 41 height 13
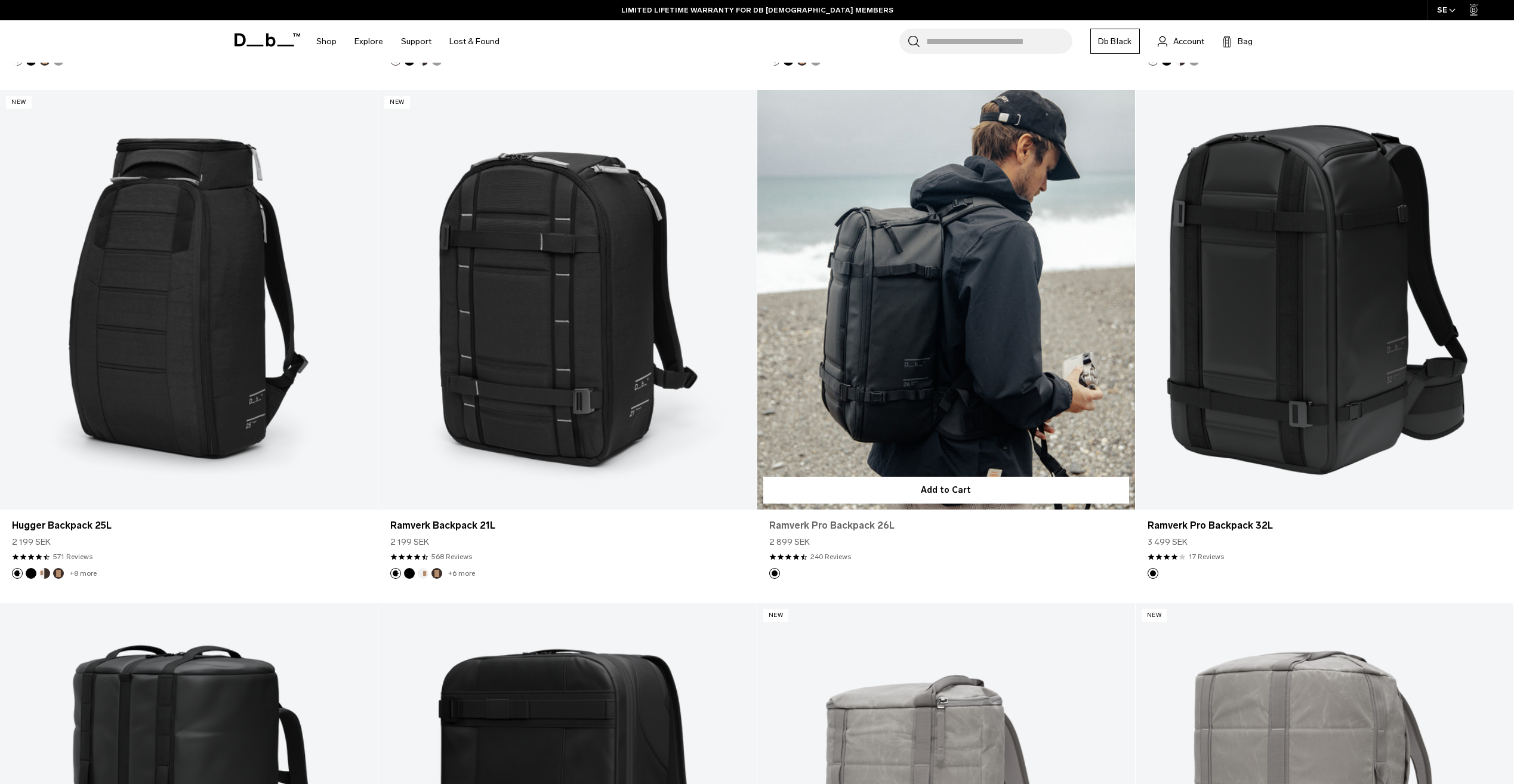
scroll to position [1790, 0]
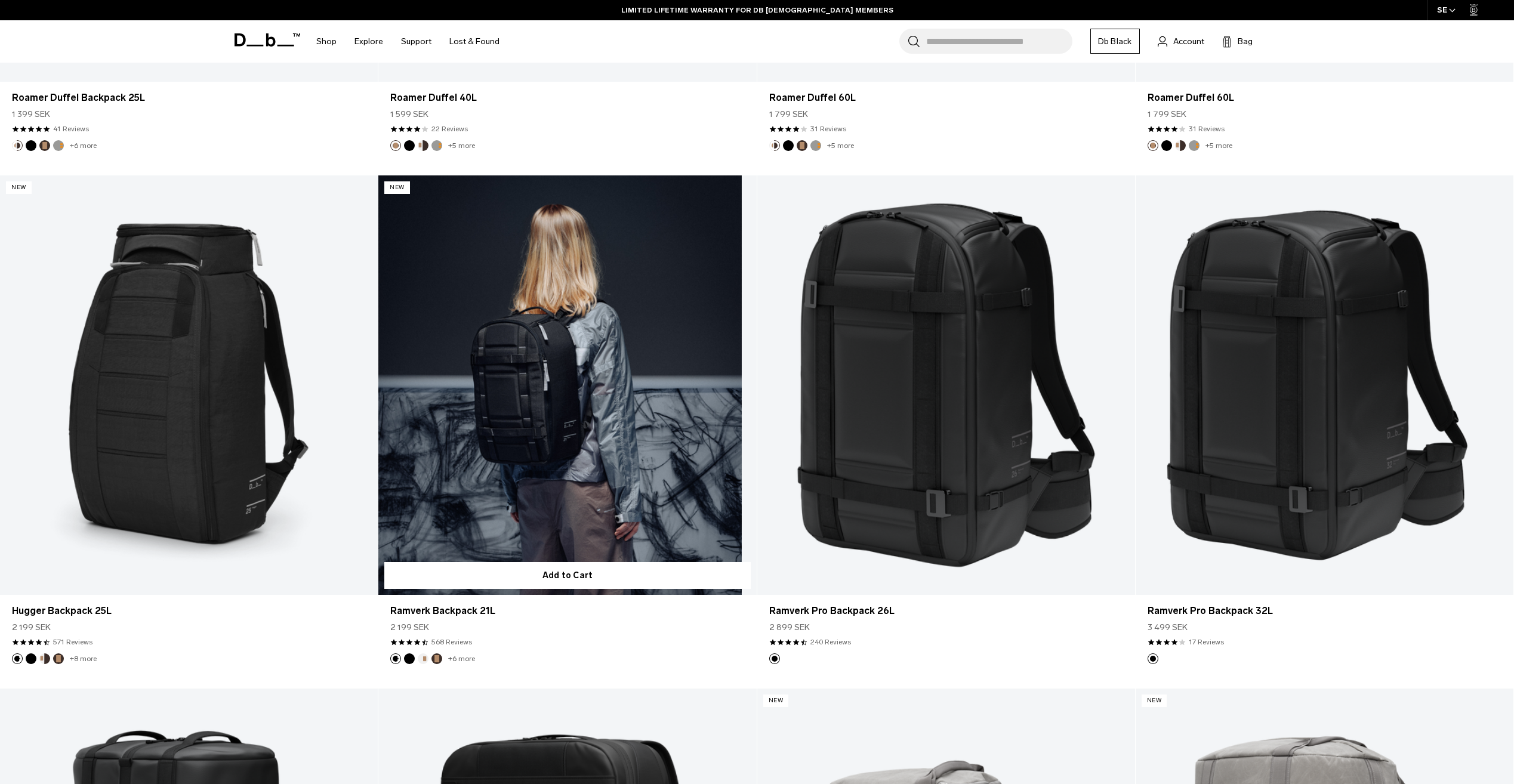
click at [554, 384] on link "Ramverk Backpack 21L" at bounding box center [567, 385] width 378 height 420
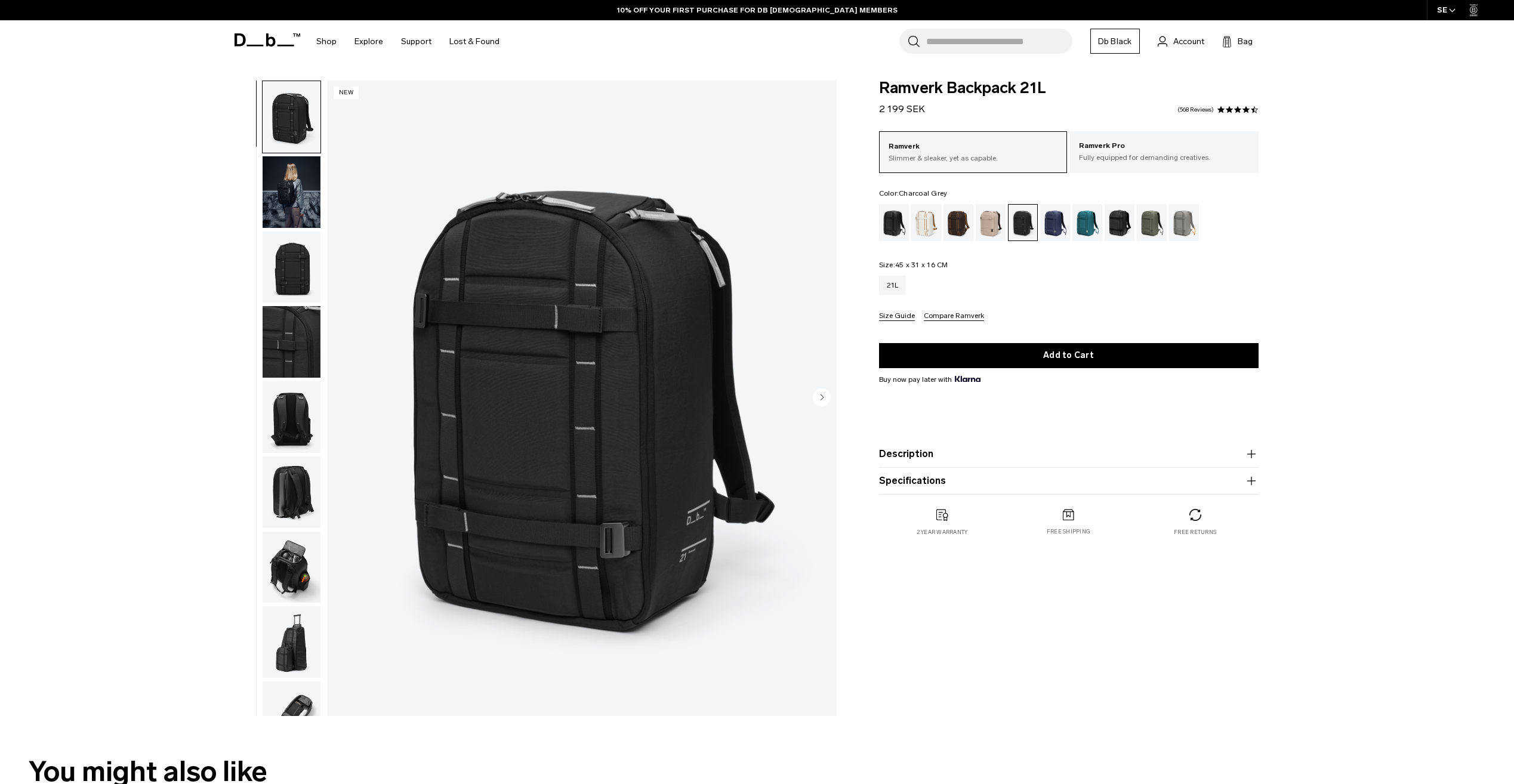
click at [292, 199] on img "button" at bounding box center [291, 192] width 58 height 71
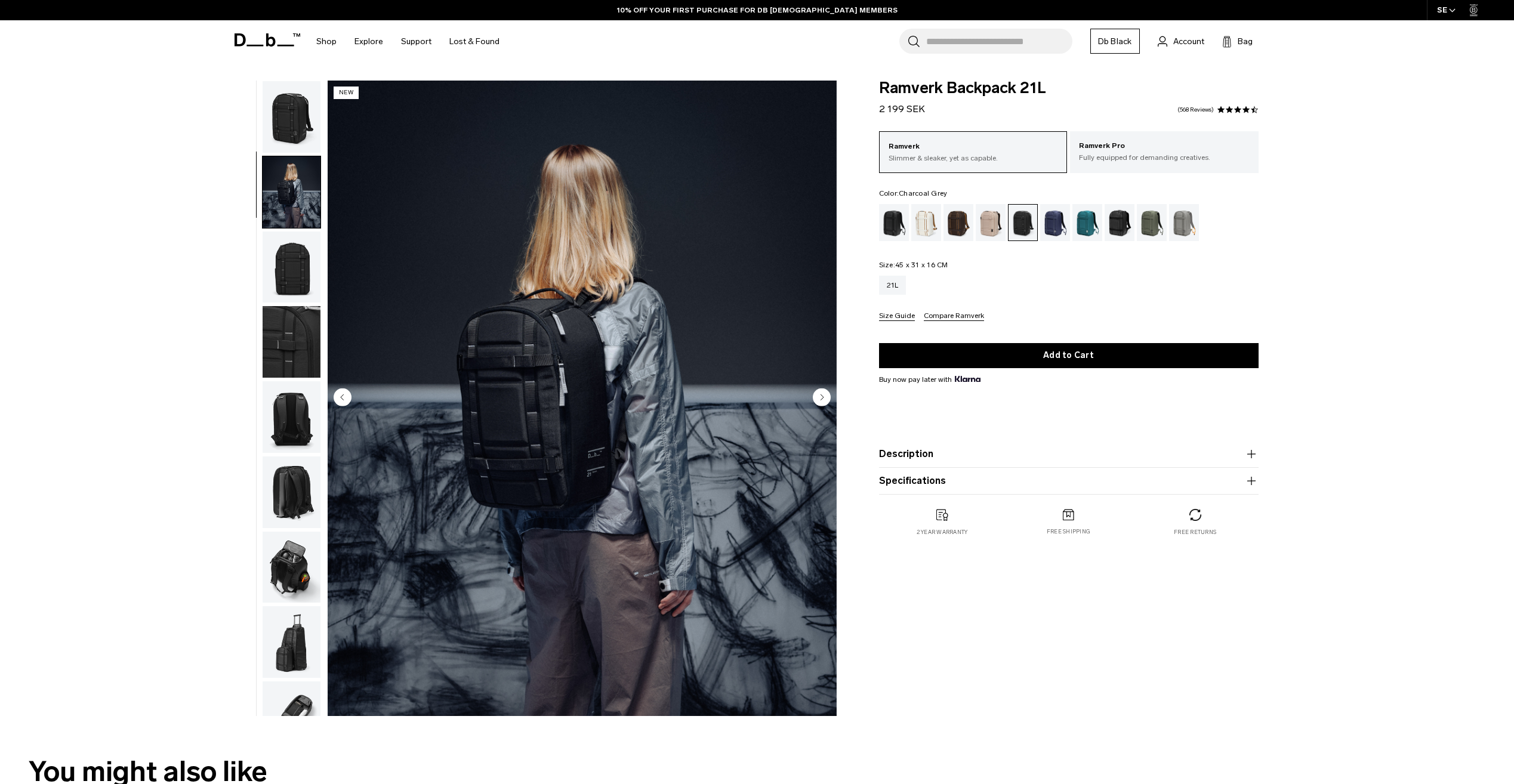
scroll to position [38, 0]
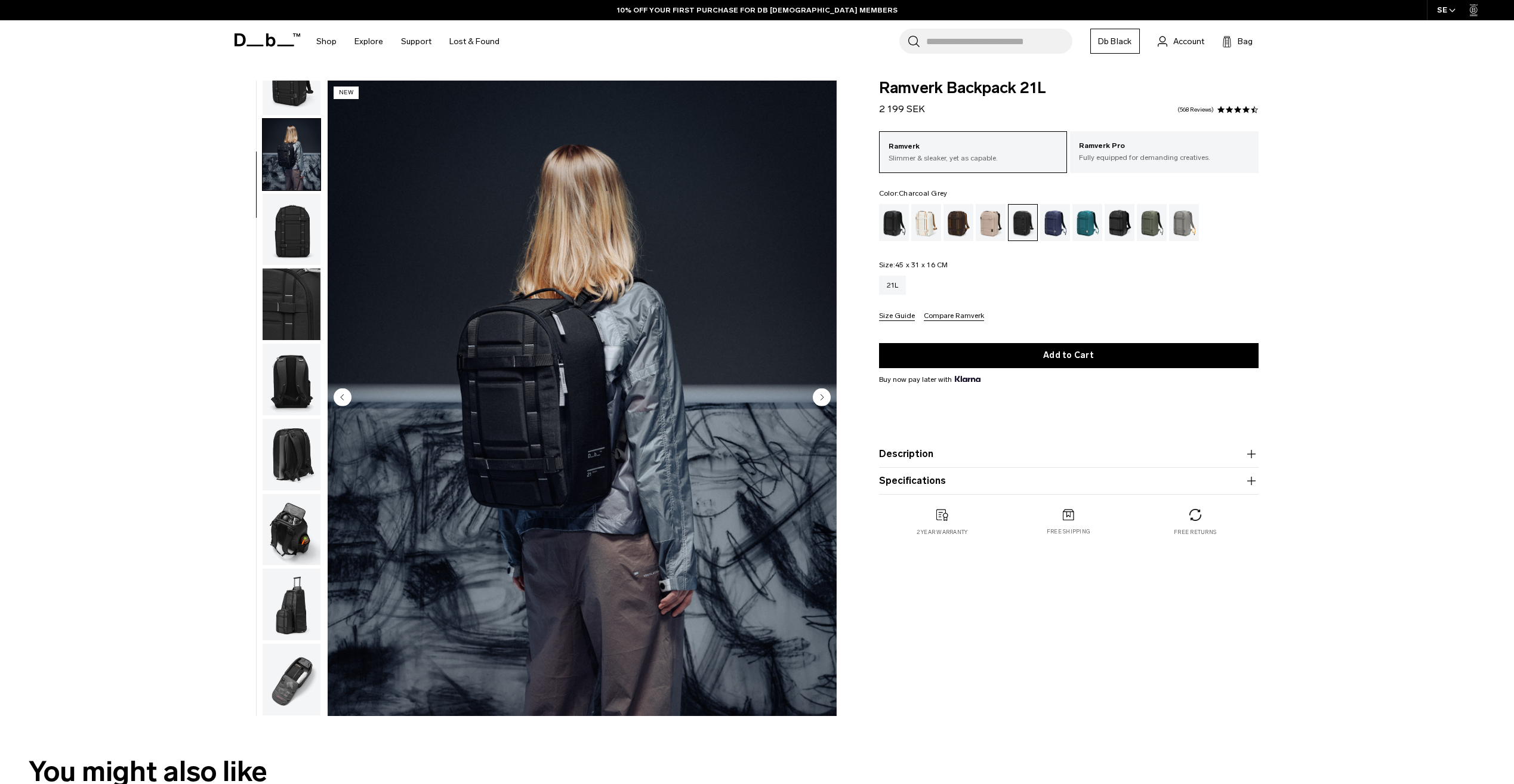
click at [823, 395] on circle "Next slide" at bounding box center [822, 397] width 18 height 18
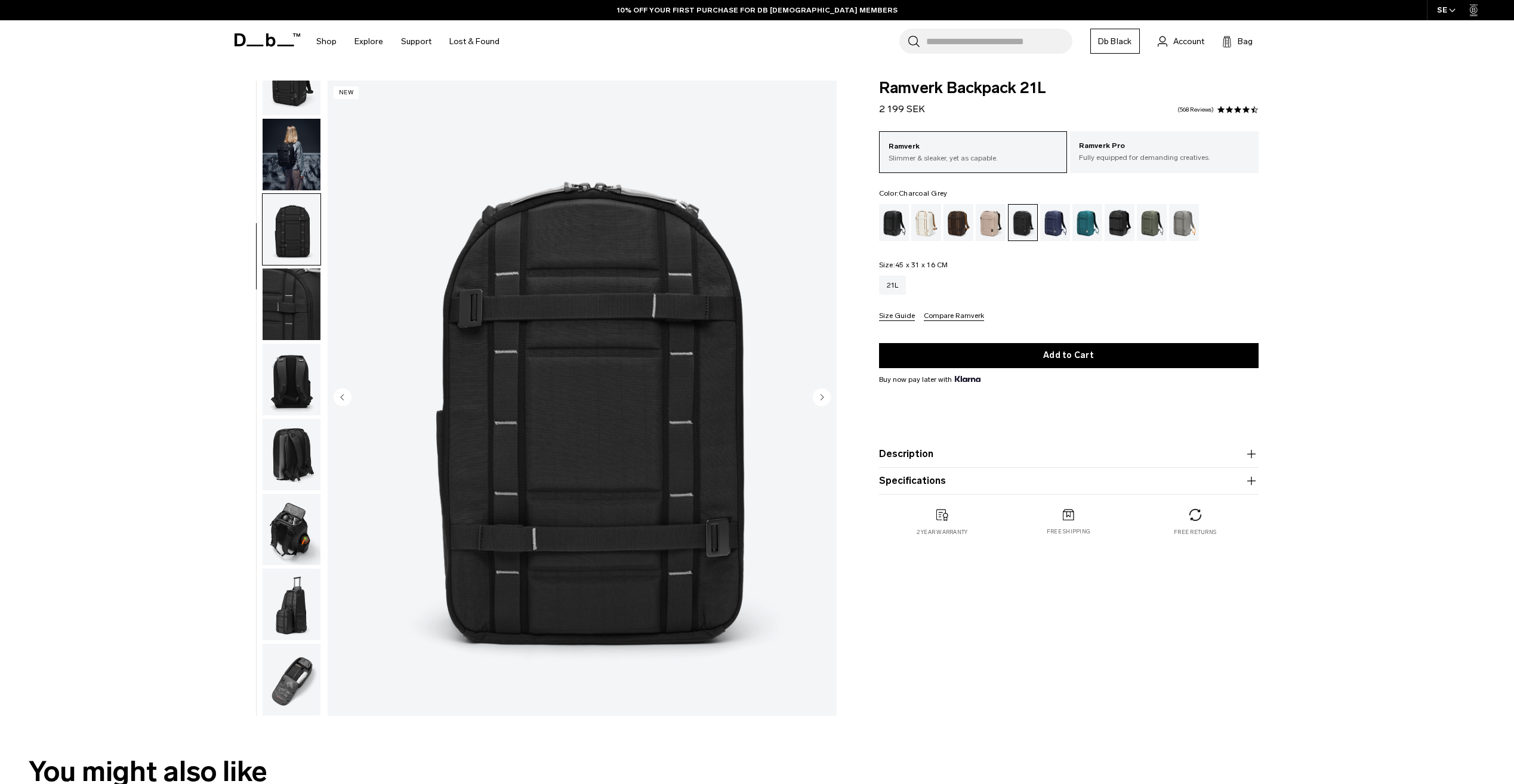
click at [823, 395] on circle "Next slide" at bounding box center [822, 397] width 18 height 18
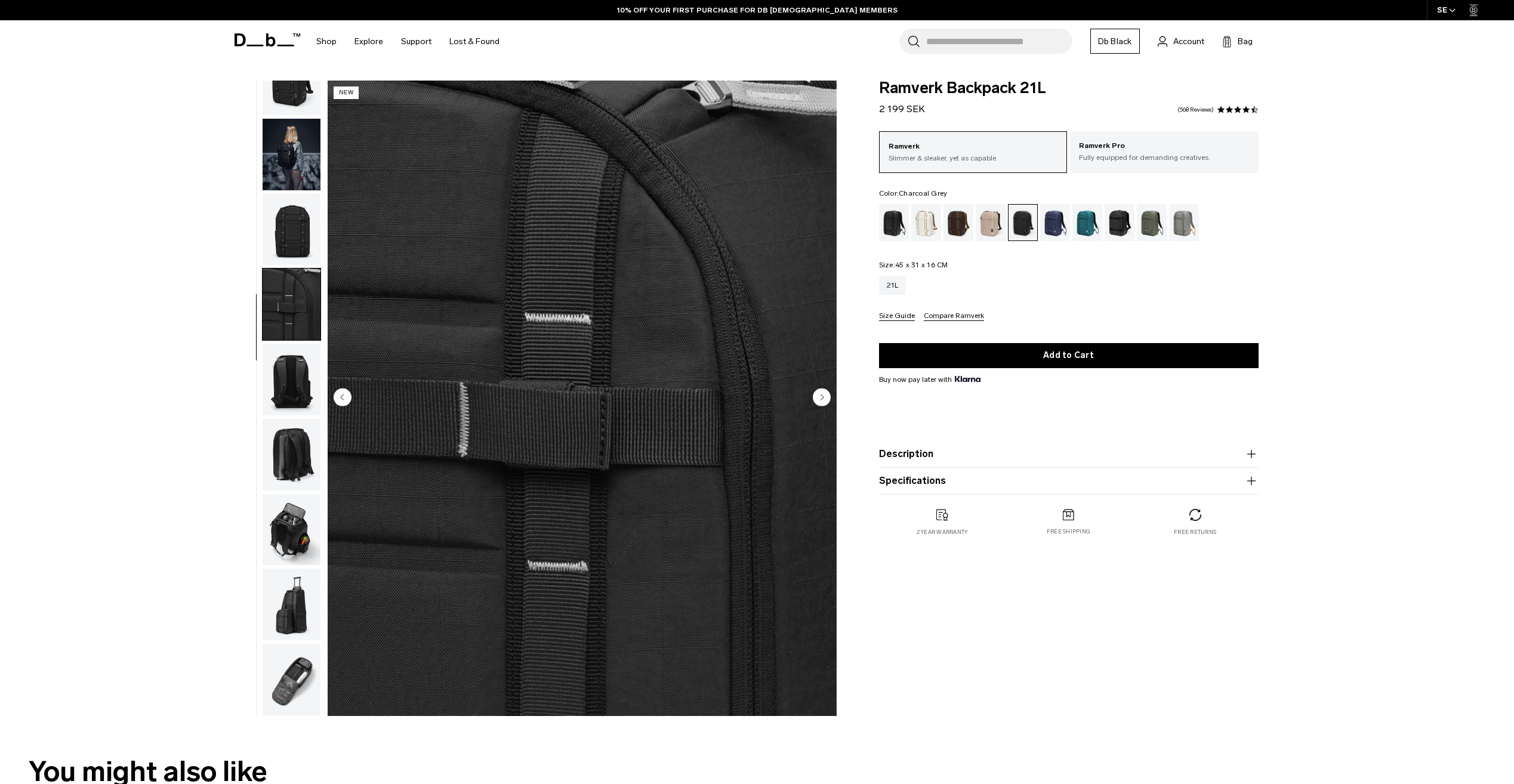
click at [823, 395] on circle "Next slide" at bounding box center [822, 397] width 18 height 18
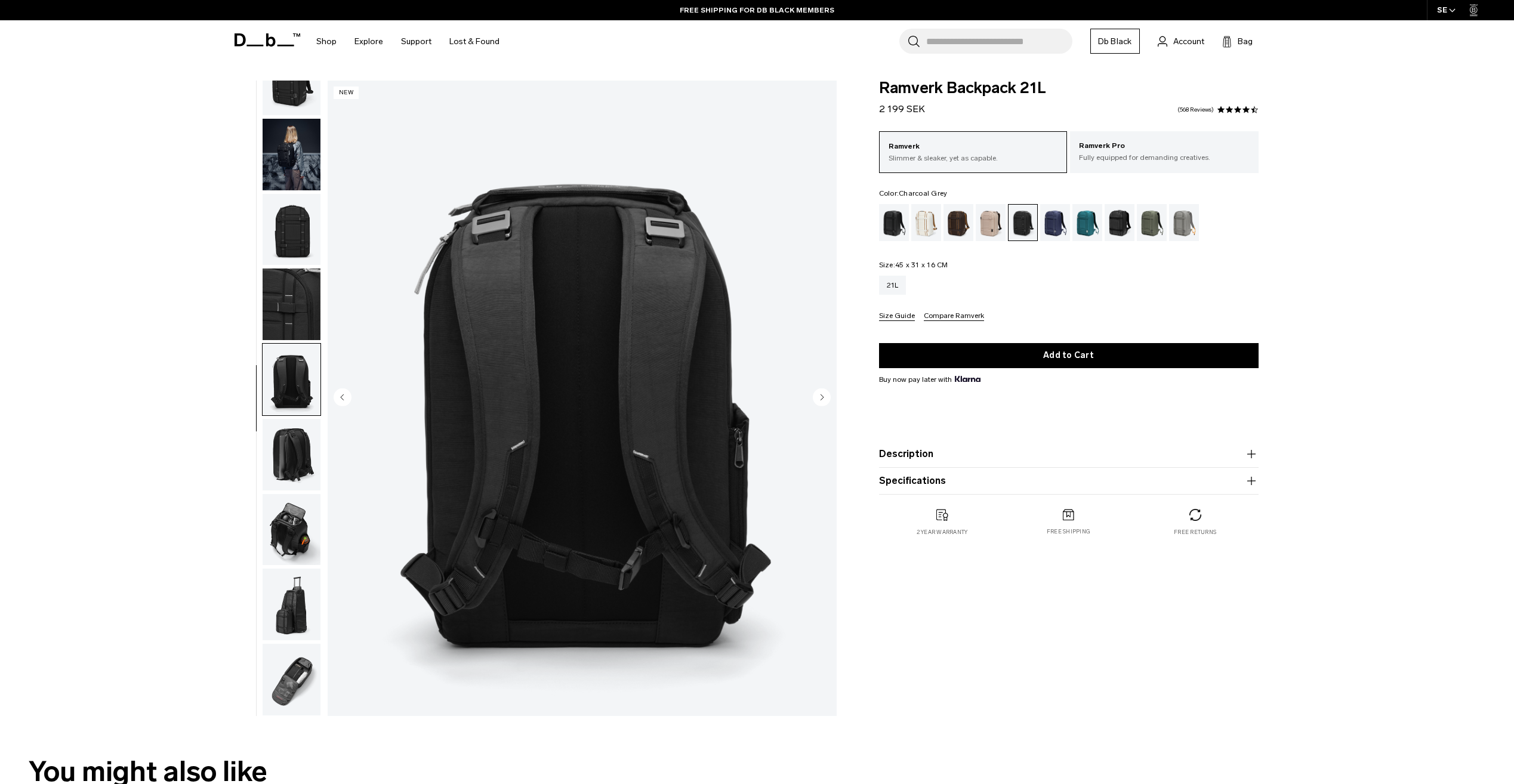
click at [823, 395] on circle "Next slide" at bounding box center [822, 397] width 18 height 18
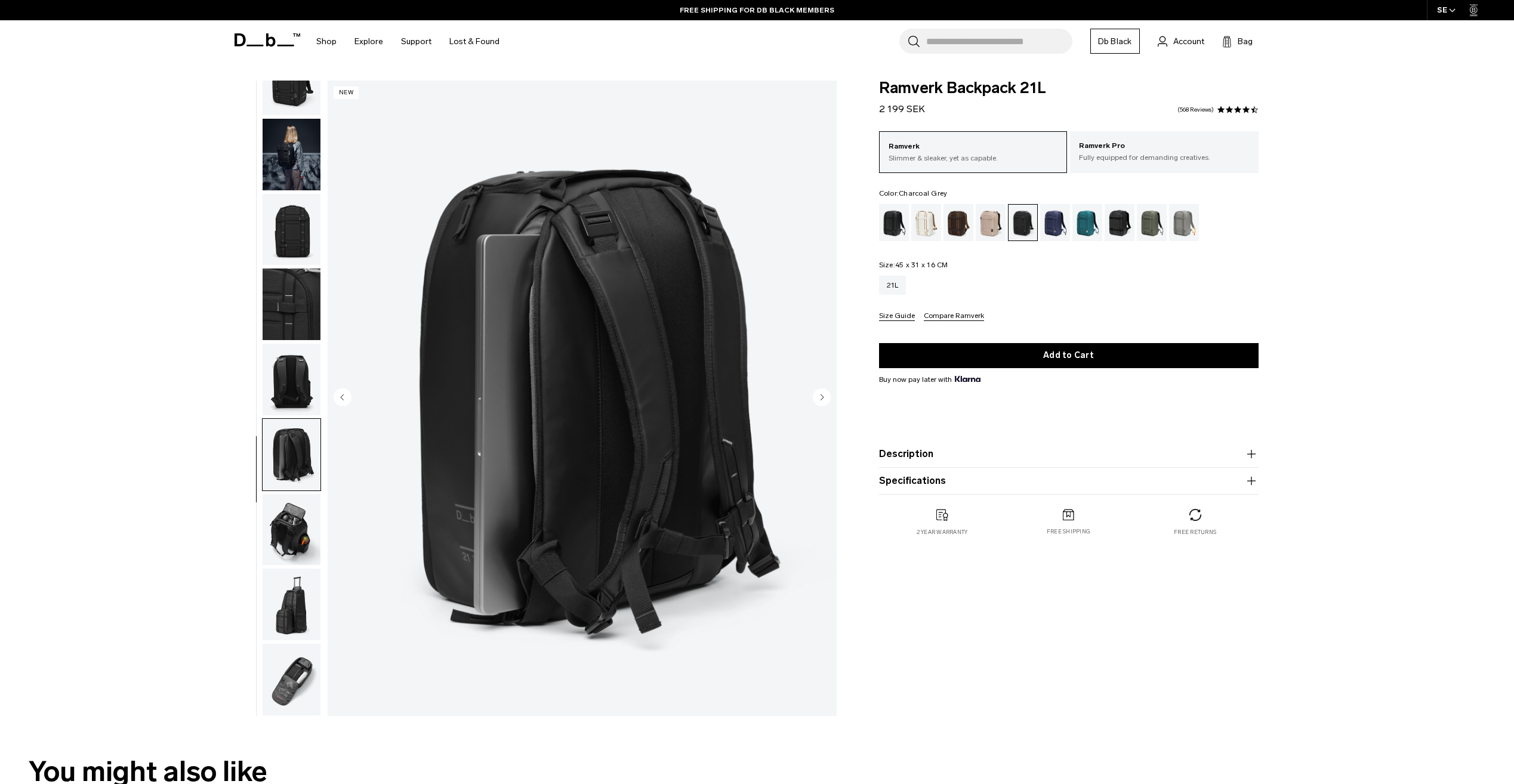
click at [823, 398] on circle "Next slide" at bounding box center [822, 397] width 18 height 18
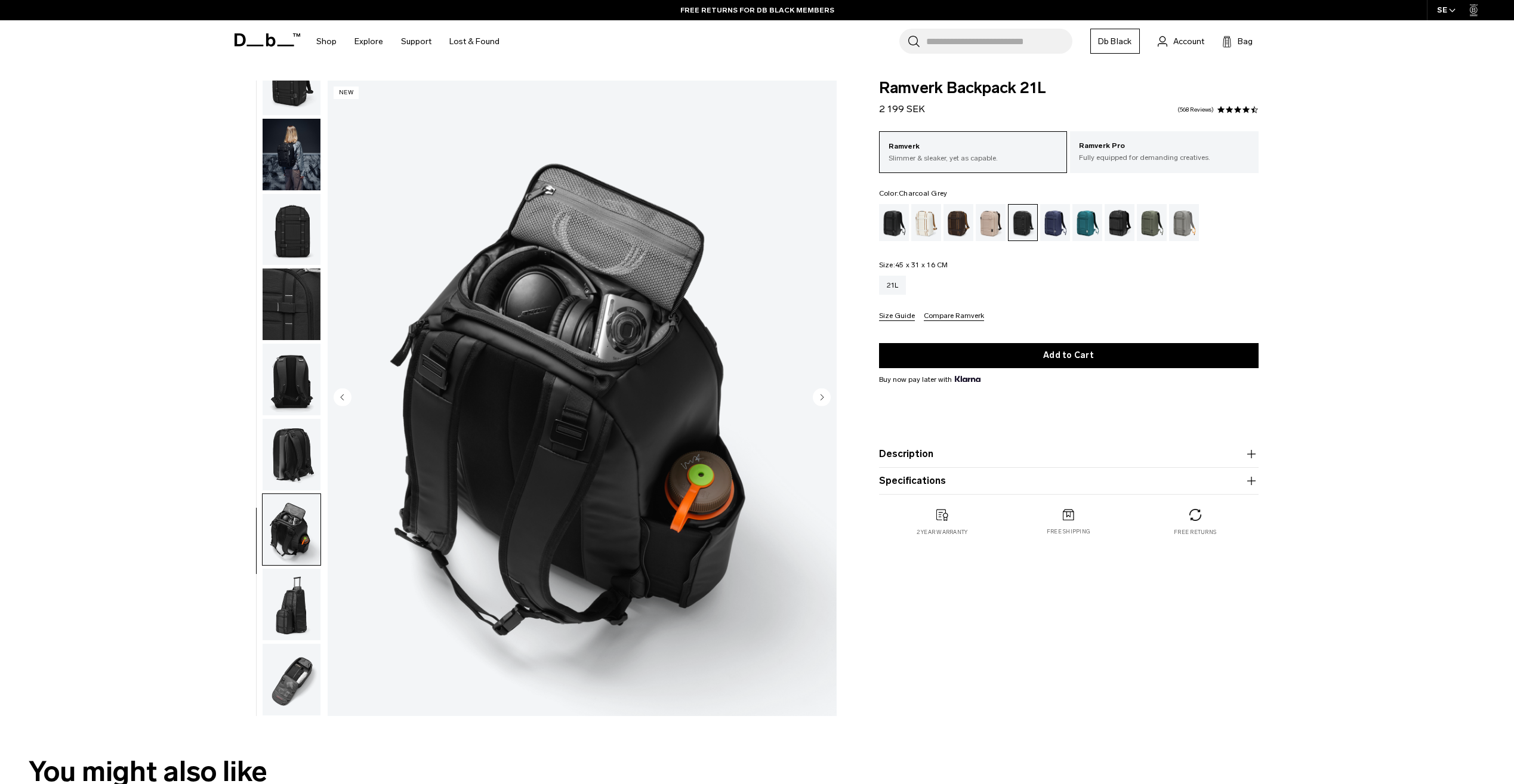
click at [823, 398] on circle "Next slide" at bounding box center [822, 397] width 18 height 18
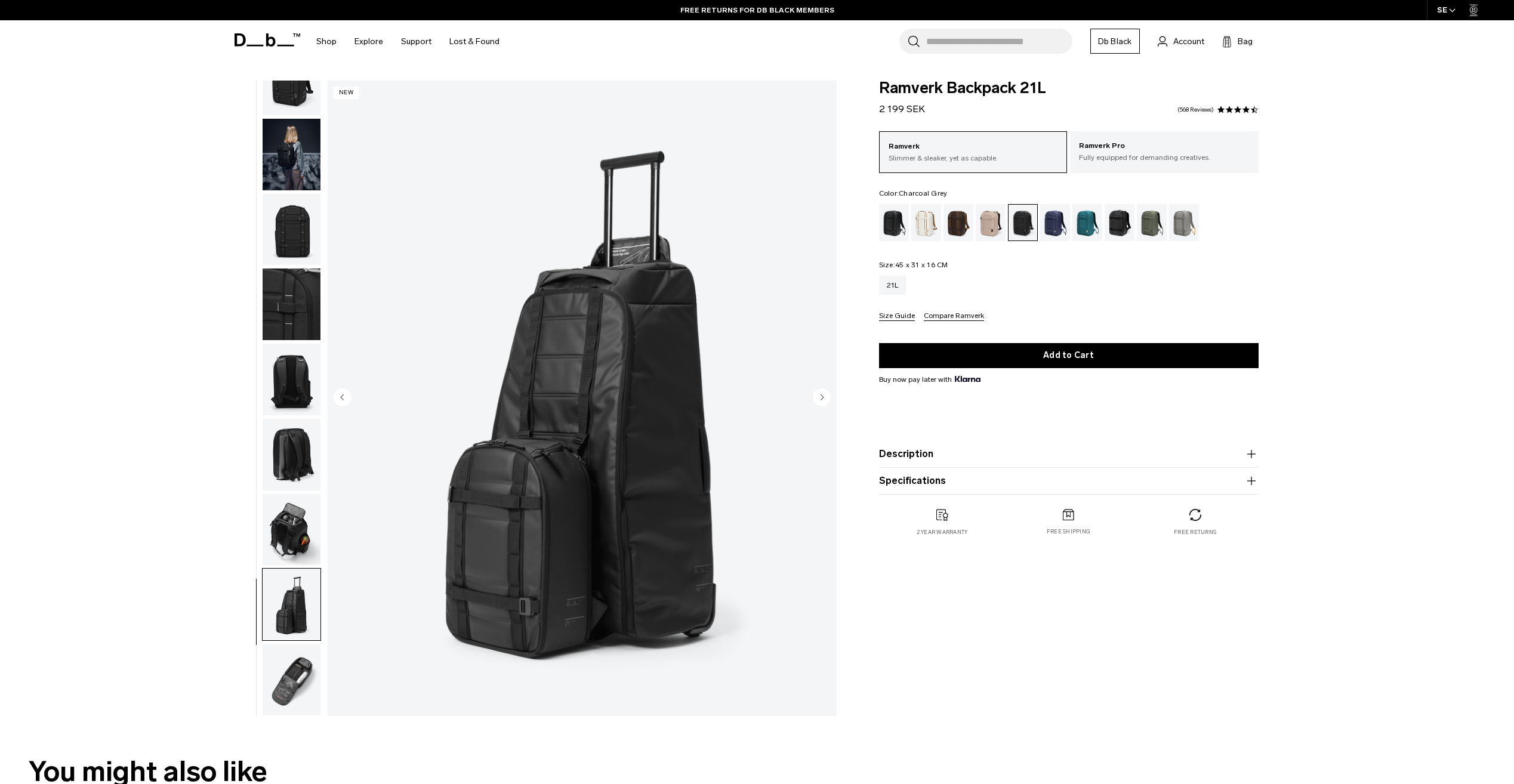
click at [823, 398] on circle "Next slide" at bounding box center [822, 397] width 18 height 18
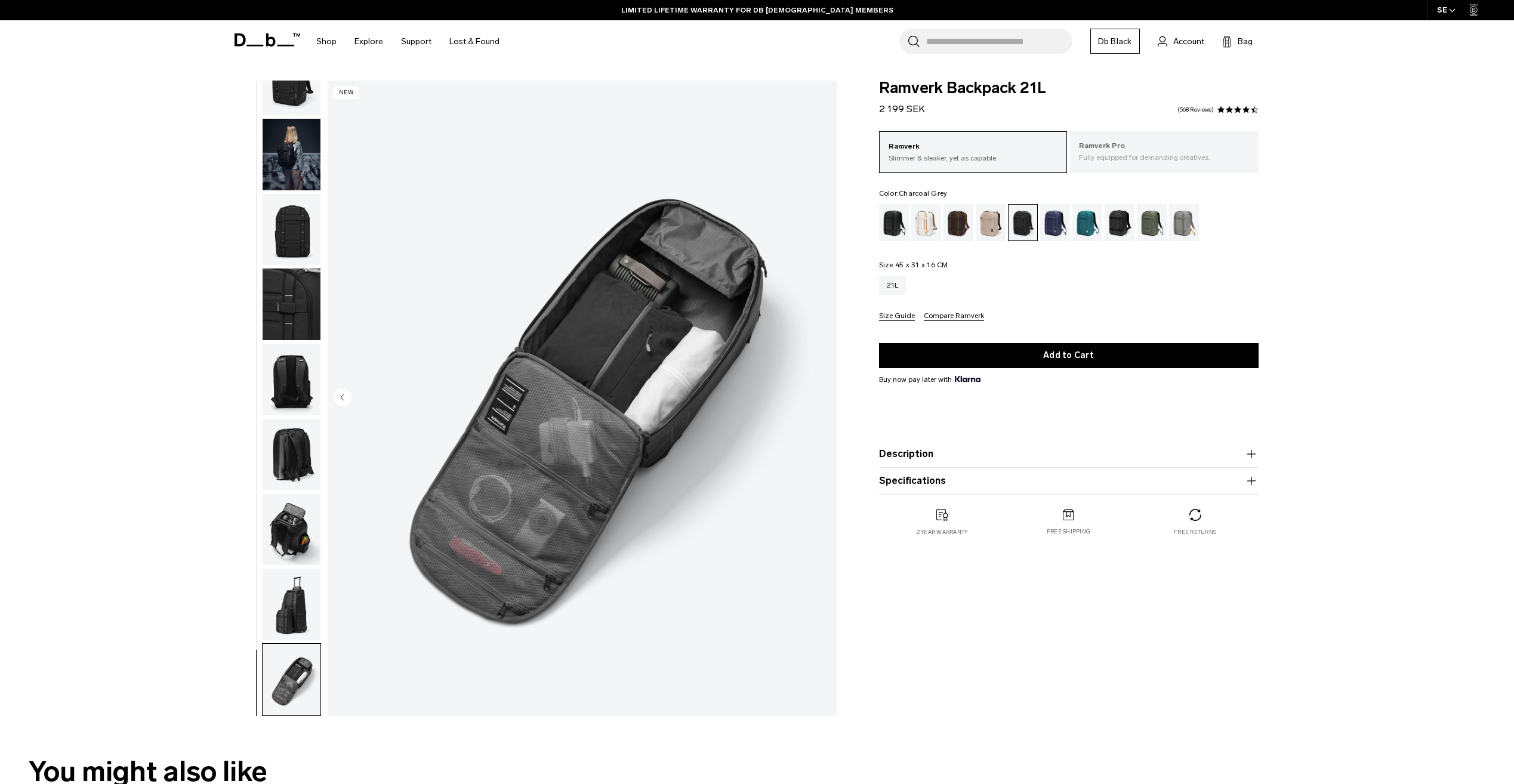
click at [1158, 153] on p "Fully equipped for demanding creatives." at bounding box center [1164, 157] width 171 height 11
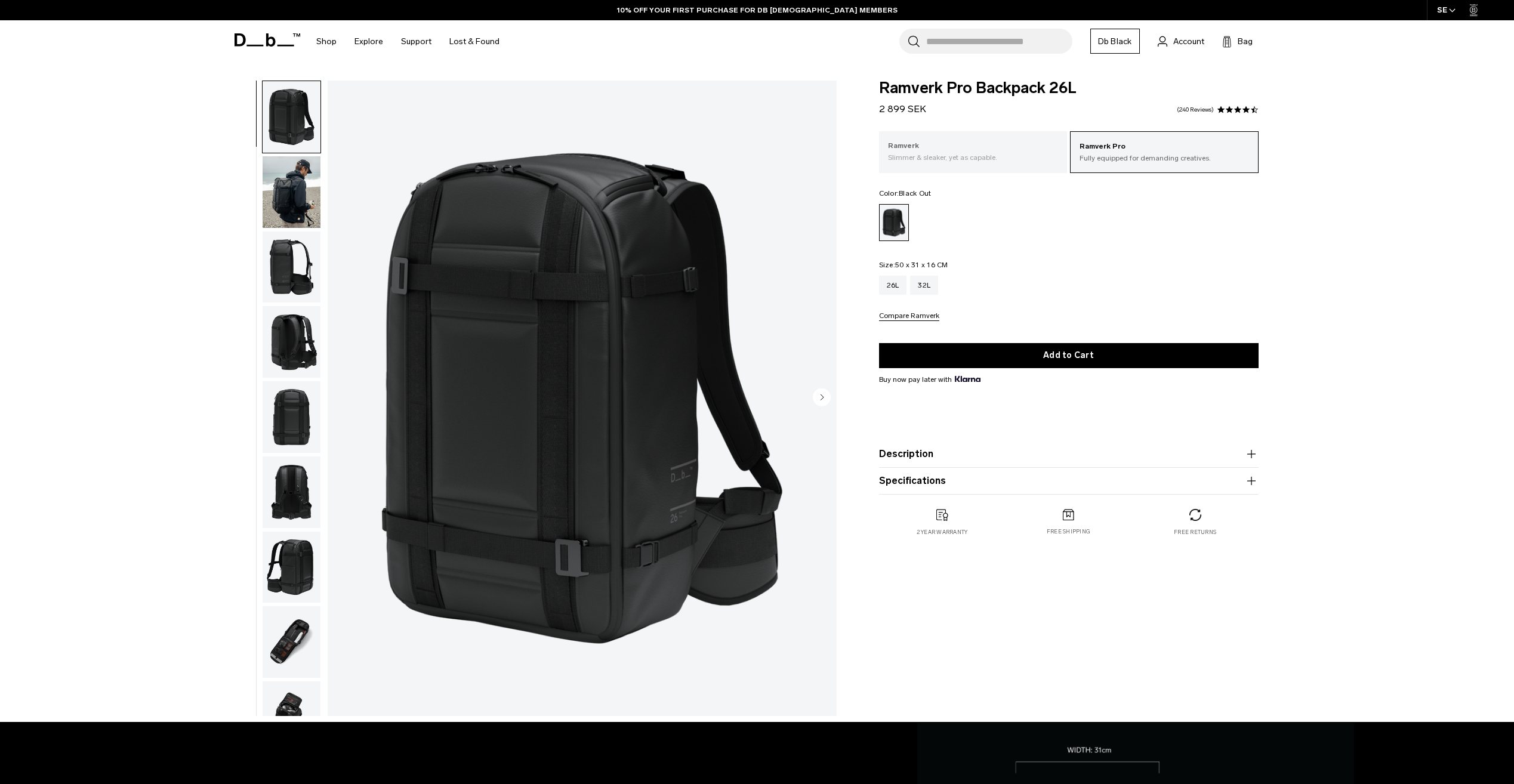
click at [974, 147] on p "Ramverk" at bounding box center [974, 147] width 171 height 12
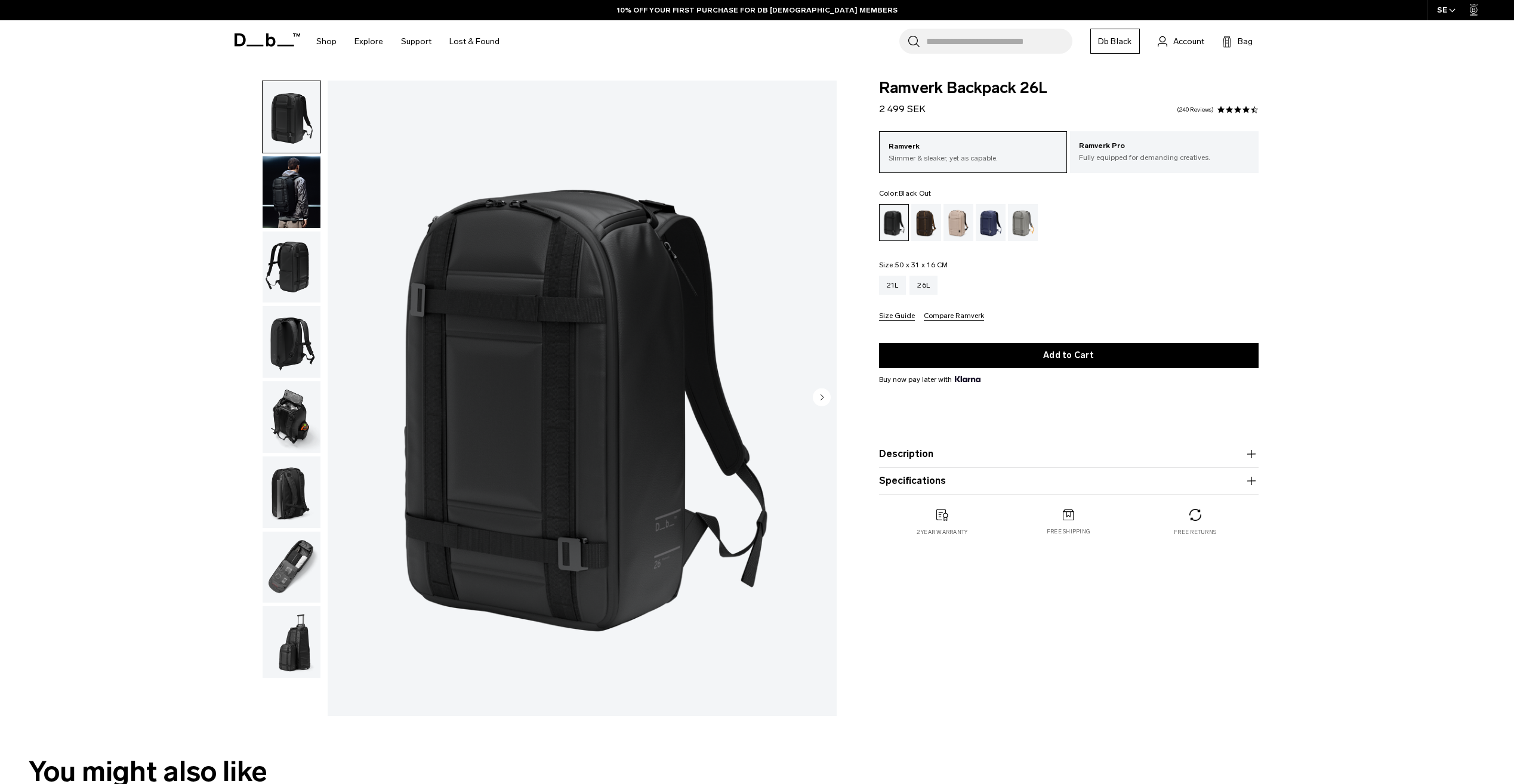
click at [1240, 453] on button "Description" at bounding box center [1069, 454] width 380 height 14
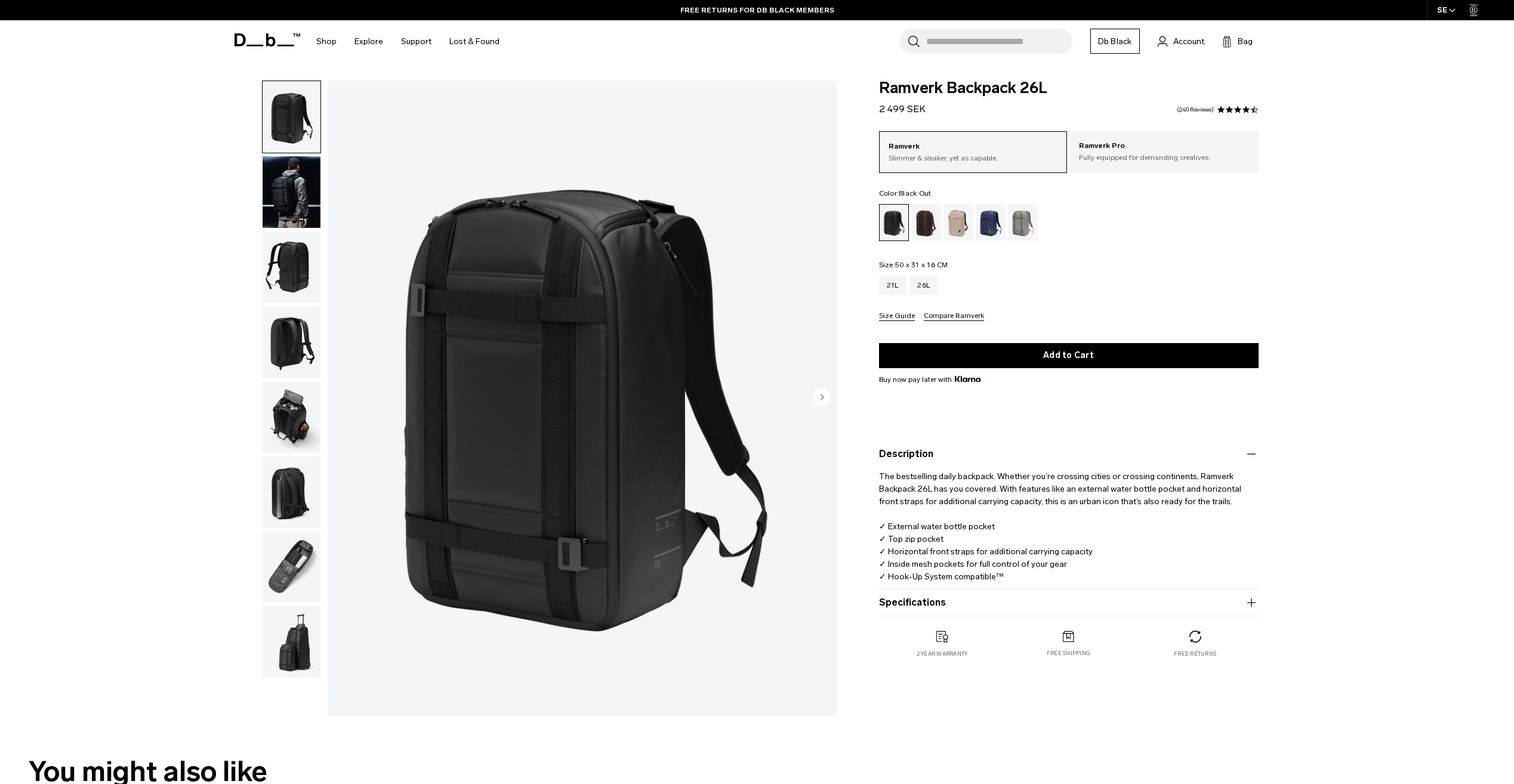
click at [1245, 607] on icon "button" at bounding box center [1252, 602] width 14 height 14
click at [892, 292] on div "21L" at bounding box center [893, 285] width 28 height 19
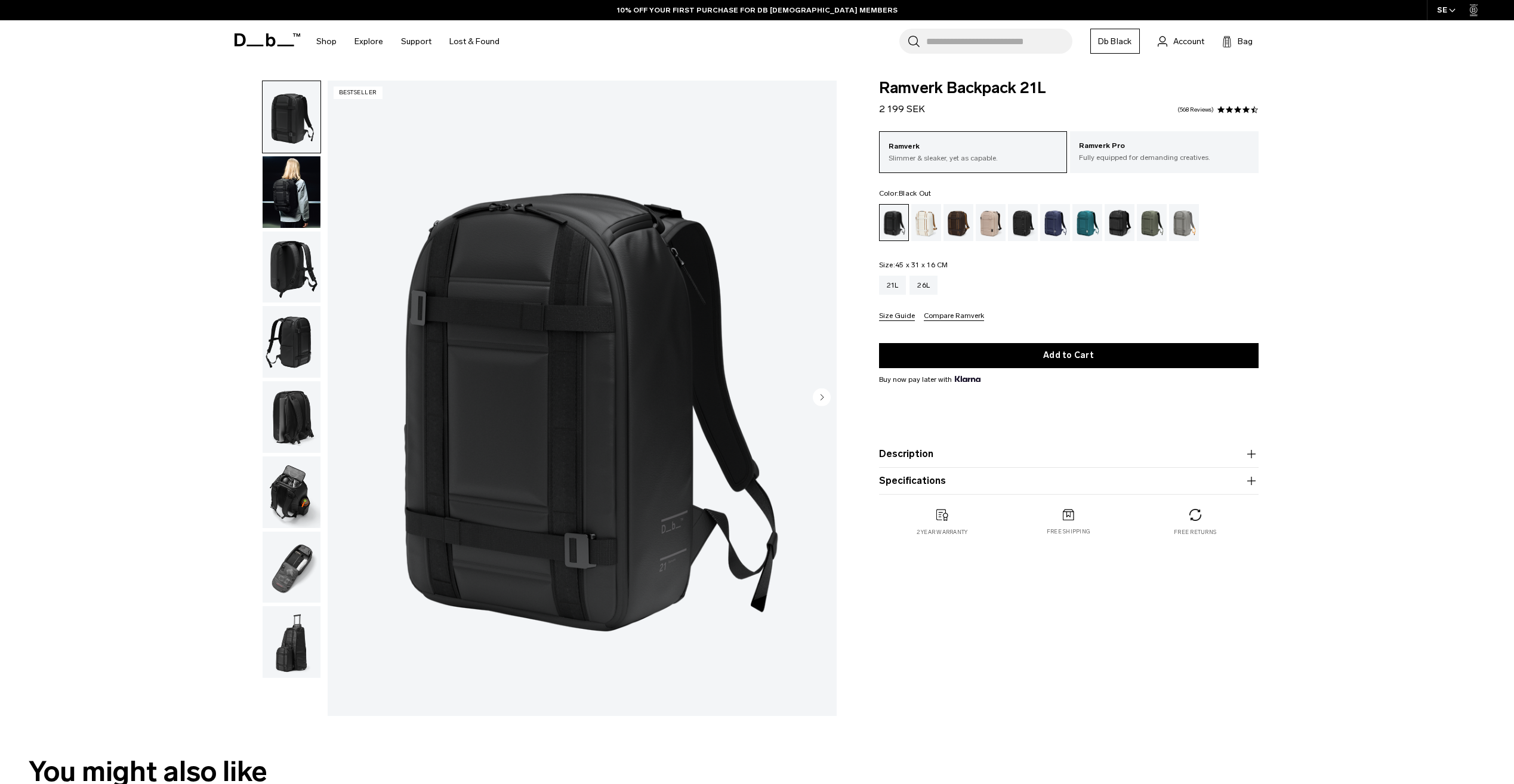
click at [1253, 455] on icon "button" at bounding box center [1252, 454] width 14 height 14
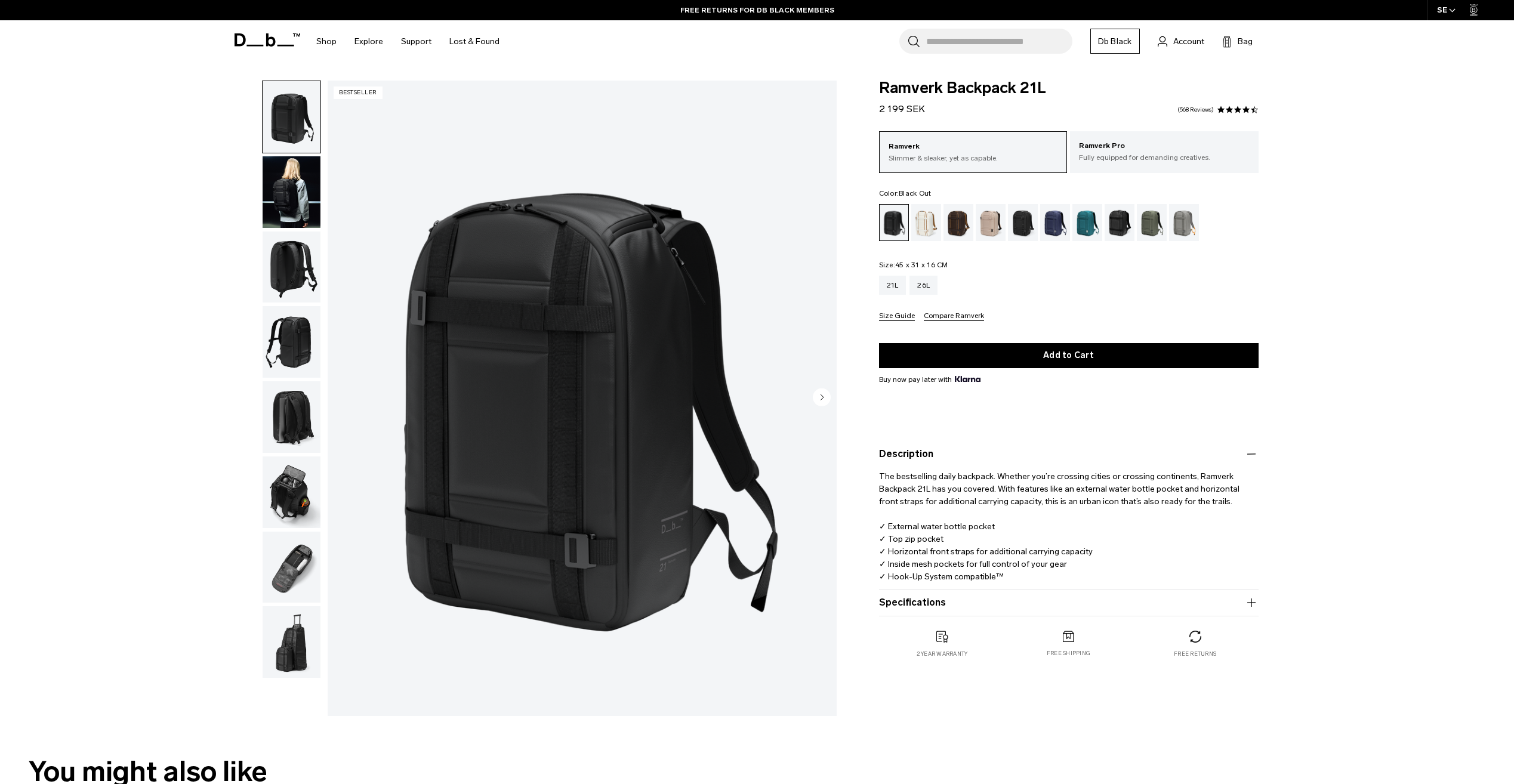
click at [274, 425] on img "button" at bounding box center [291, 416] width 58 height 71
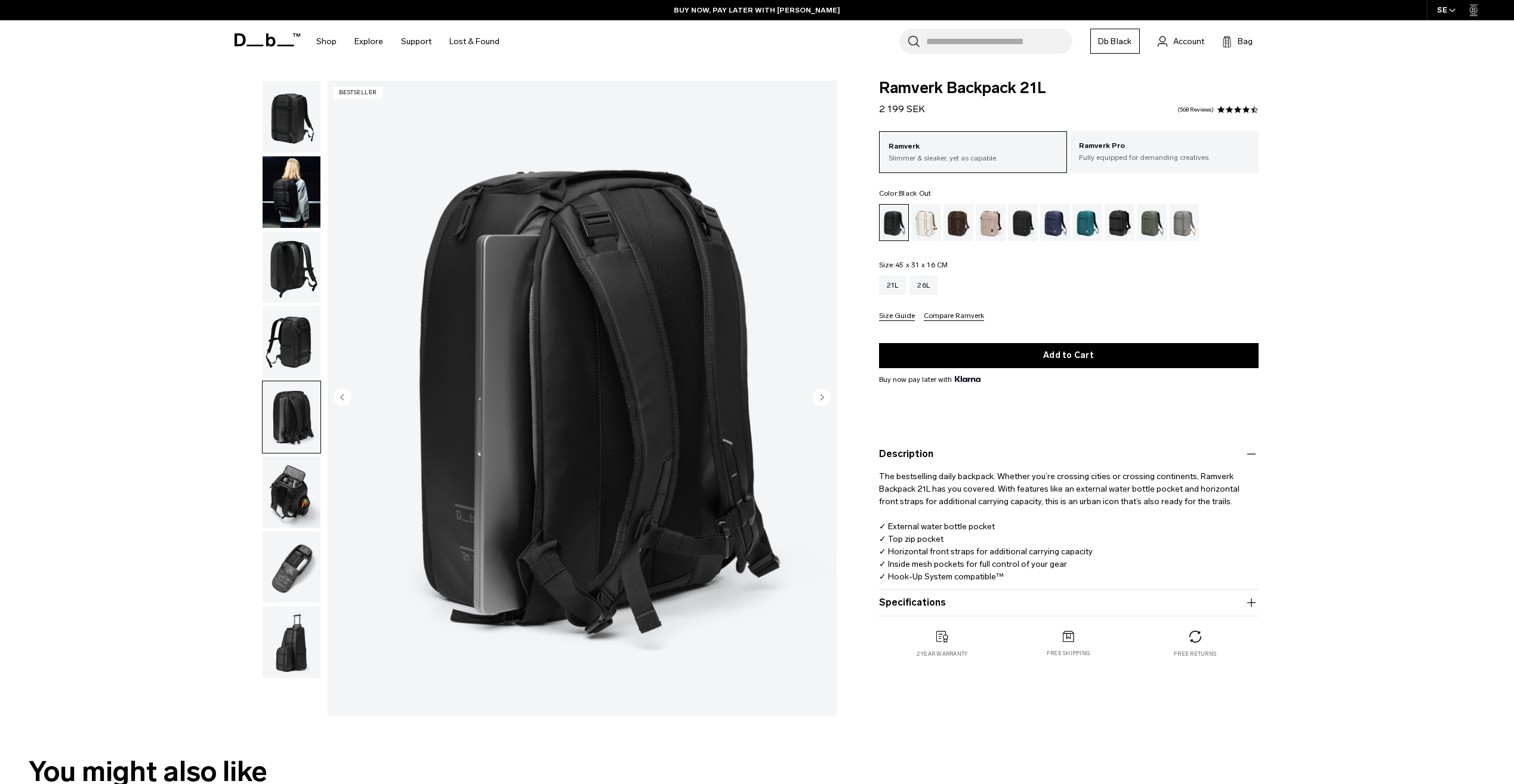
click at [294, 572] on img "button" at bounding box center [291, 567] width 58 height 71
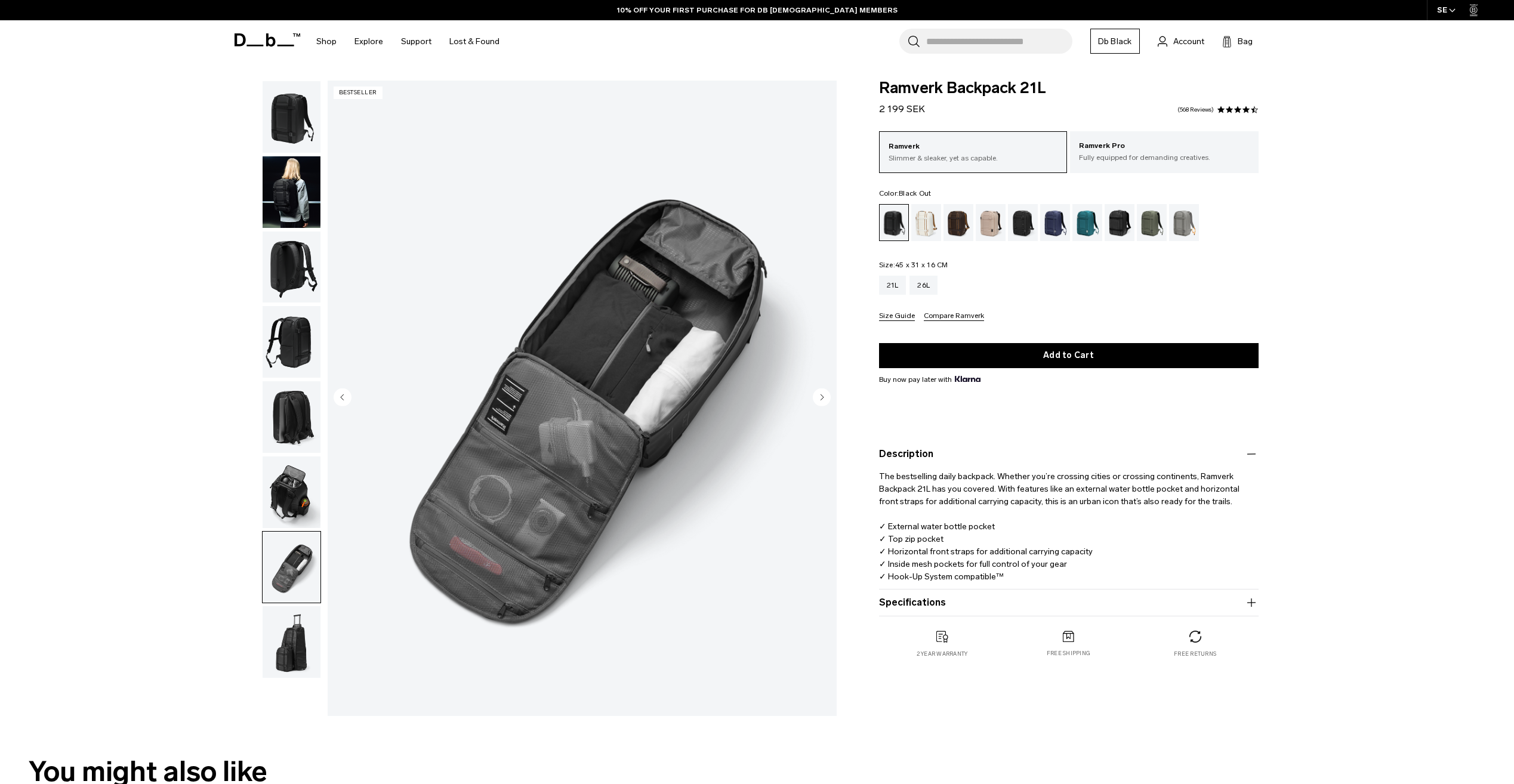
click at [300, 474] on img "button" at bounding box center [291, 492] width 58 height 71
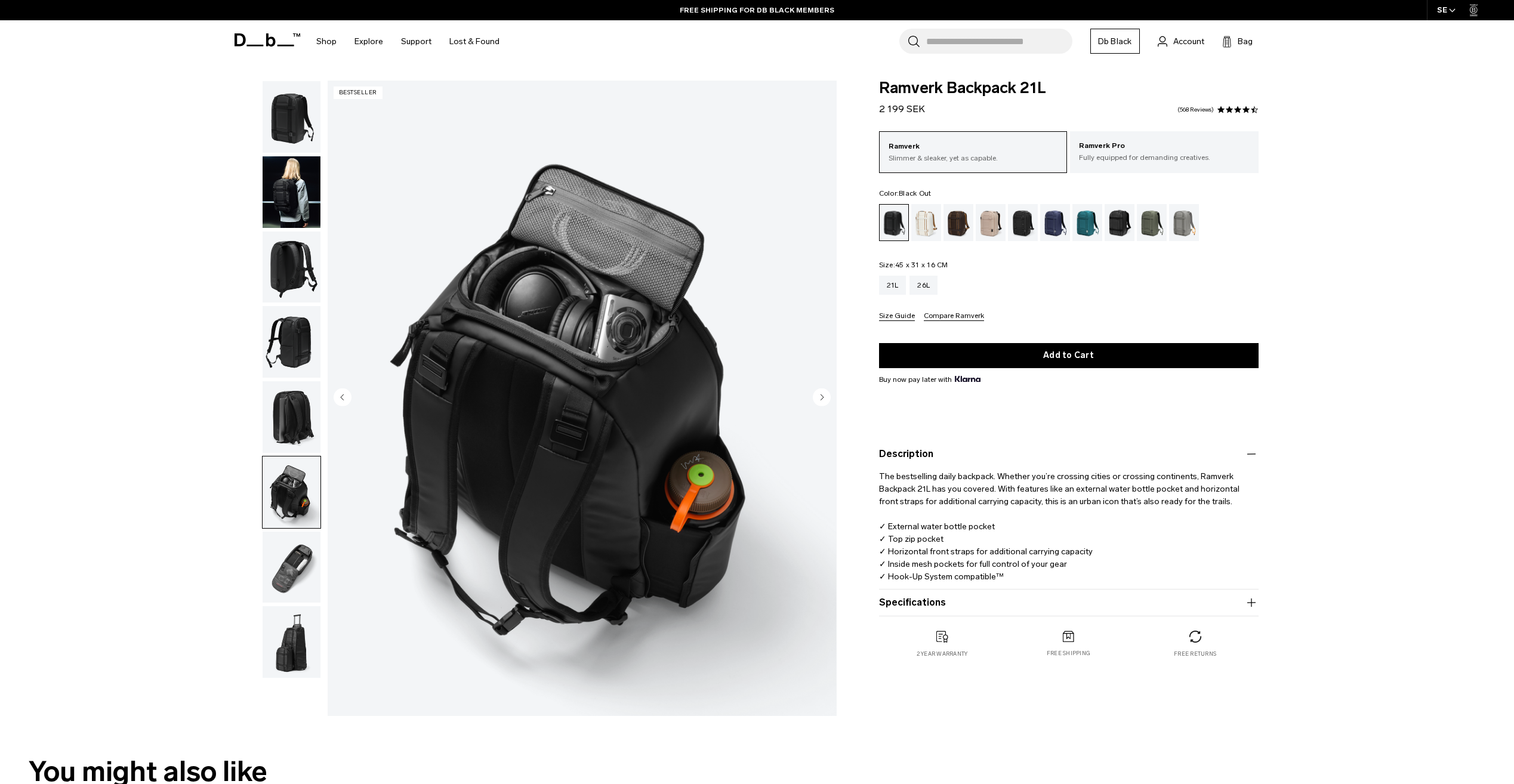
click at [286, 341] on img "button" at bounding box center [291, 341] width 58 height 71
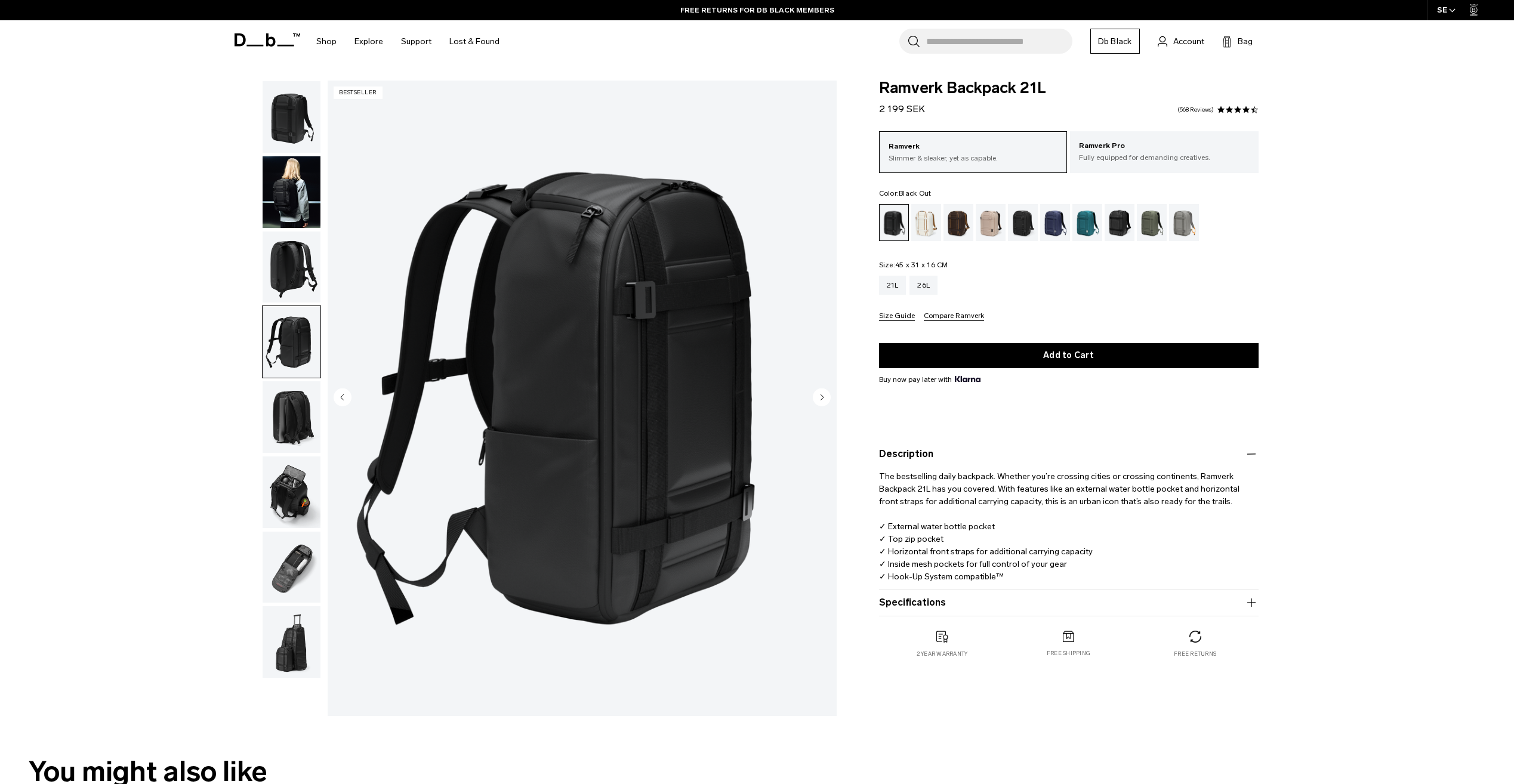
click at [295, 646] on img "button" at bounding box center [291, 642] width 58 height 71
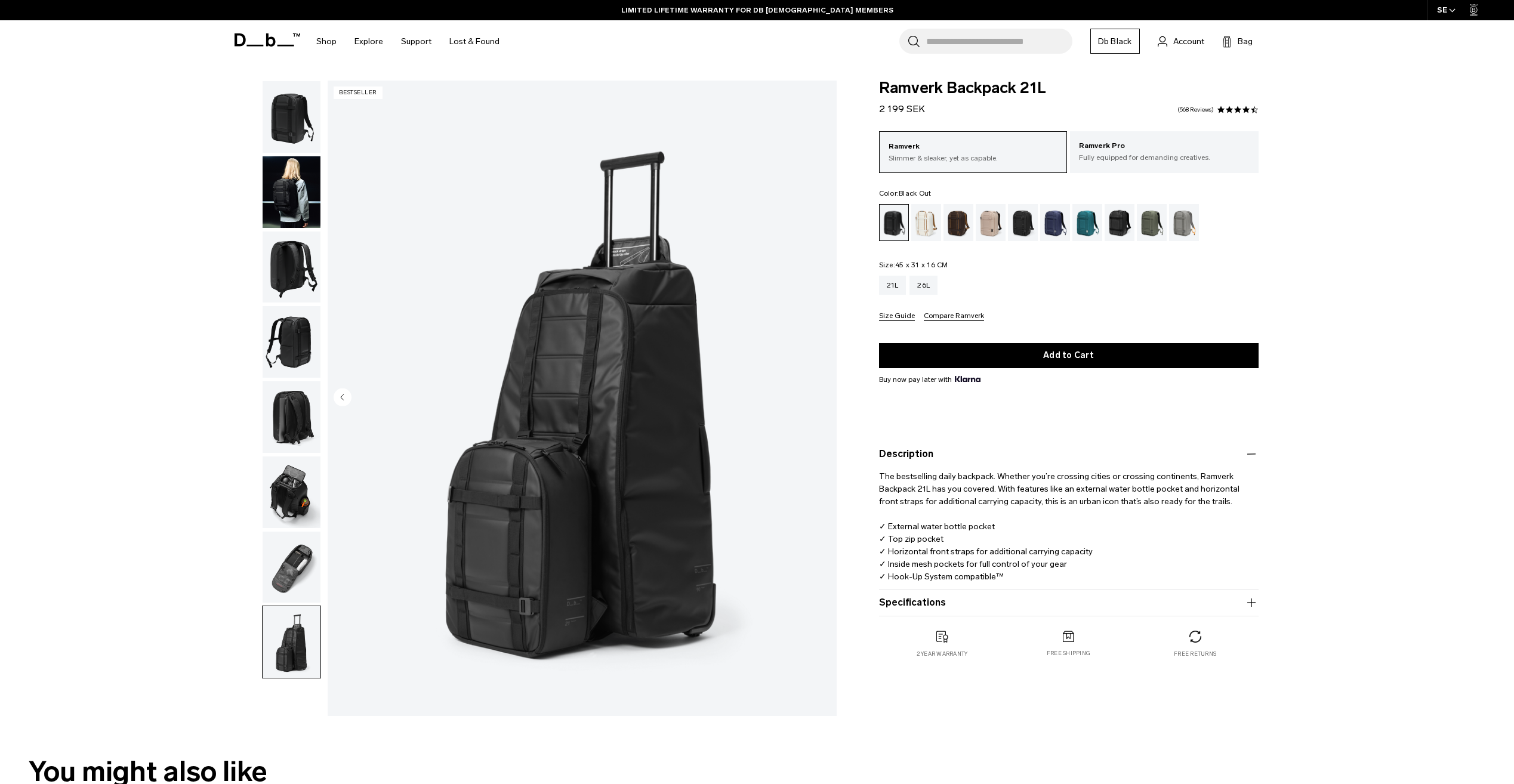
click at [300, 189] on img "button" at bounding box center [291, 192] width 58 height 71
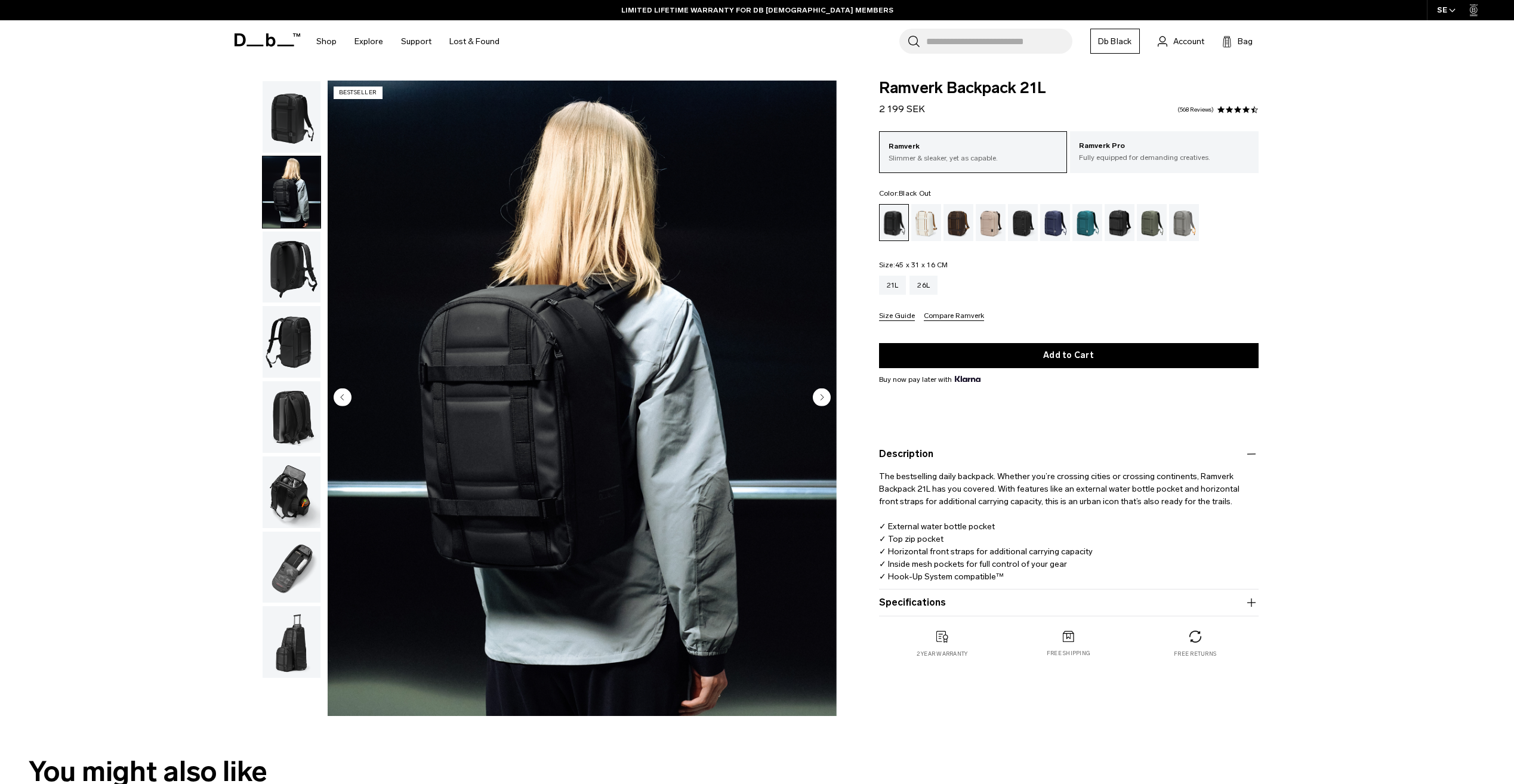
click at [298, 333] on img "button" at bounding box center [291, 341] width 58 height 71
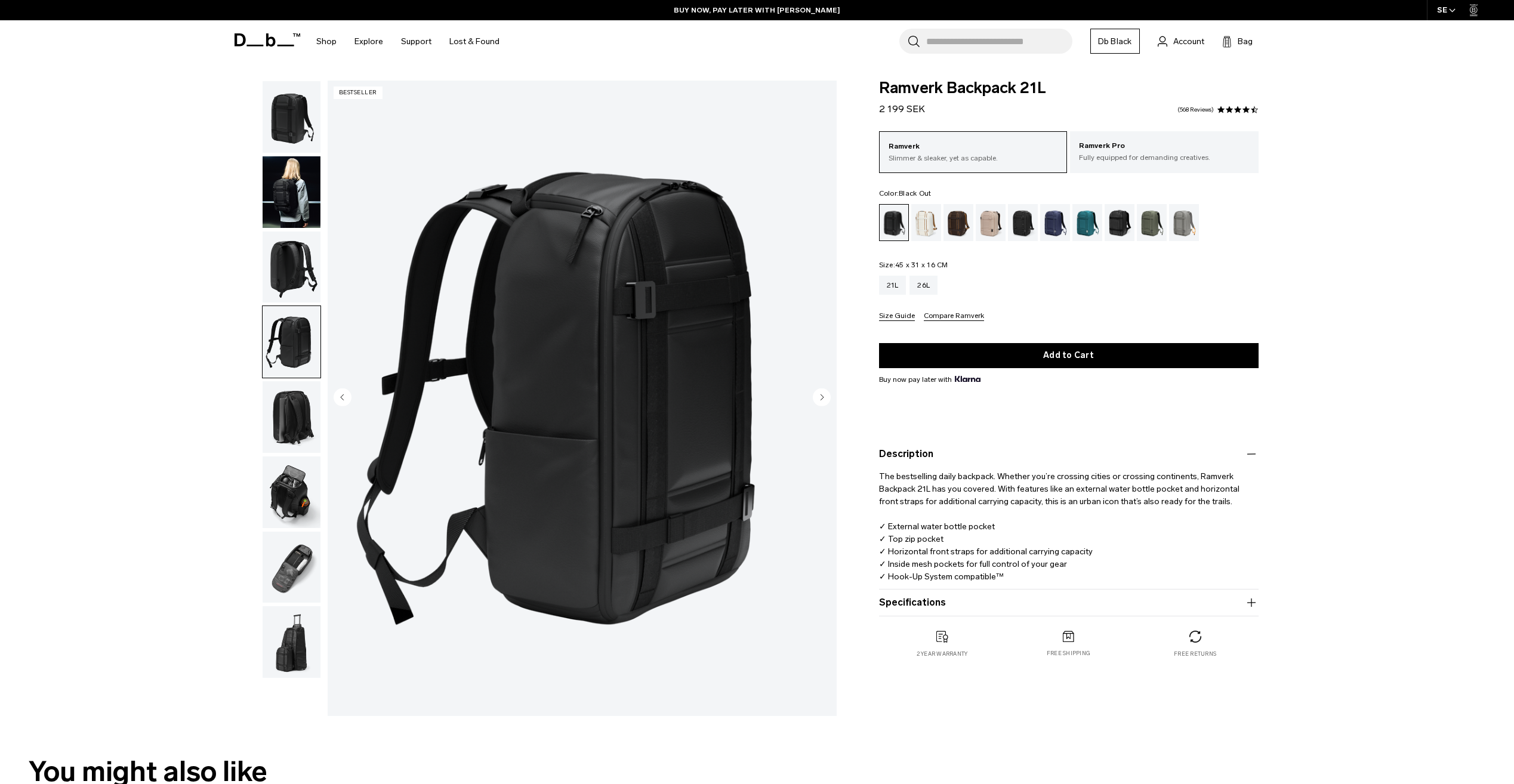
click at [292, 185] on img "button" at bounding box center [291, 192] width 58 height 71
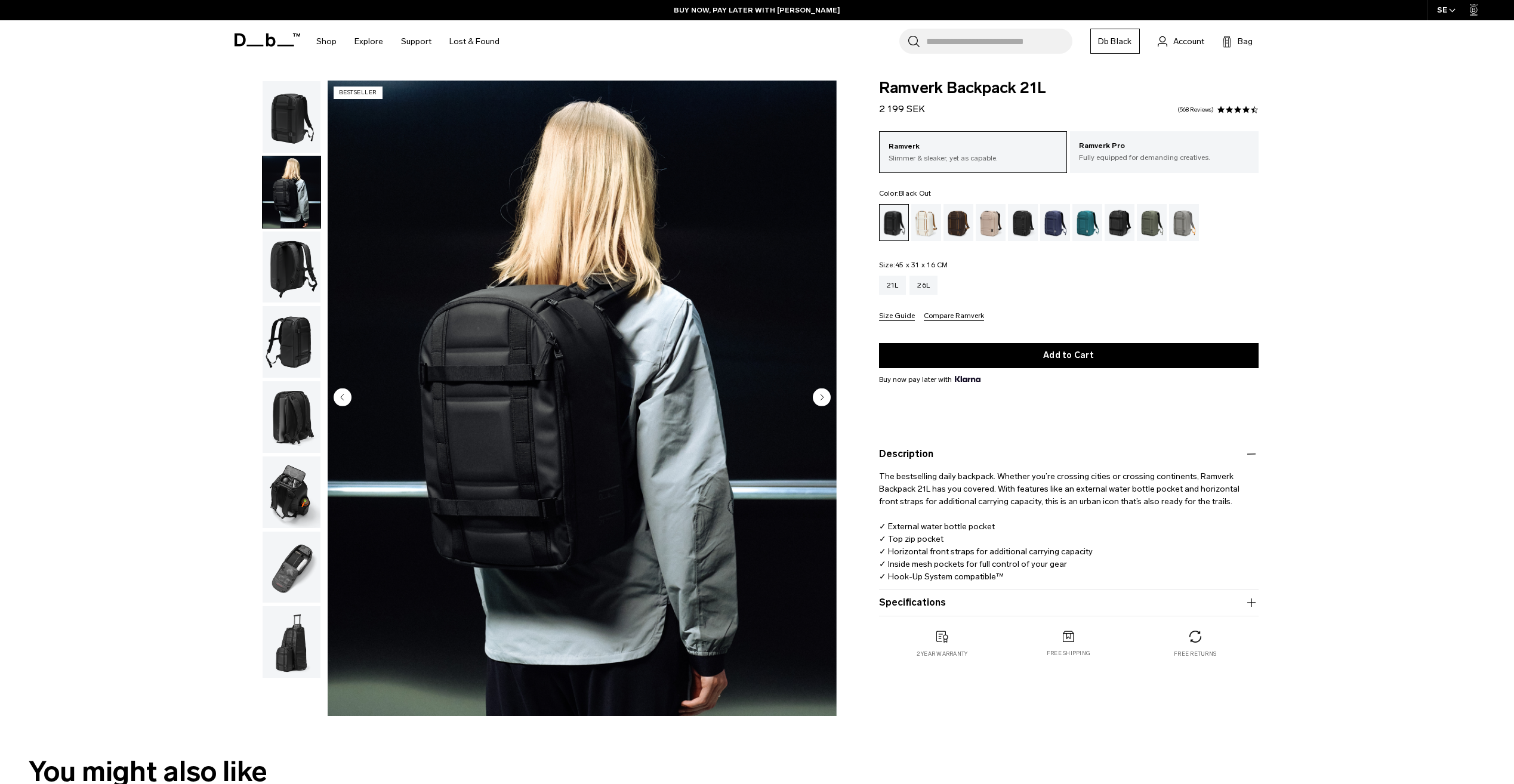
click at [291, 258] on img "button" at bounding box center [291, 267] width 58 height 71
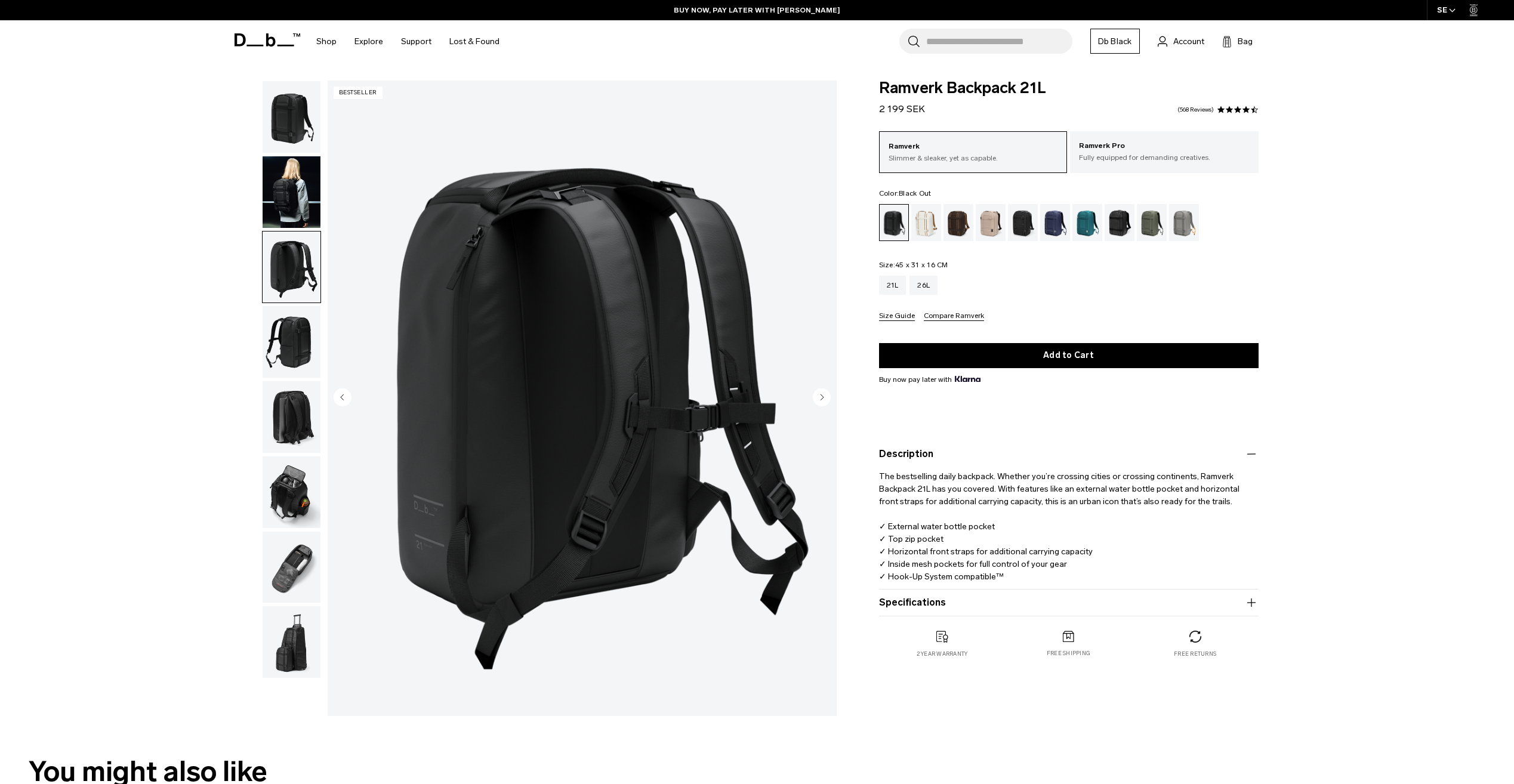
click at [295, 332] on img "button" at bounding box center [291, 341] width 58 height 71
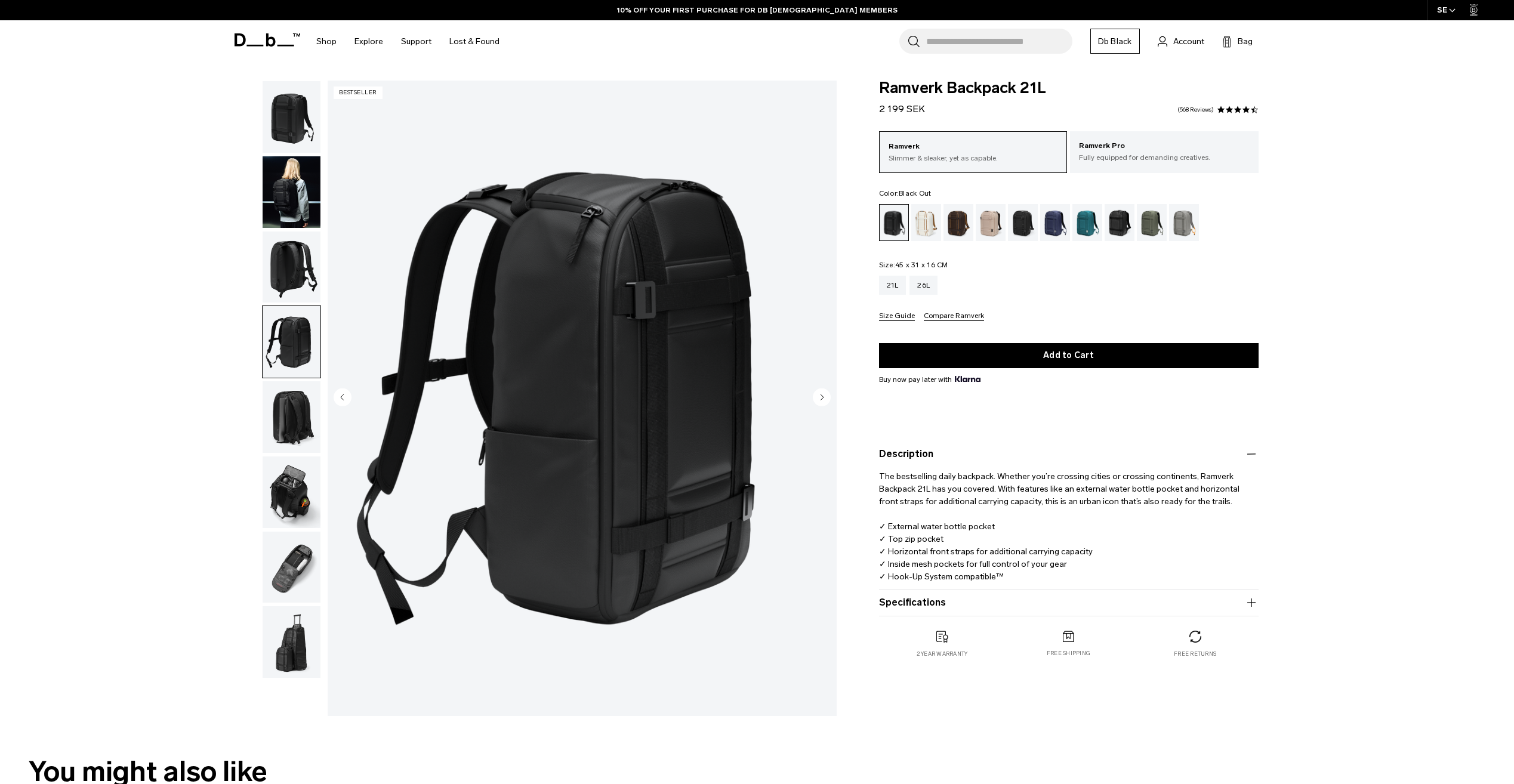
click at [295, 273] on img "button" at bounding box center [291, 267] width 58 height 71
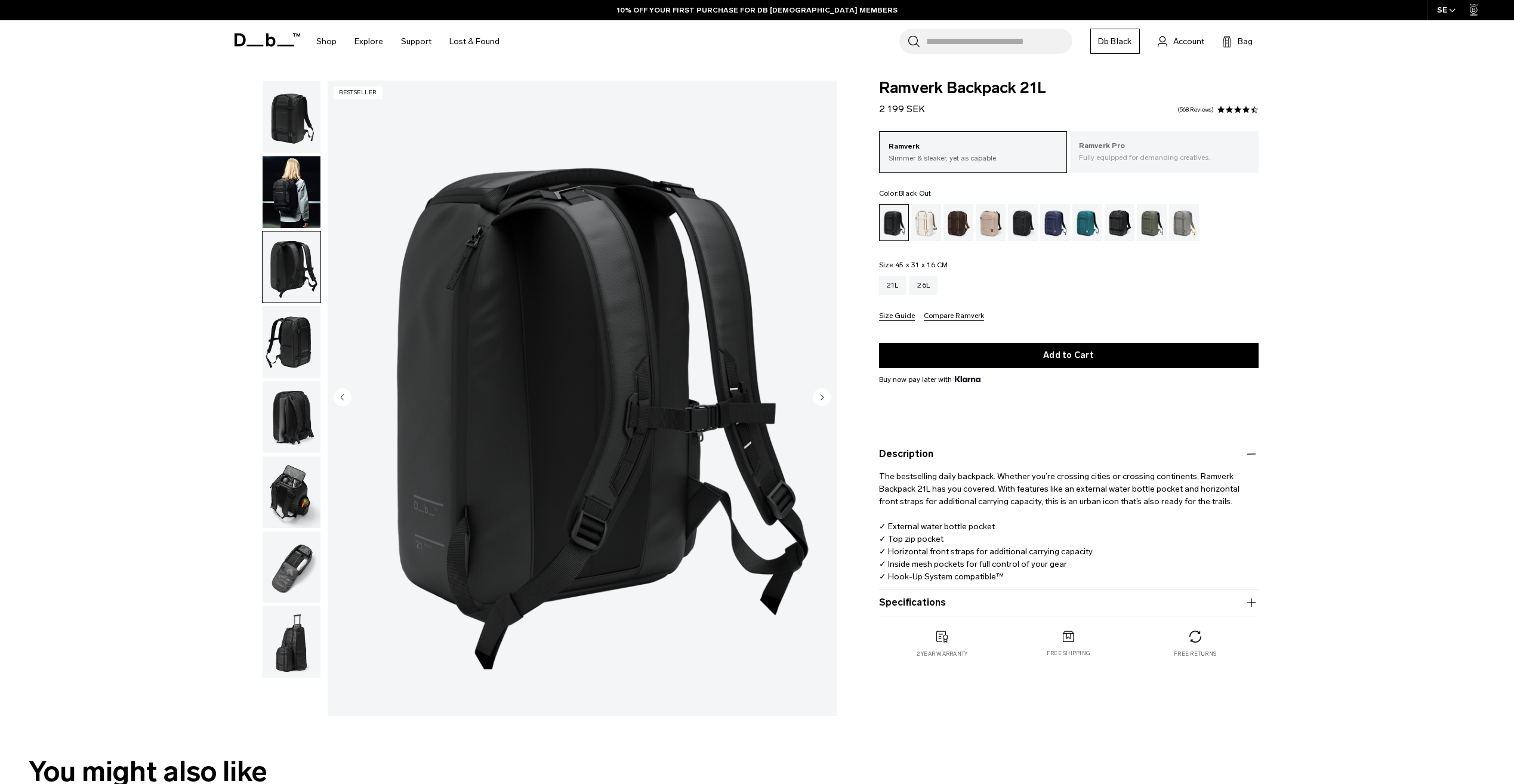
click at [1136, 158] on p "Fully equipped for demanding creatives." at bounding box center [1164, 157] width 171 height 11
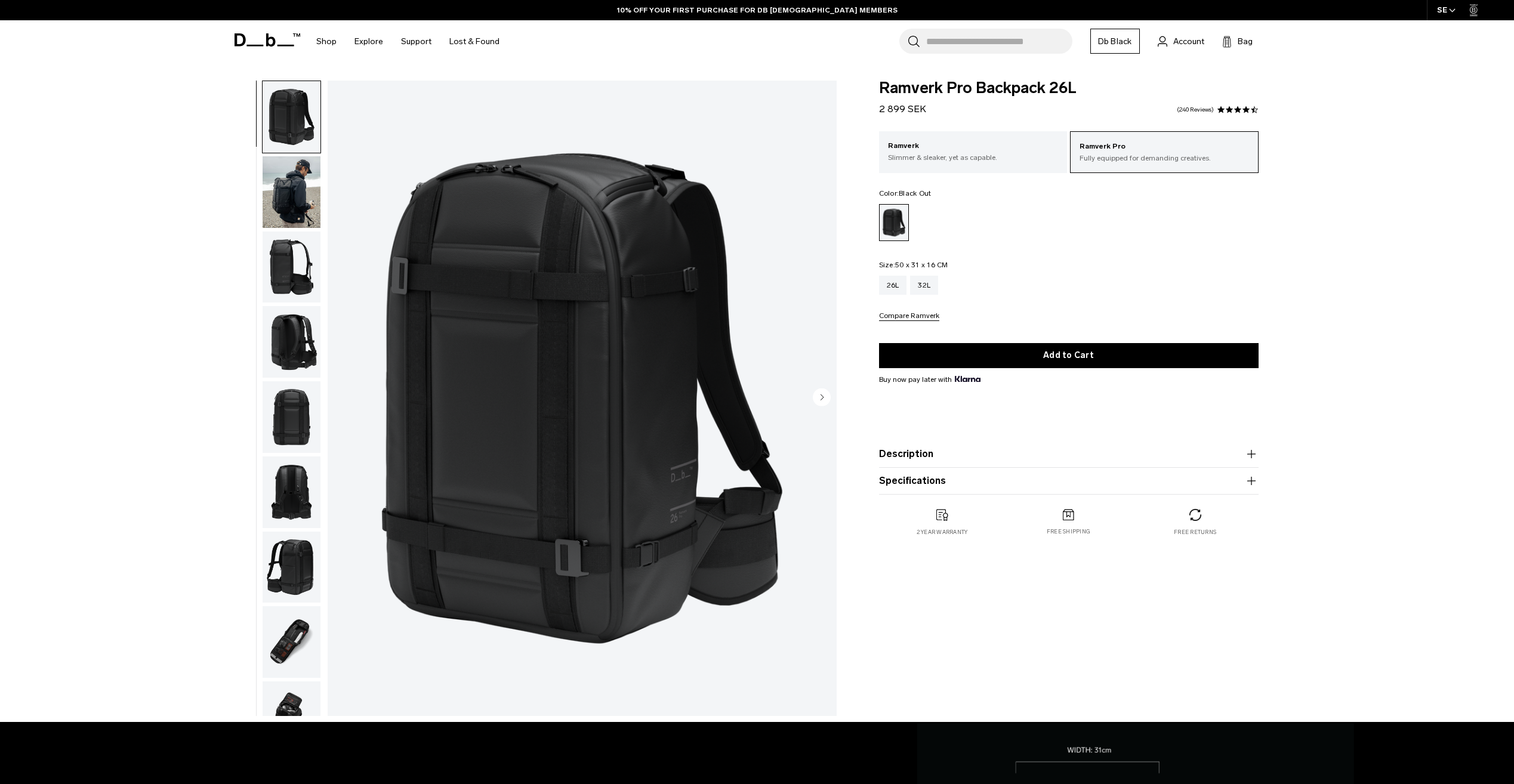
click at [295, 338] on img "button" at bounding box center [291, 341] width 58 height 71
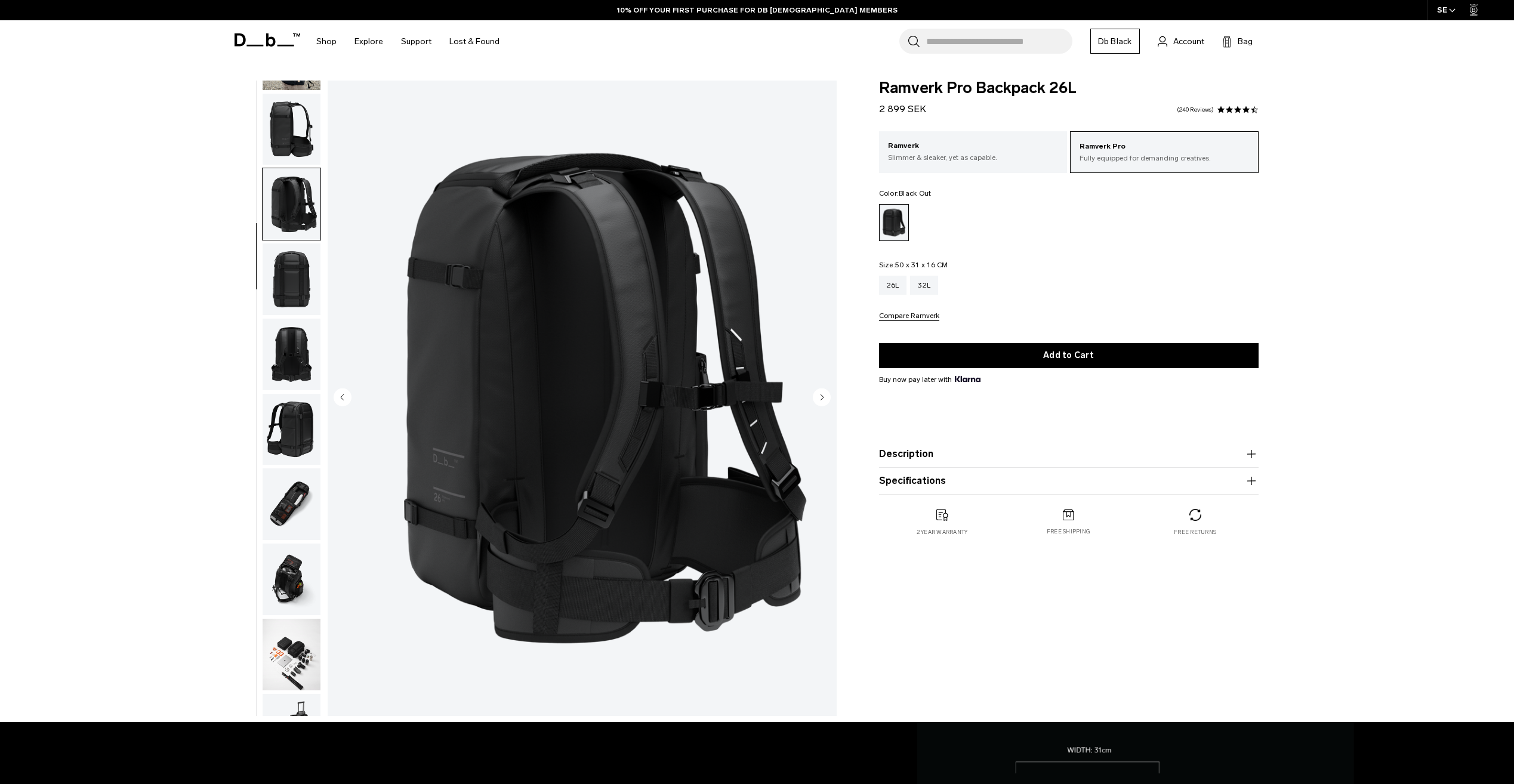
scroll to position [225, 0]
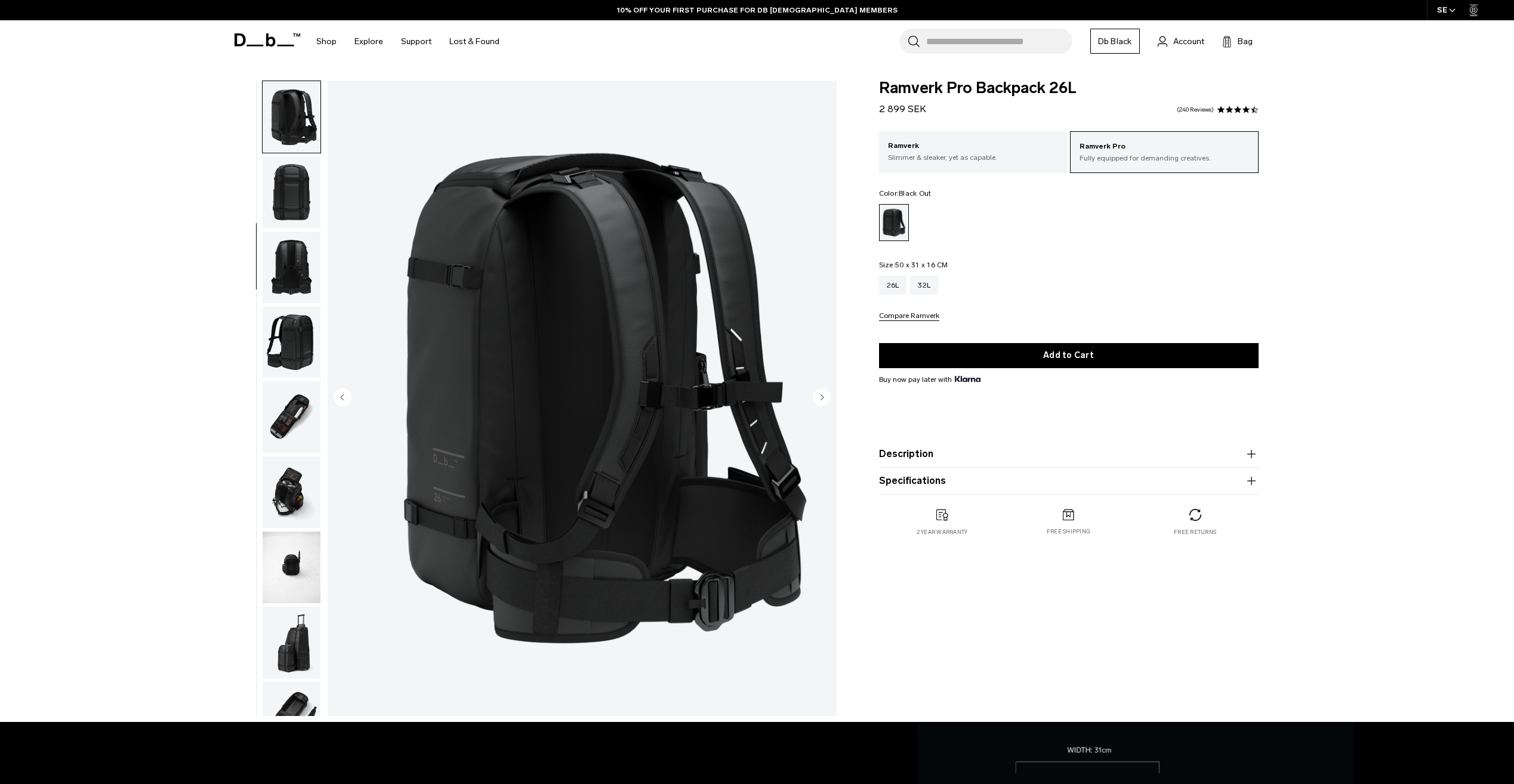
click at [292, 347] on img "button" at bounding box center [291, 342] width 58 height 71
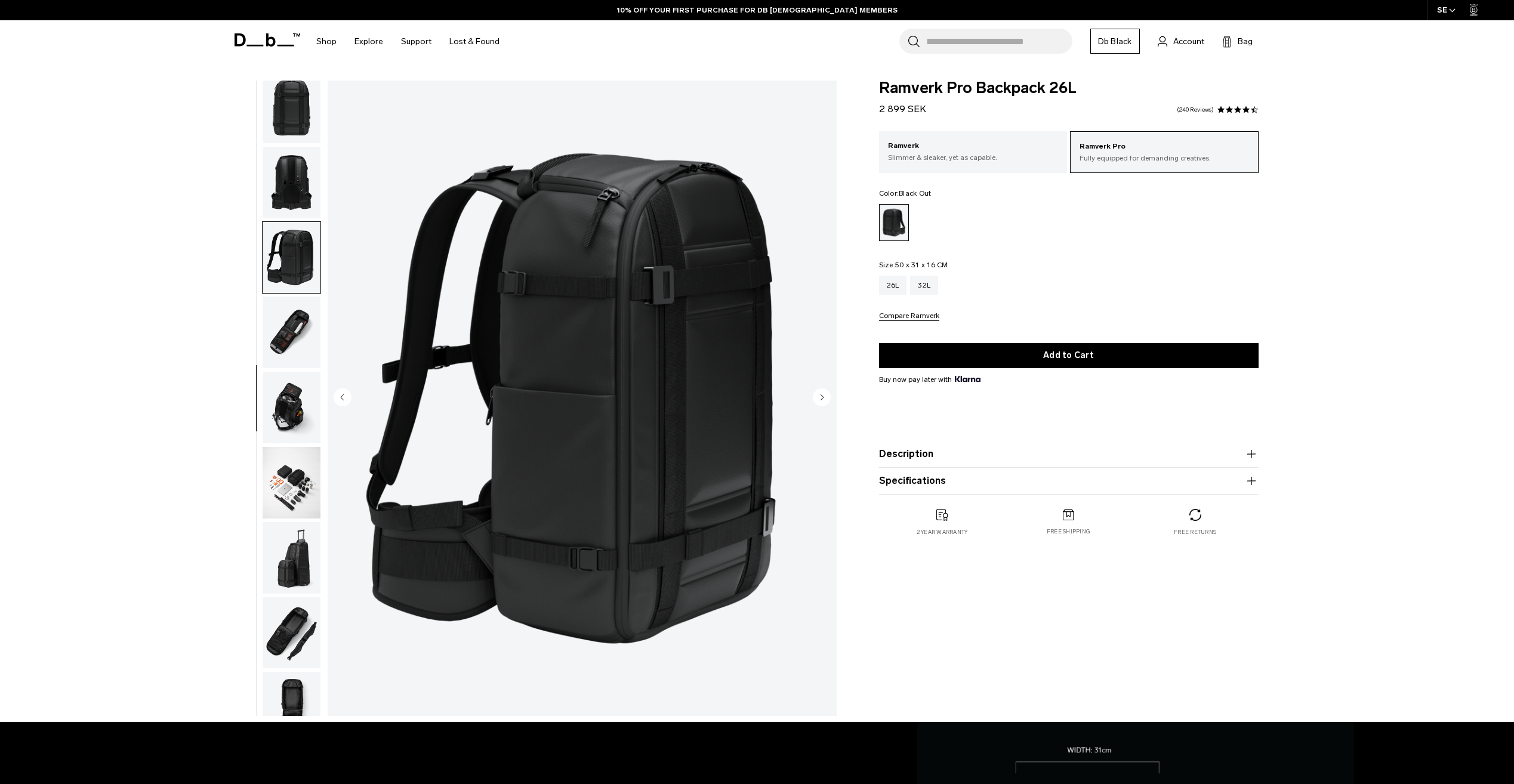
scroll to position [338, 0]
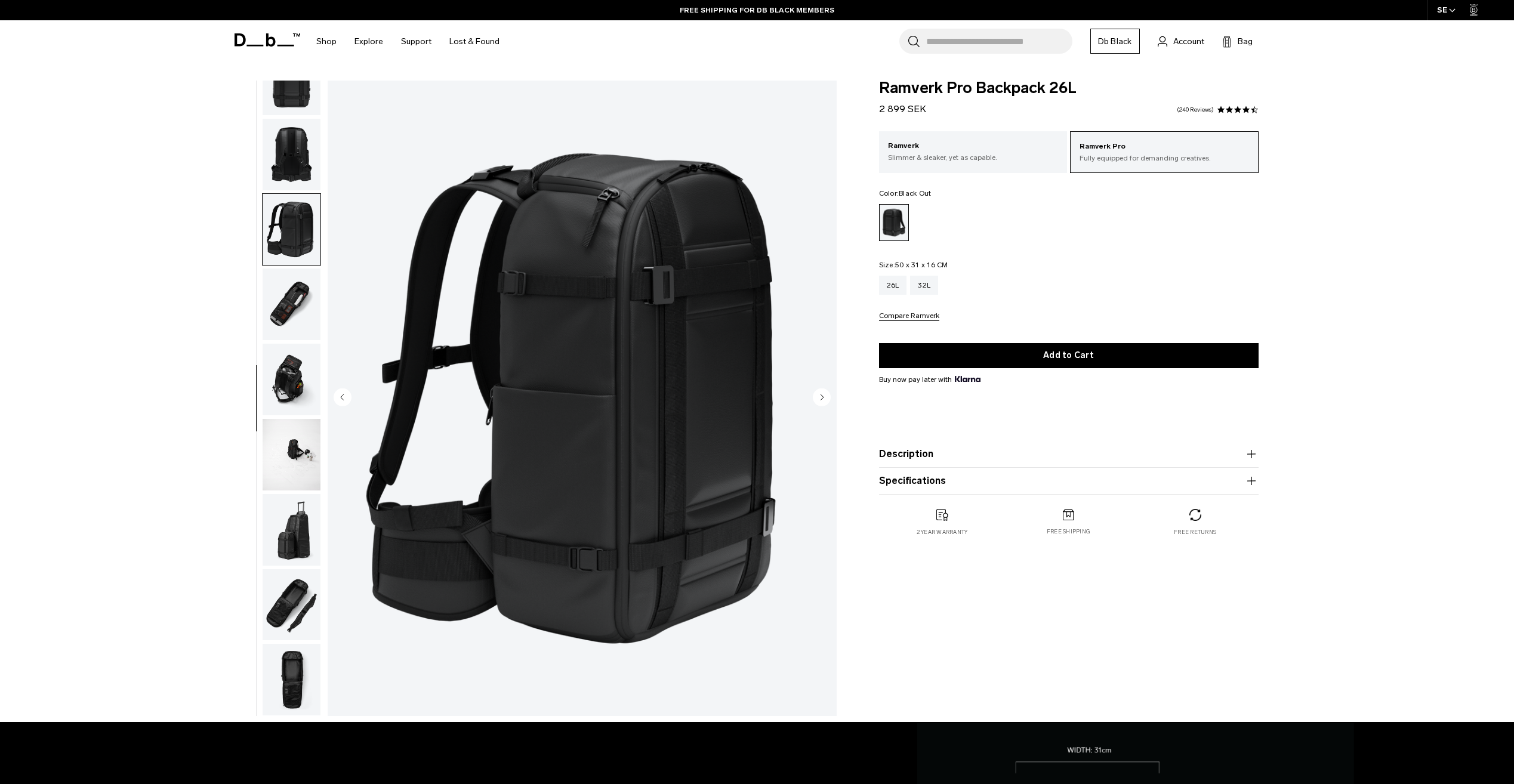
click at [289, 247] on img "button" at bounding box center [291, 229] width 58 height 71
click at [995, 164] on div "Ramverk Slimmer & sleaker, yet as capable." at bounding box center [974, 152] width 189 height 41
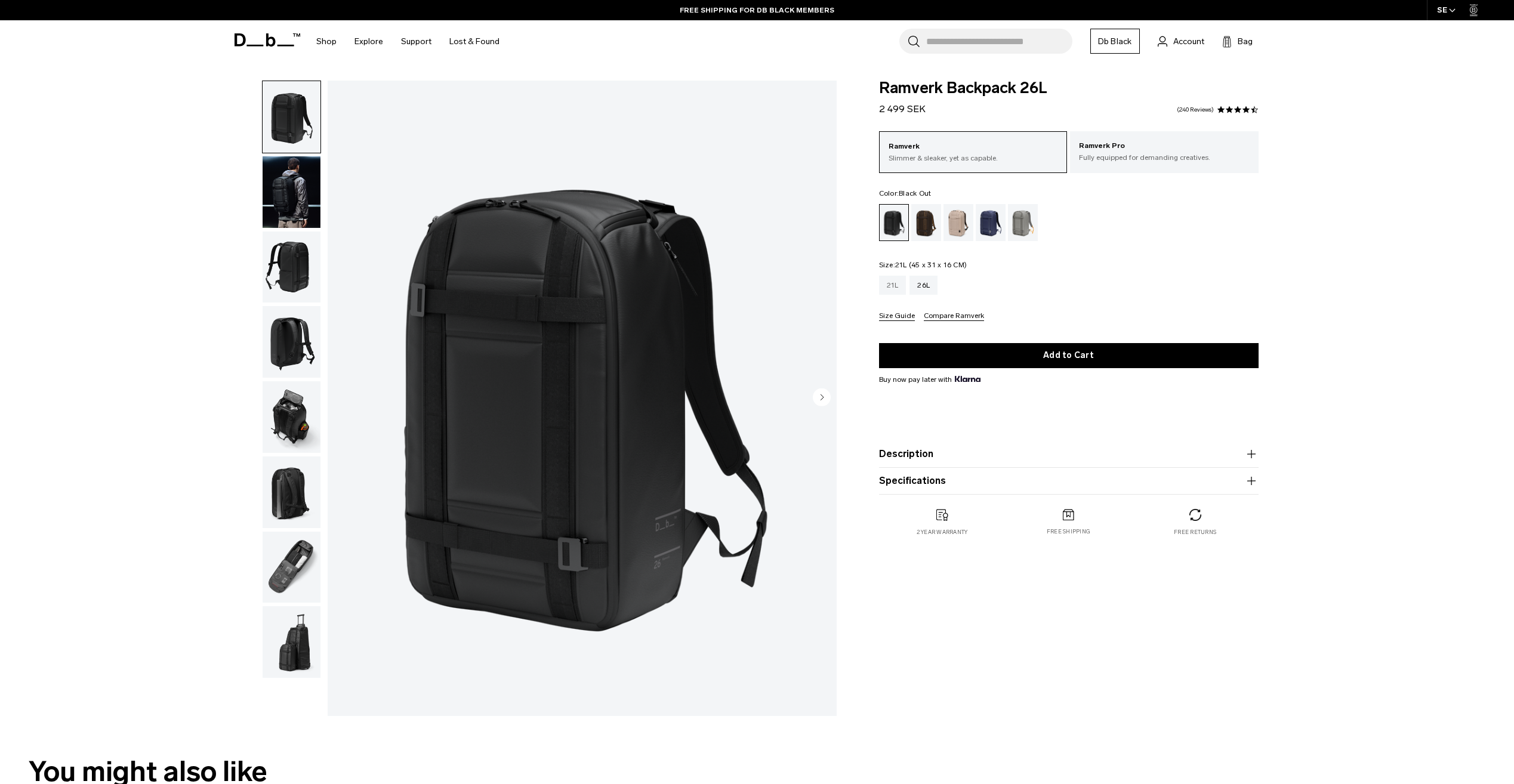
click at [899, 287] on div "21L" at bounding box center [893, 285] width 28 height 19
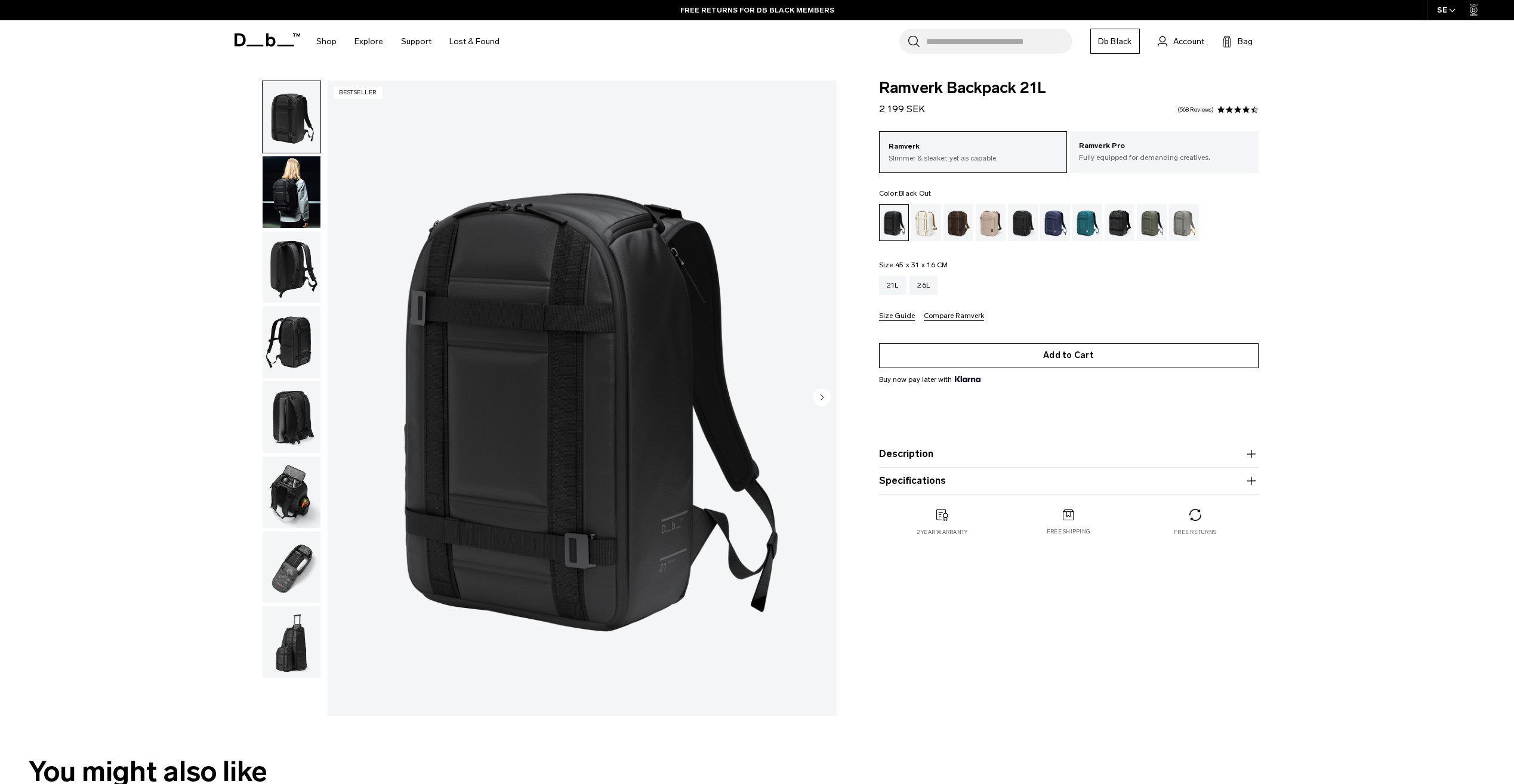
click at [1079, 353] on button "Add to Cart" at bounding box center [1069, 356] width 380 height 25
